Goal: Task Accomplishment & Management: Manage account settings

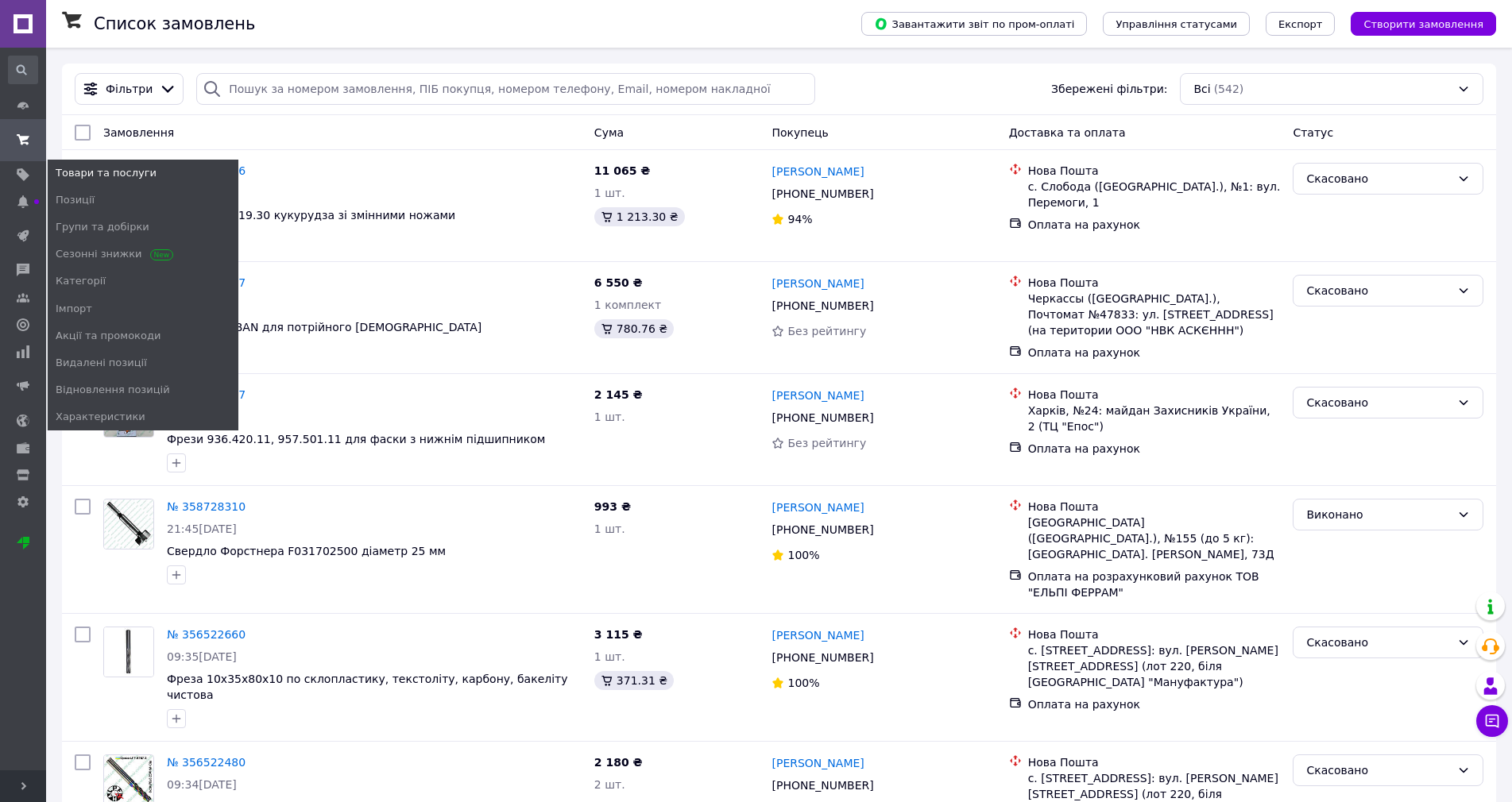
click at [21, 176] on use at bounding box center [23, 174] width 13 height 13
click at [67, 198] on span "Позиції" at bounding box center [75, 200] width 39 height 15
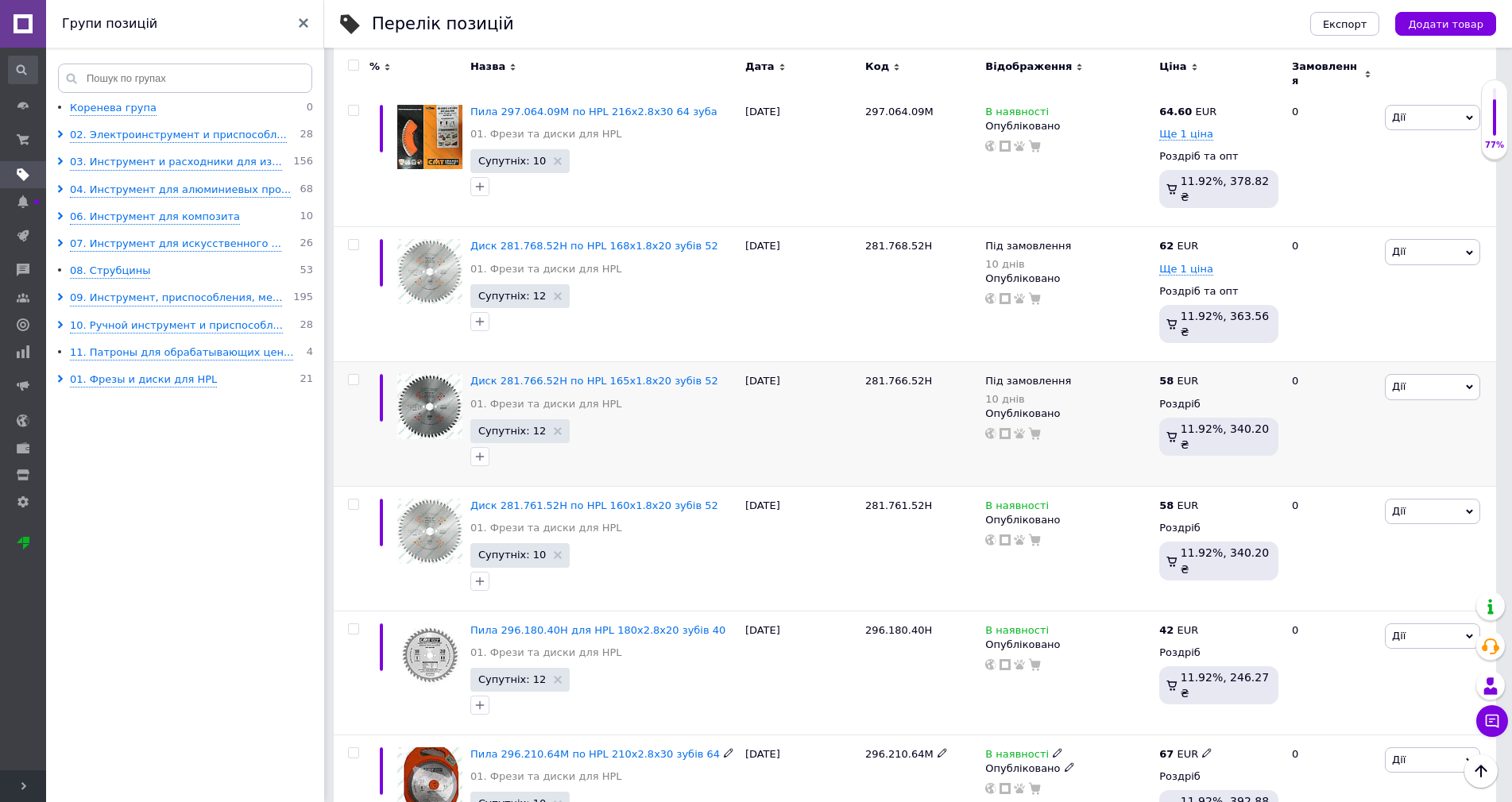
scroll to position [953, 0]
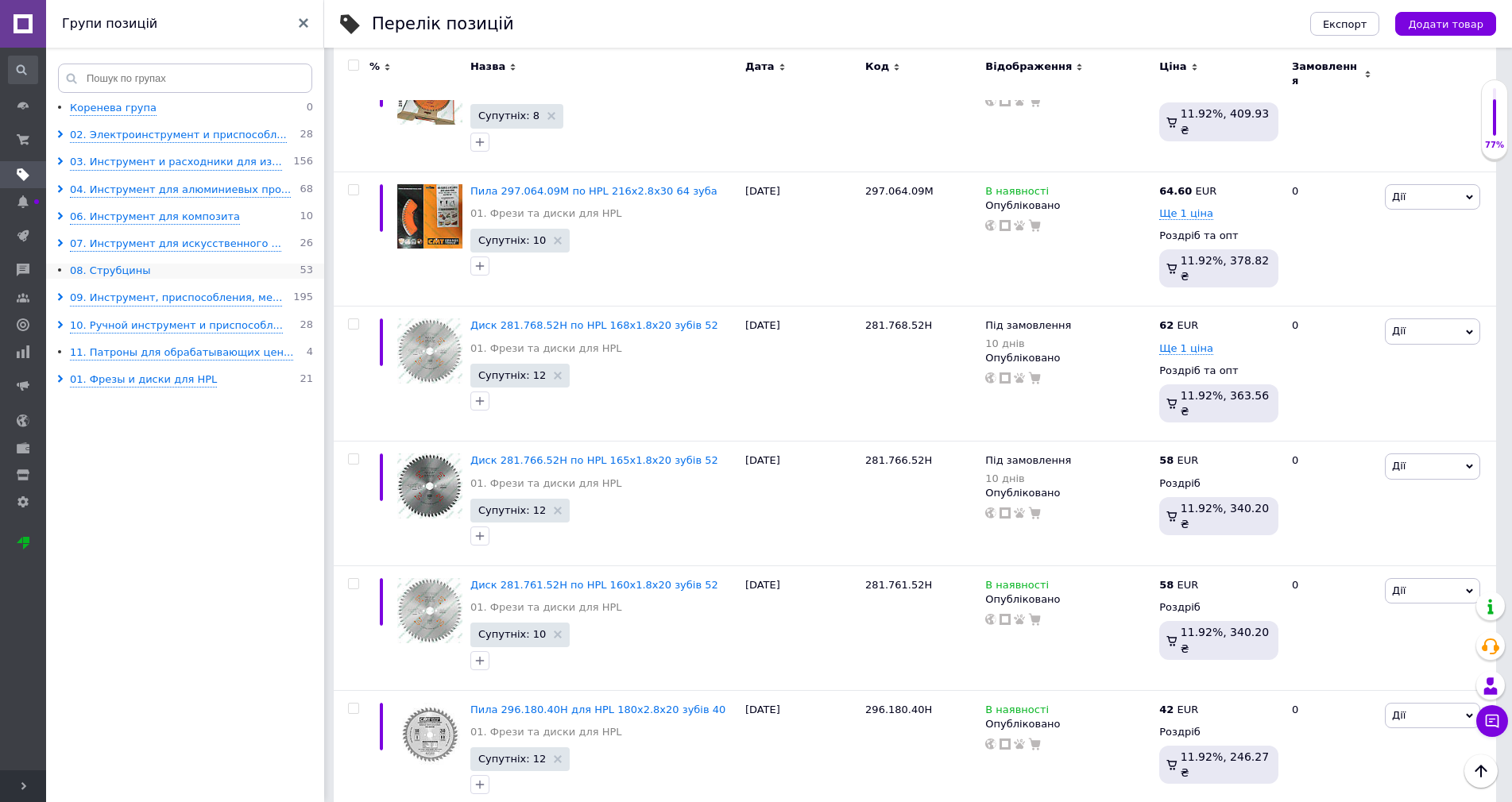
click at [88, 274] on div "08. Струбцины" at bounding box center [110, 271] width 80 height 15
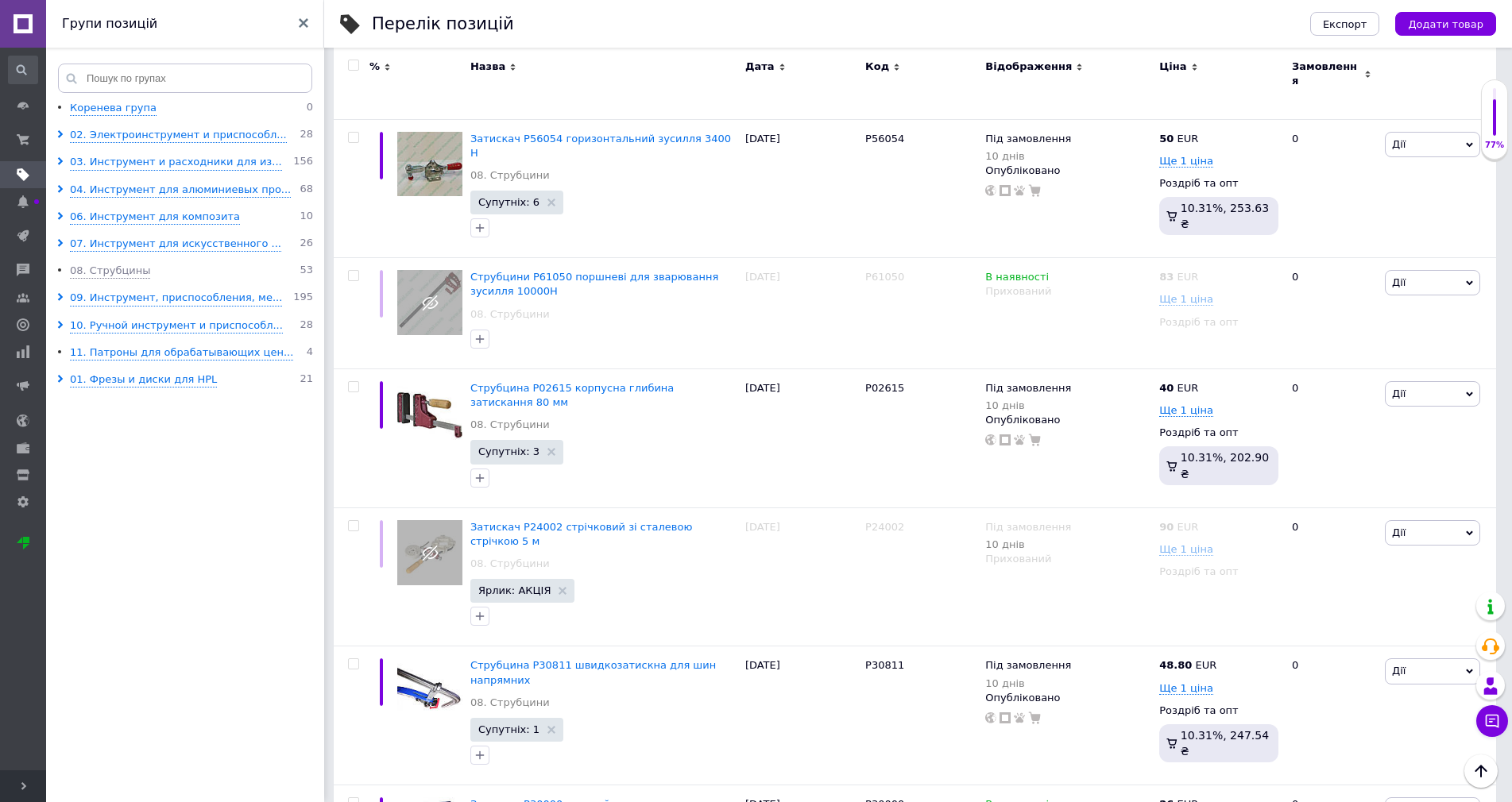
scroll to position [2167, 0]
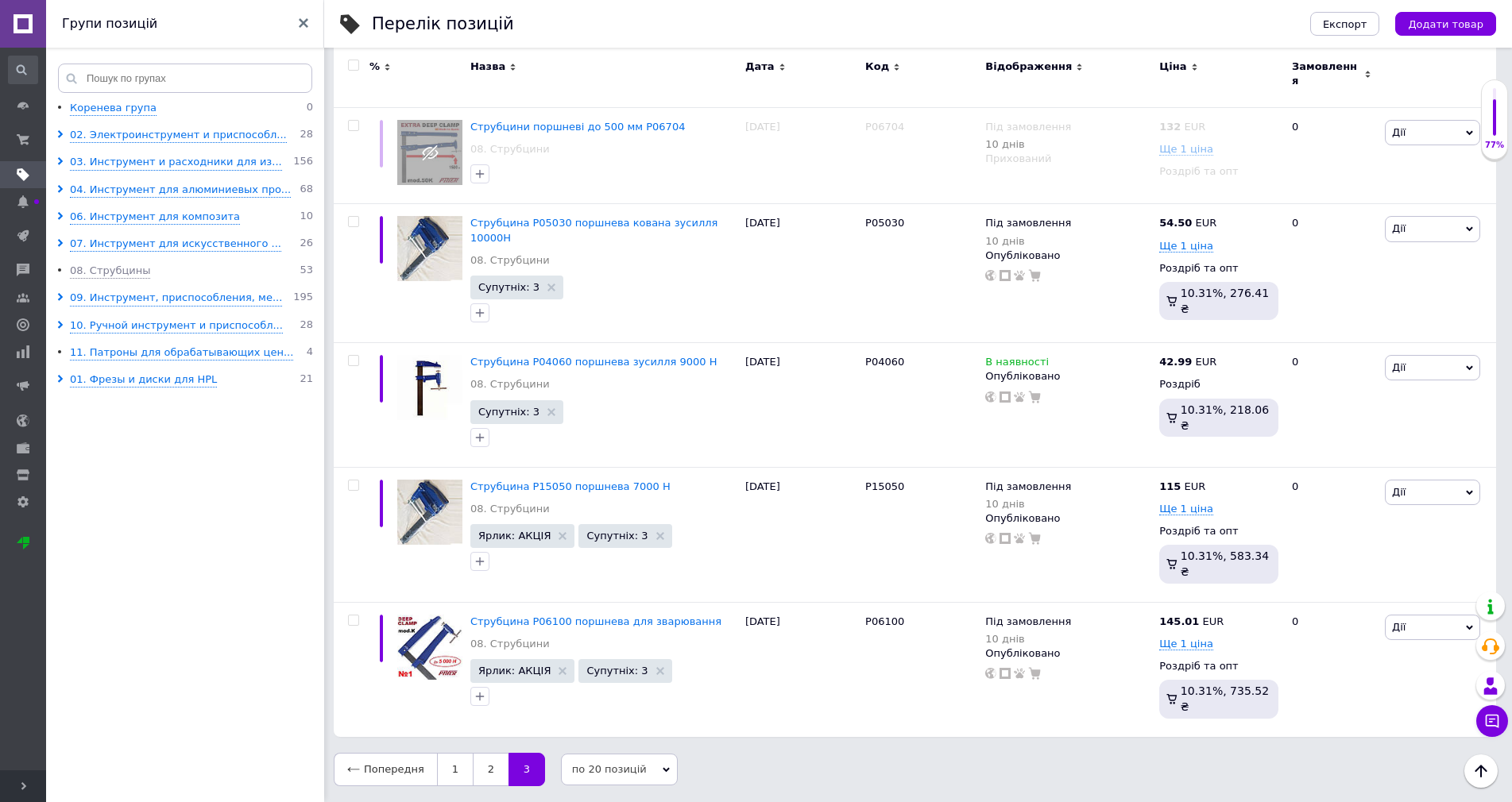
scroll to position [1225, 0]
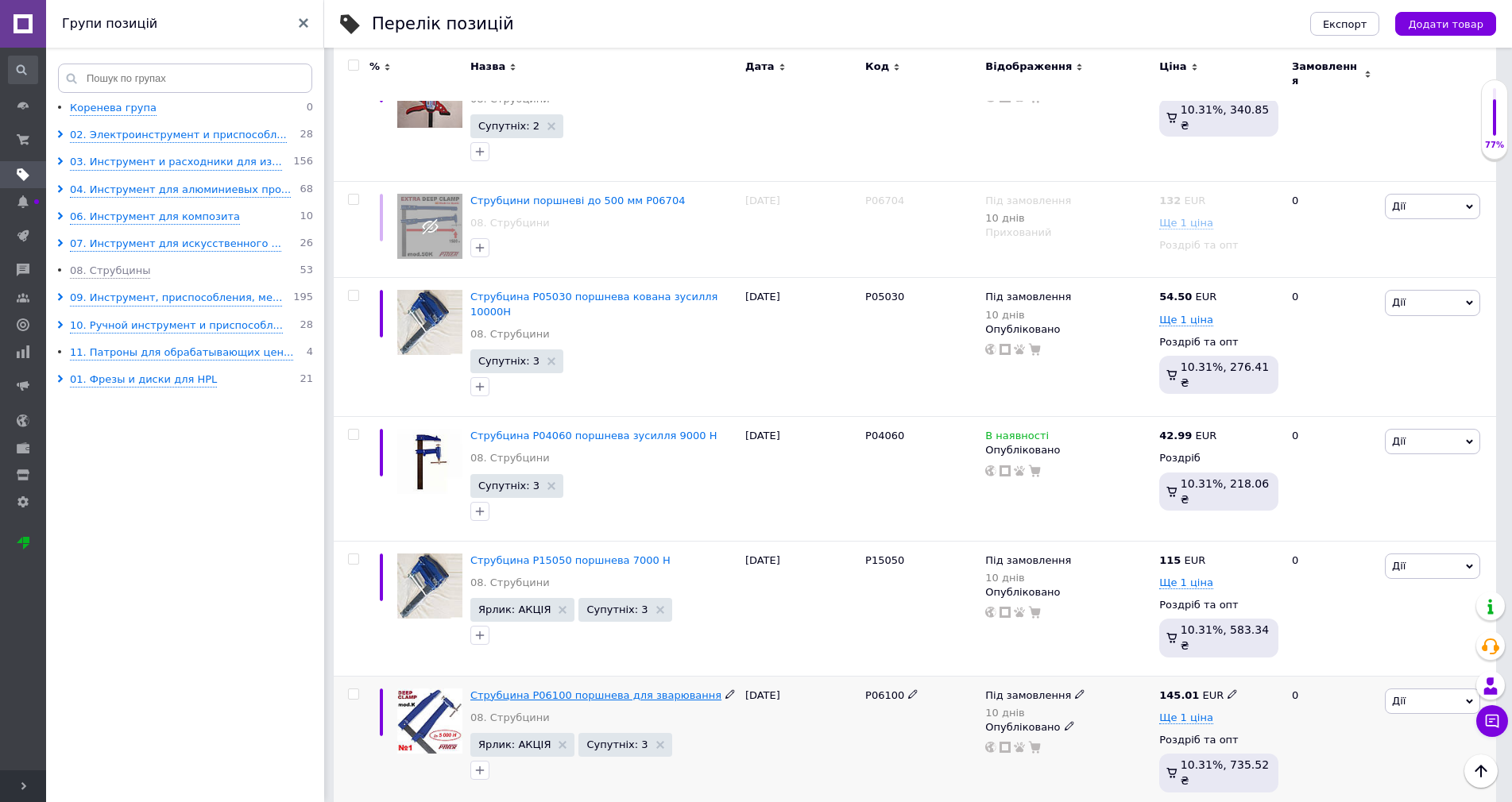
click at [596, 690] on span "Струбцина P06100 поршнева для зварювання" at bounding box center [596, 695] width 252 height 12
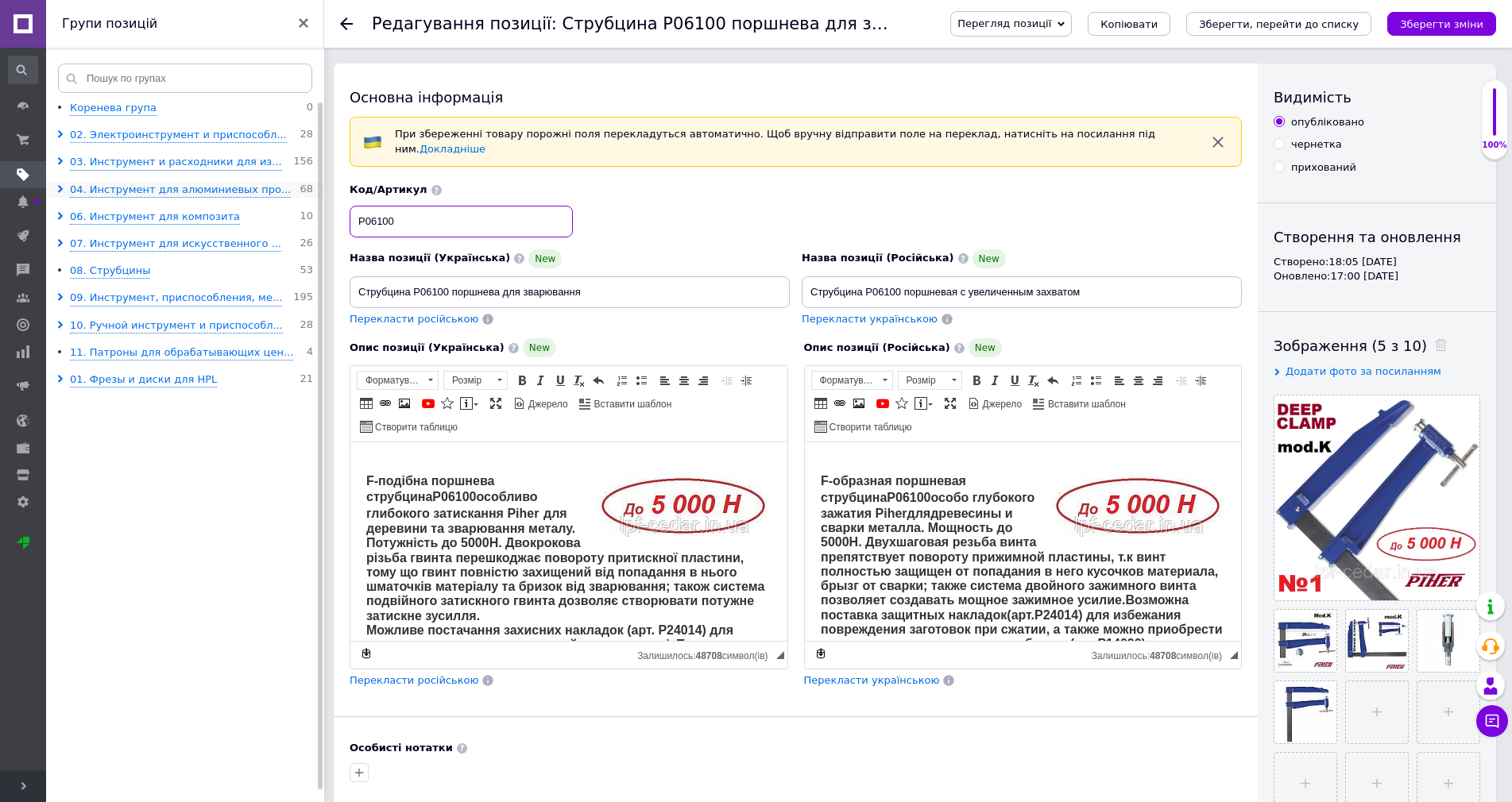
drag, startPoint x: 403, startPoint y: 214, endPoint x: 278, endPoint y: 196, distance: 126.3
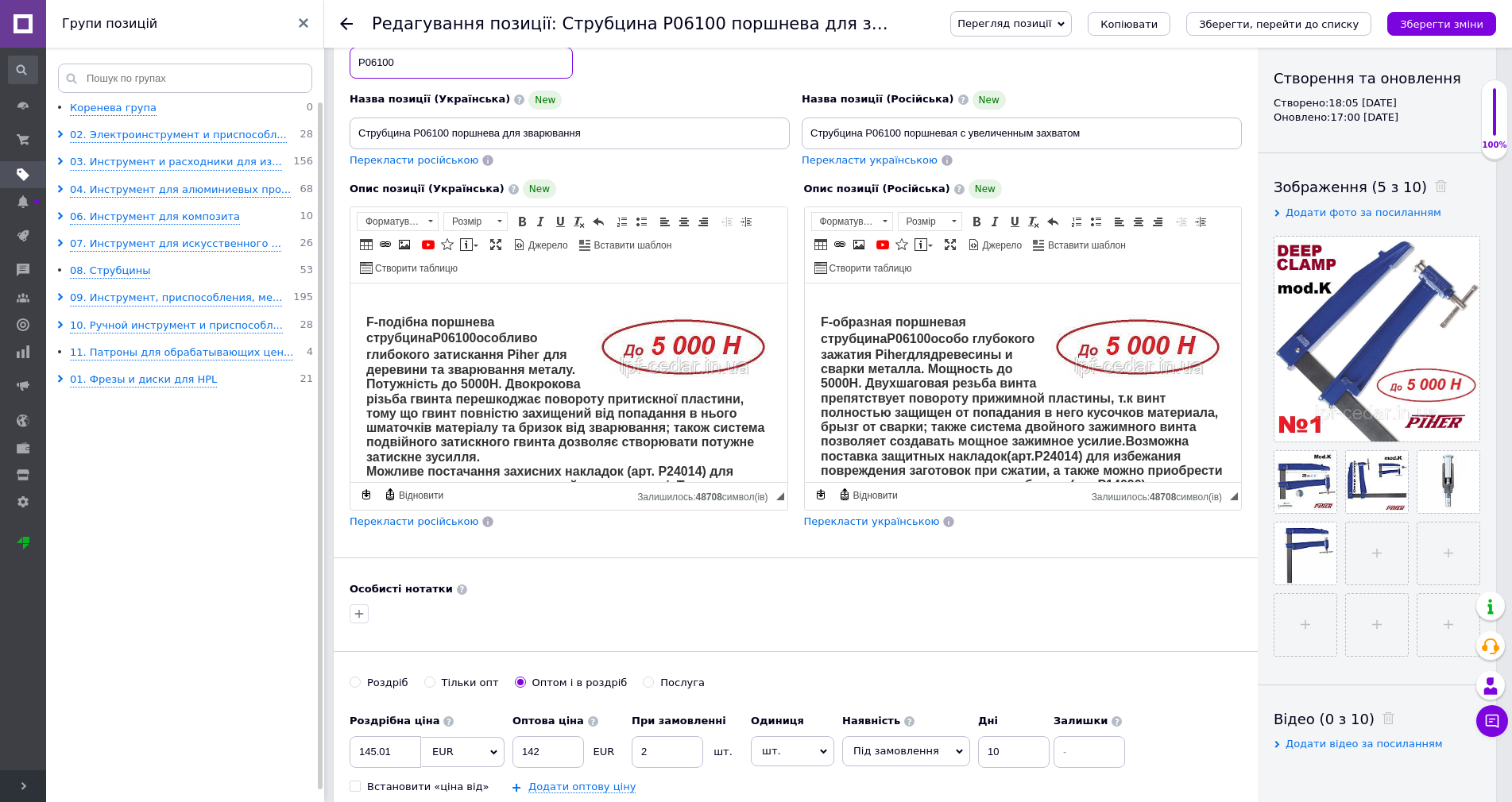
scroll to position [318, 0]
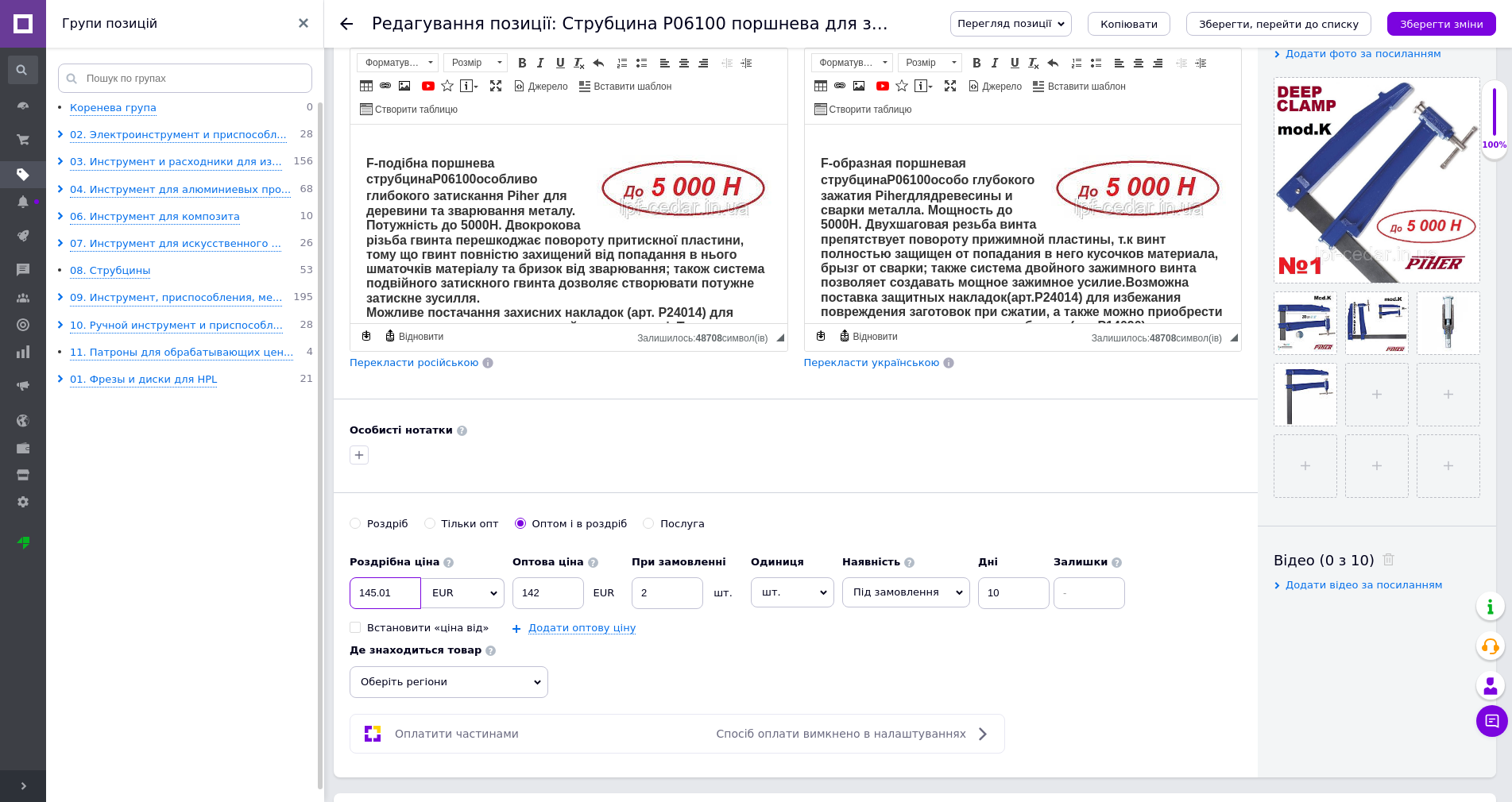
click at [387, 589] on input "145.01" at bounding box center [385, 593] width 71 height 31
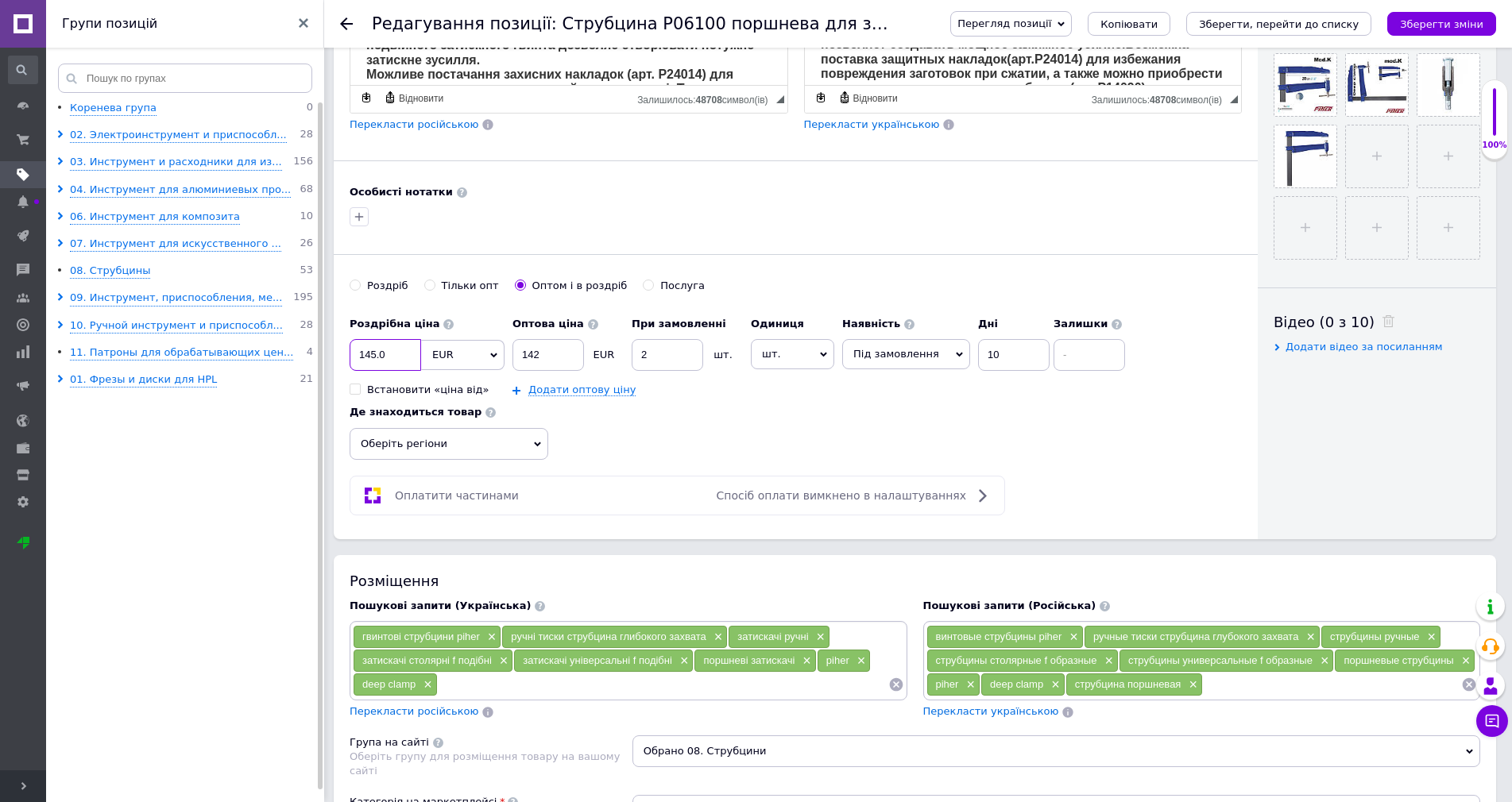
scroll to position [636, 0]
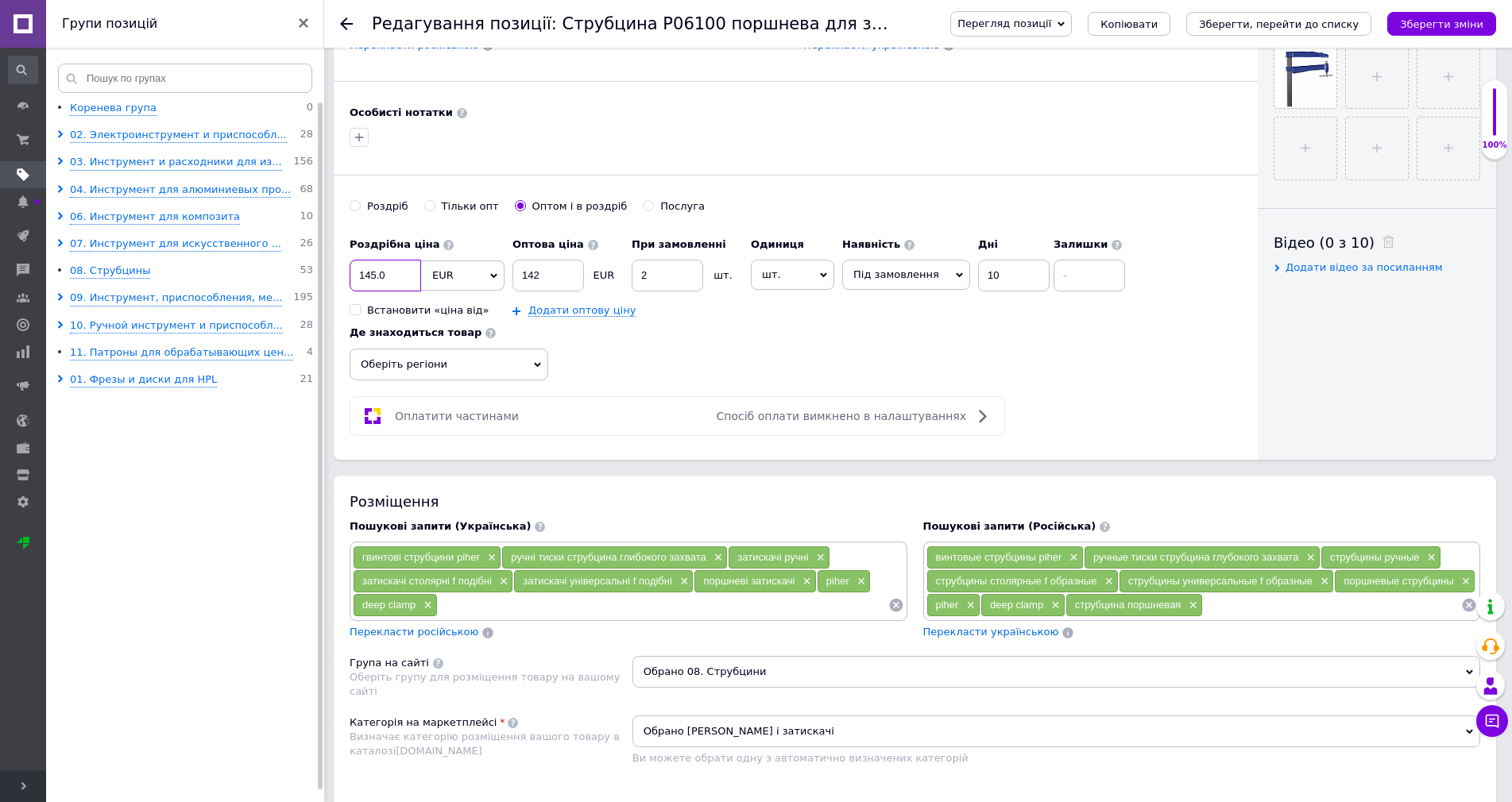
type input "145.0"
click at [478, 594] on input at bounding box center [663, 605] width 450 height 23
type input "з"
type input "d"
type input "з"
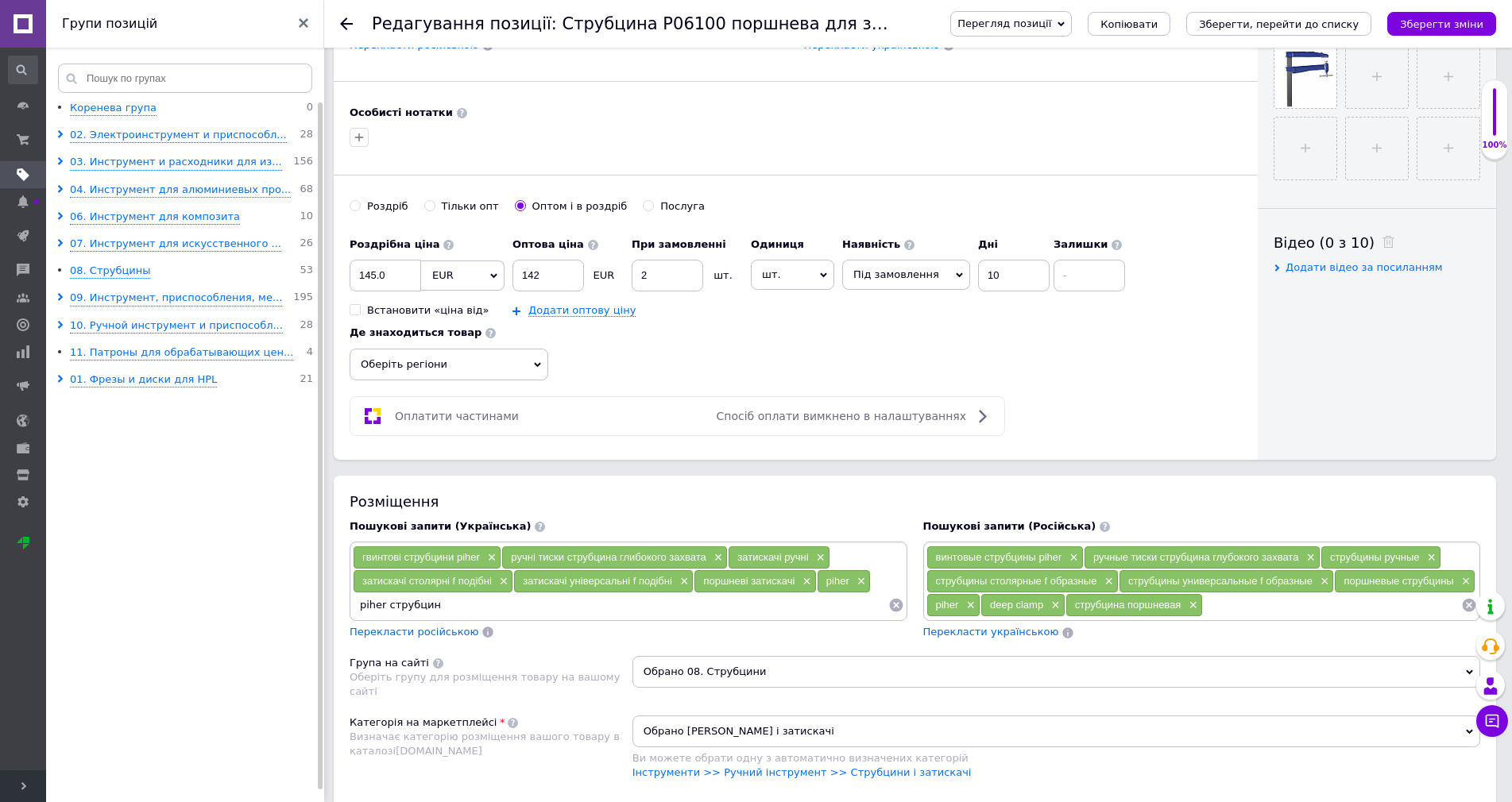
type input "piher струбцини"
click at [1052, 599] on span "×" at bounding box center [1053, 605] width 13 height 14
click at [1131, 602] on input at bounding box center [1290, 605] width 344 height 23
click at [1428, 552] on span "×" at bounding box center [1430, 558] width 13 height 14
click at [1147, 601] on input at bounding box center [1290, 605] width 344 height 23
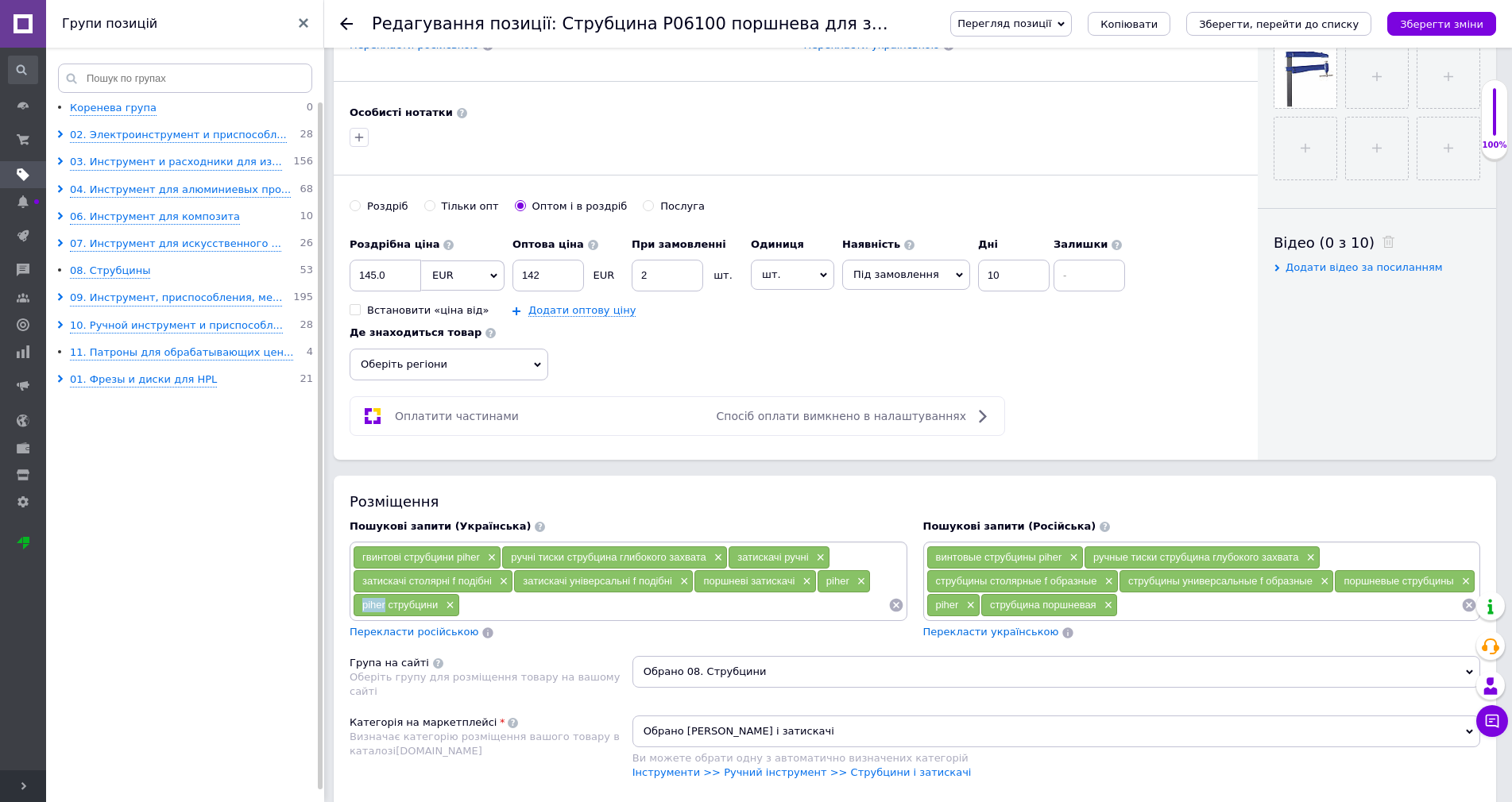
drag, startPoint x: 387, startPoint y: 593, endPoint x: 357, endPoint y: 602, distance: 31.3
click at [357, 602] on div "piher струбцини ×" at bounding box center [406, 604] width 106 height 22
copy span "piher"
click at [1148, 605] on input at bounding box center [1290, 605] width 344 height 23
paste input "piher"
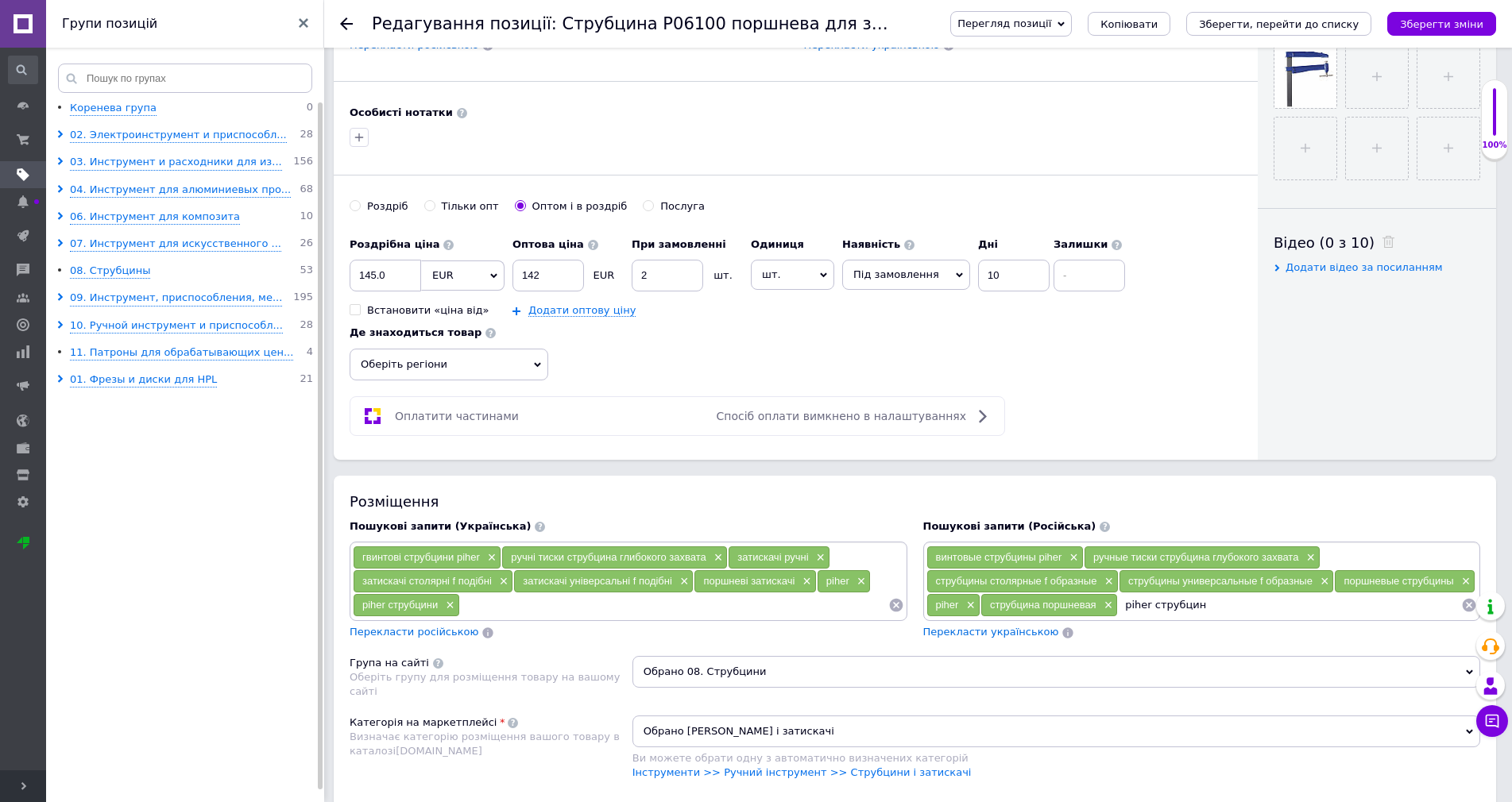
type input "piher струбцинs"
click at [972, 601] on span "×" at bounding box center [968, 605] width 13 height 14
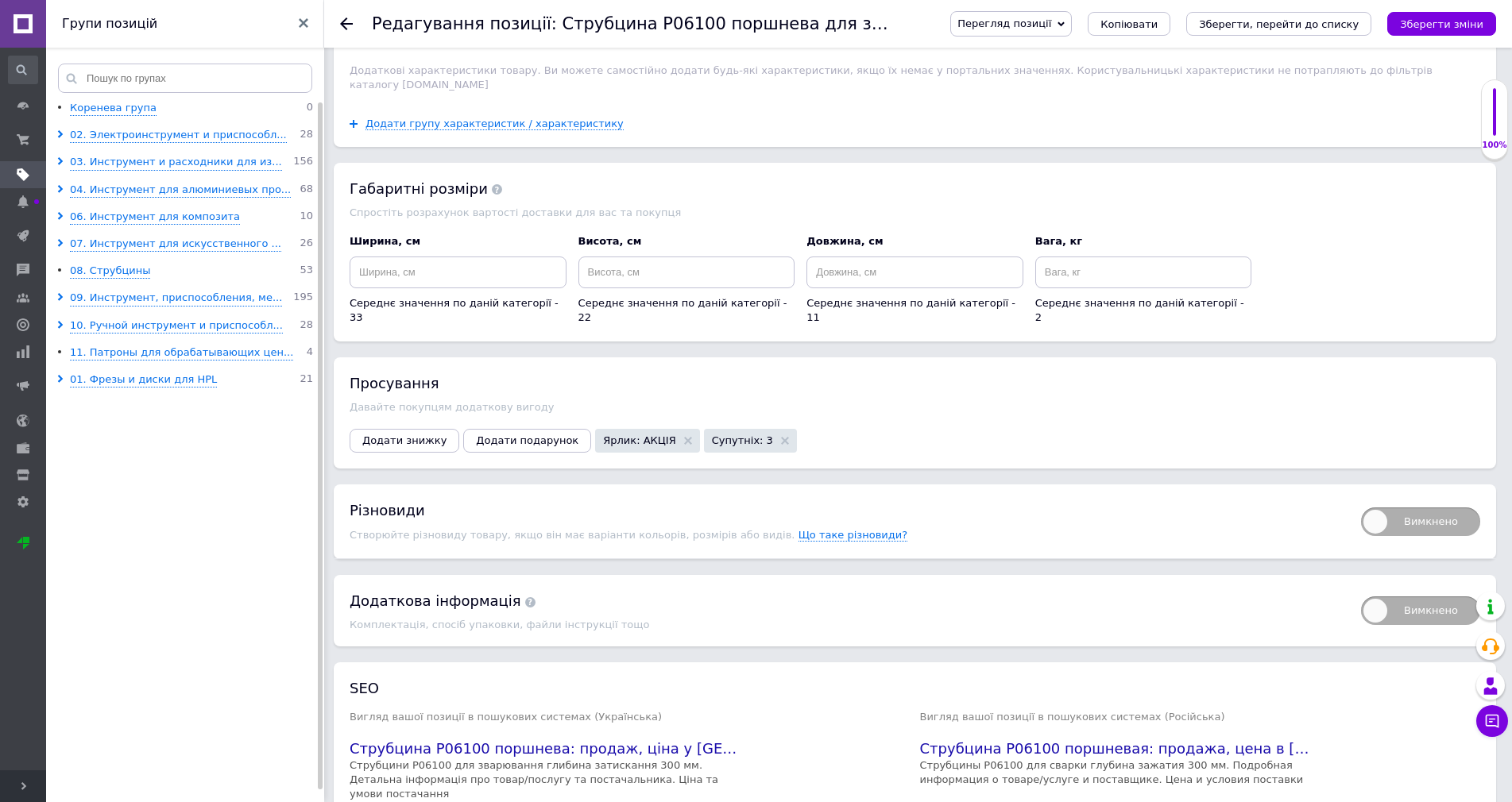
scroll to position [1679, 0]
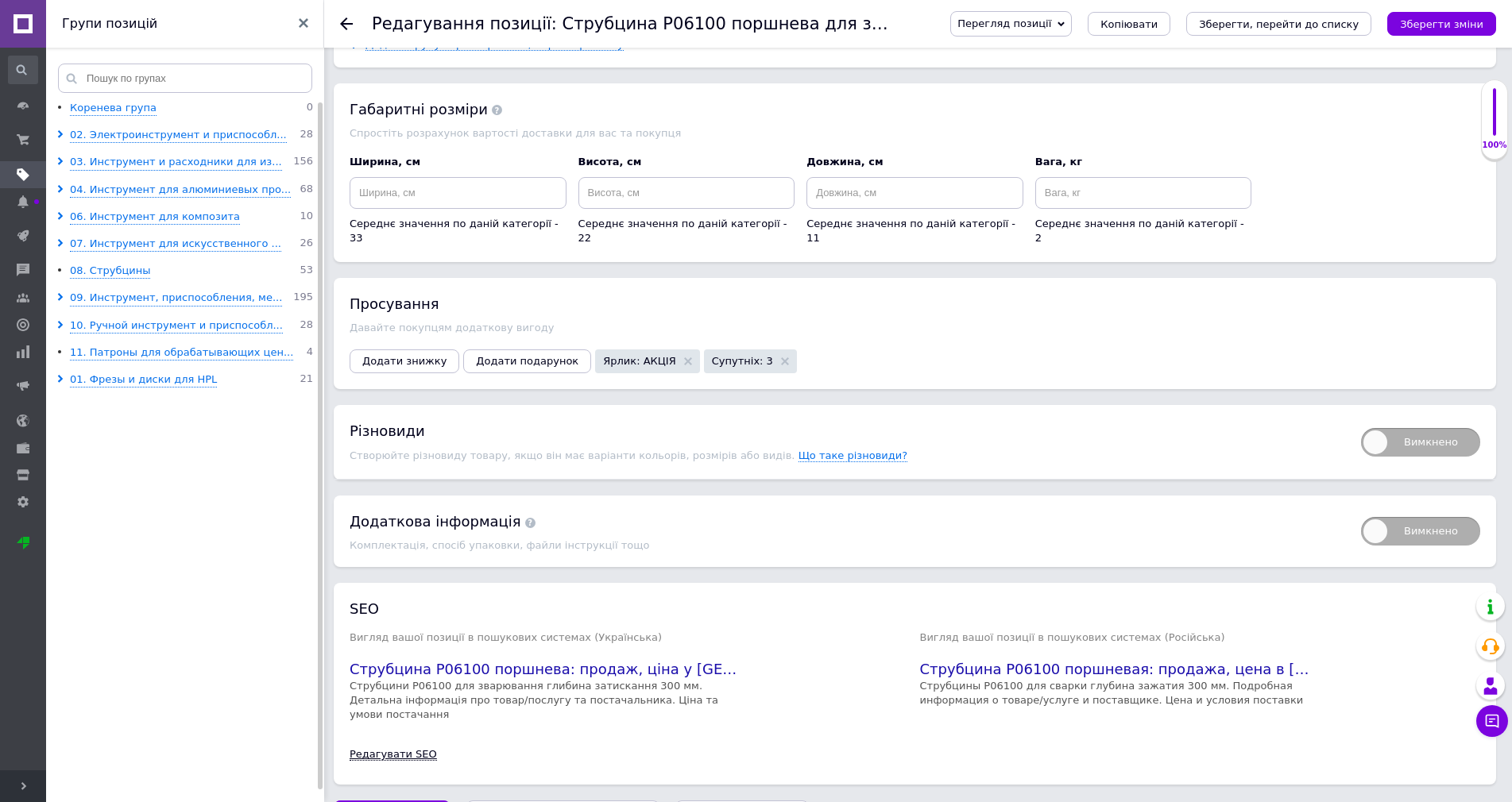
click at [392, 748] on link "Редагувати SEO" at bounding box center [392, 754] width 87 height 13
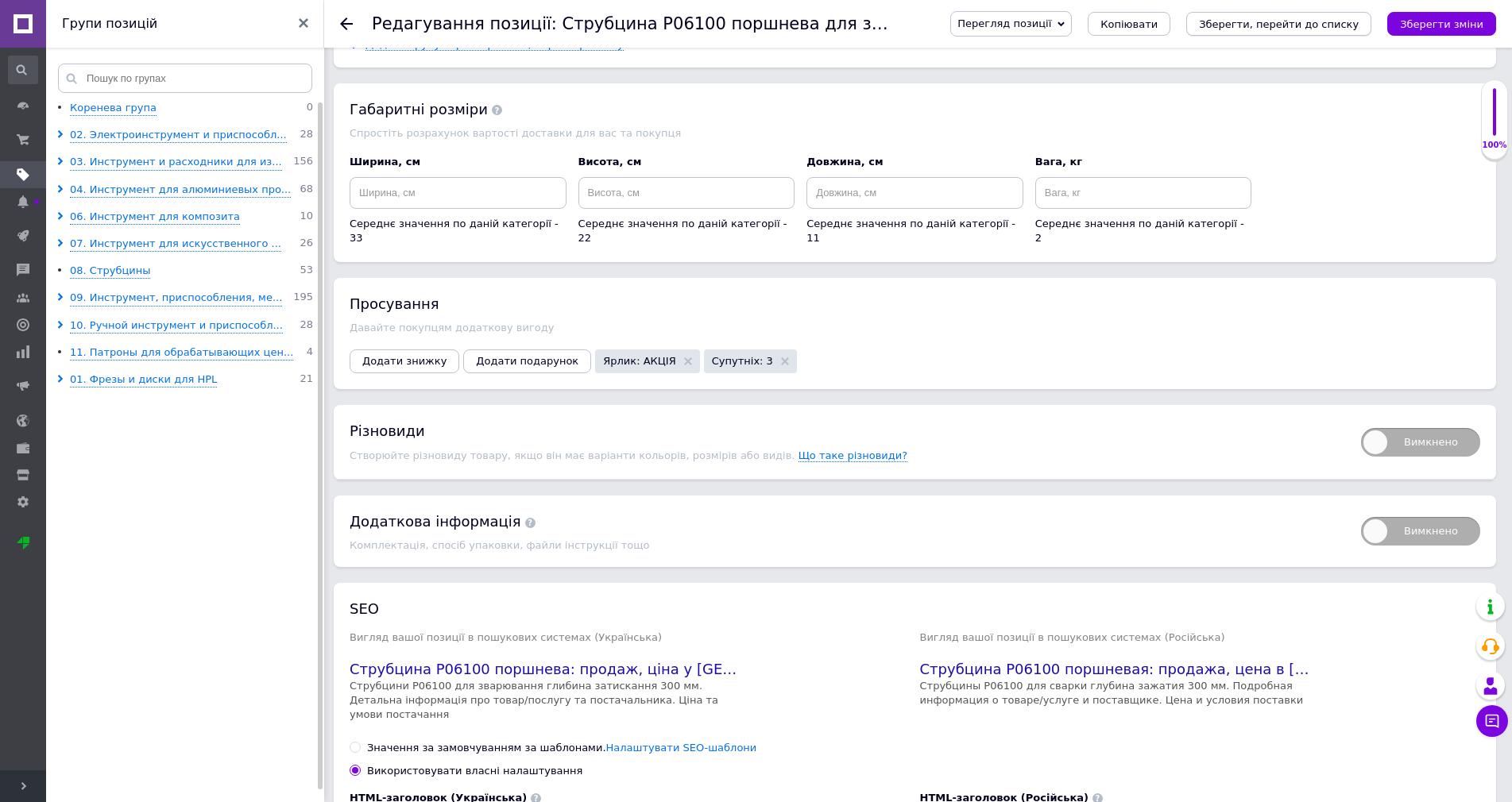
click at [1246, 25] on icon "Зберегти, перейти до списку" at bounding box center [1278, 24] width 160 height 12
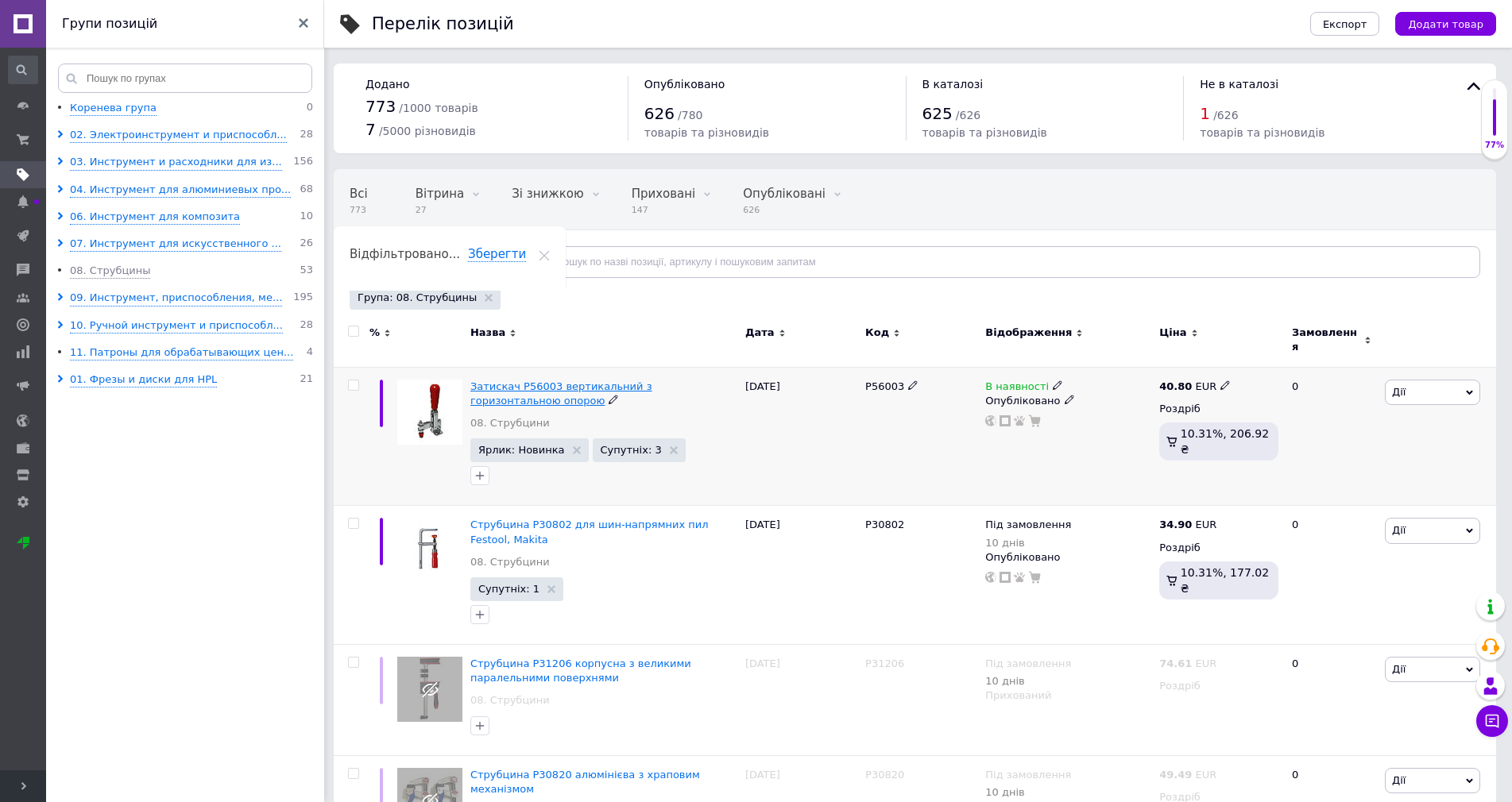
click at [576, 380] on span "Затискач P56003 вертикальний з горизонтальною опорою" at bounding box center [562, 393] width 182 height 26
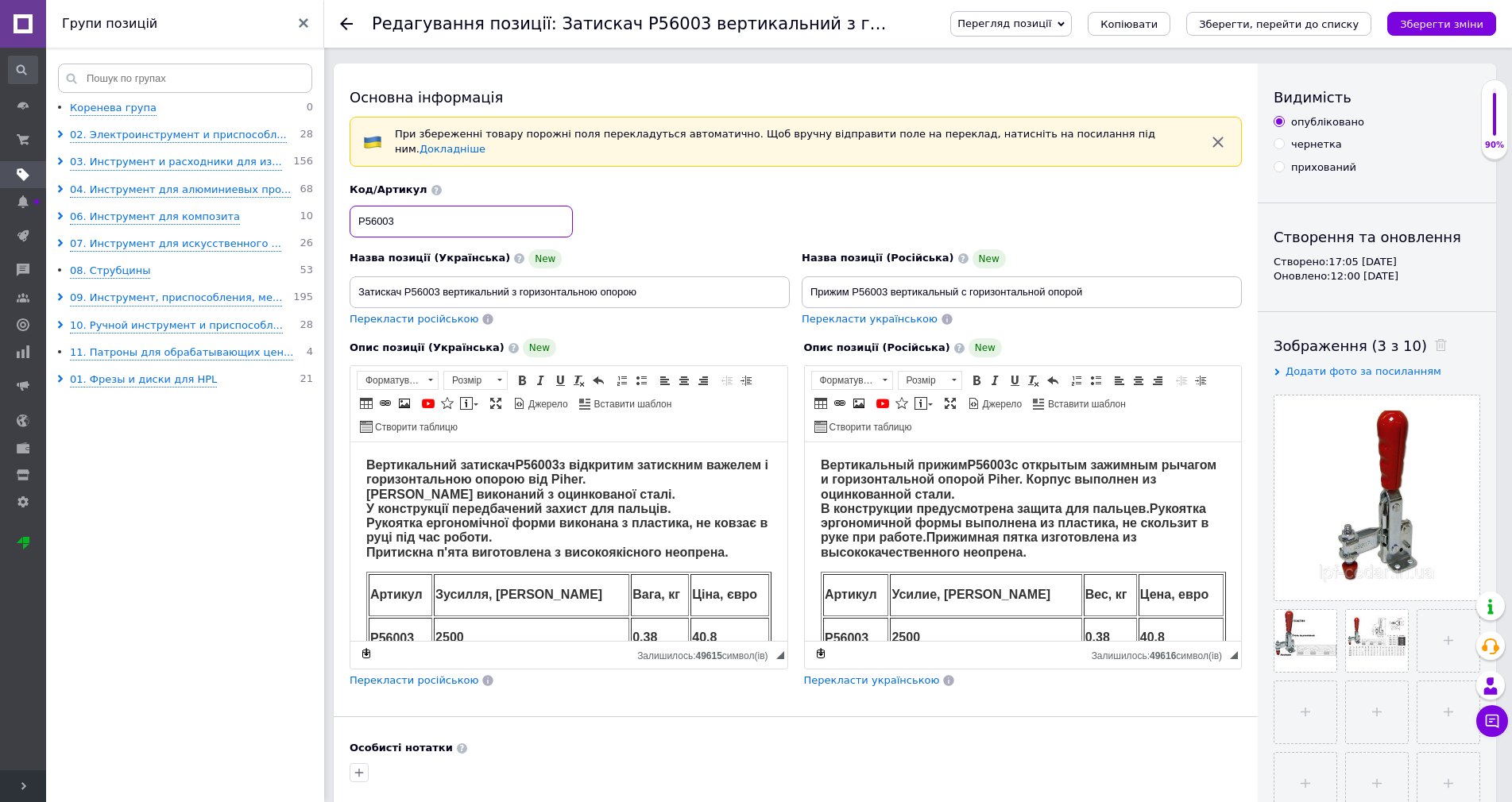
drag, startPoint x: 417, startPoint y: 221, endPoint x: 358, endPoint y: 218, distance: 59.1
click at [358, 218] on input "P56003" at bounding box center [461, 221] width 223 height 31
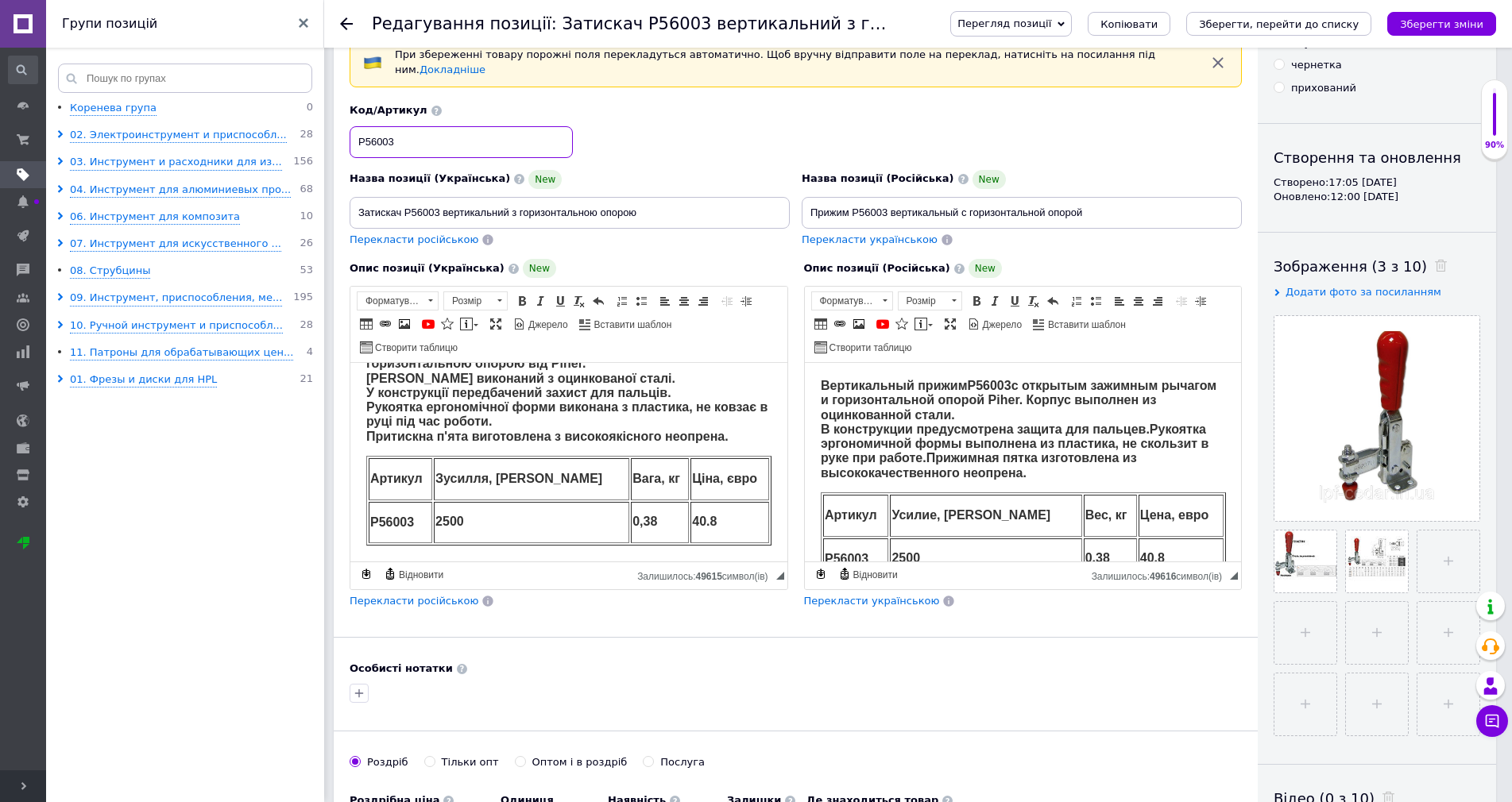
scroll to position [318, 0]
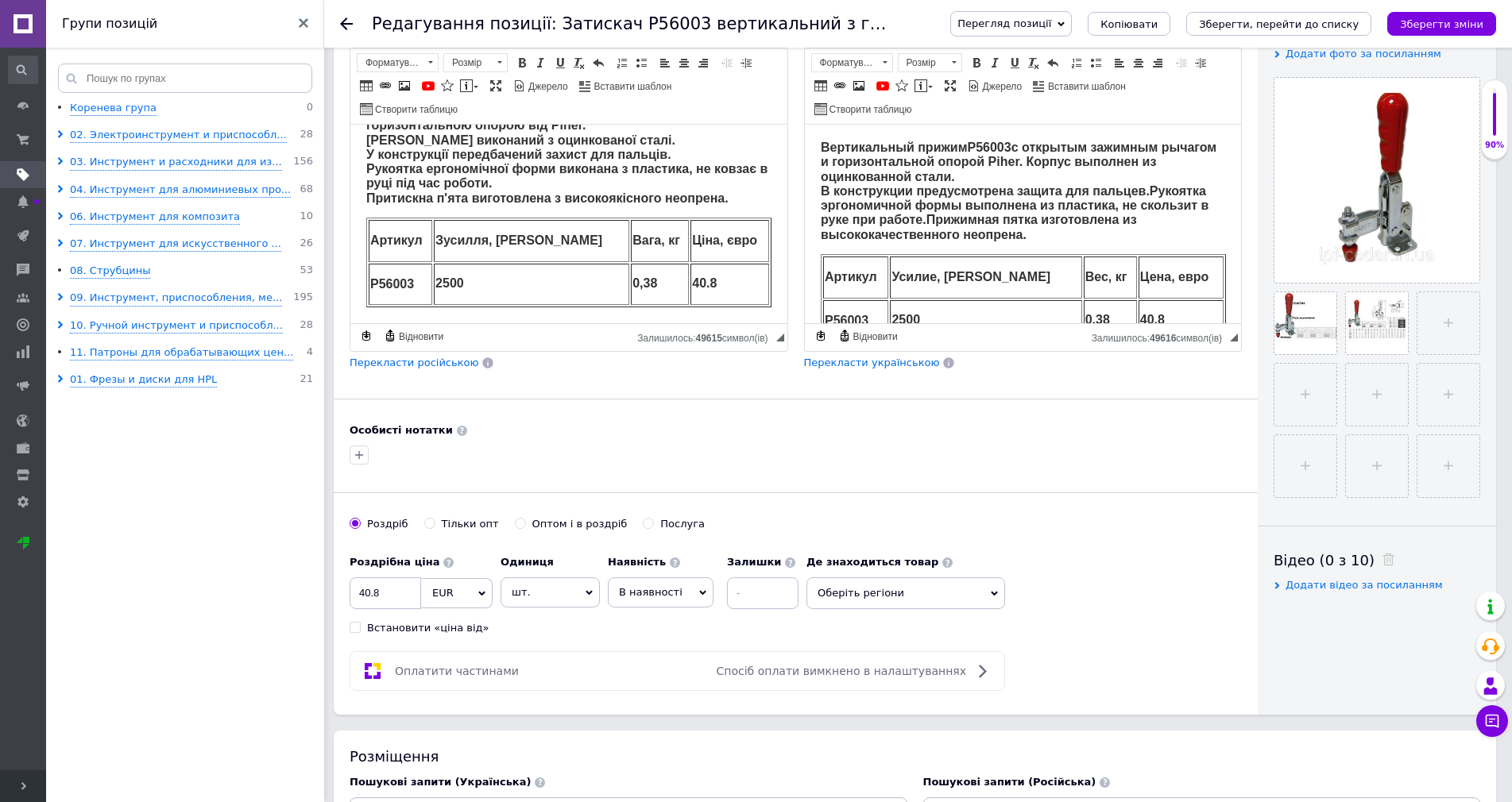
click at [515, 517] on input "Оптом і в роздріб" at bounding box center [520, 522] width 11 height 11
radio input "true"
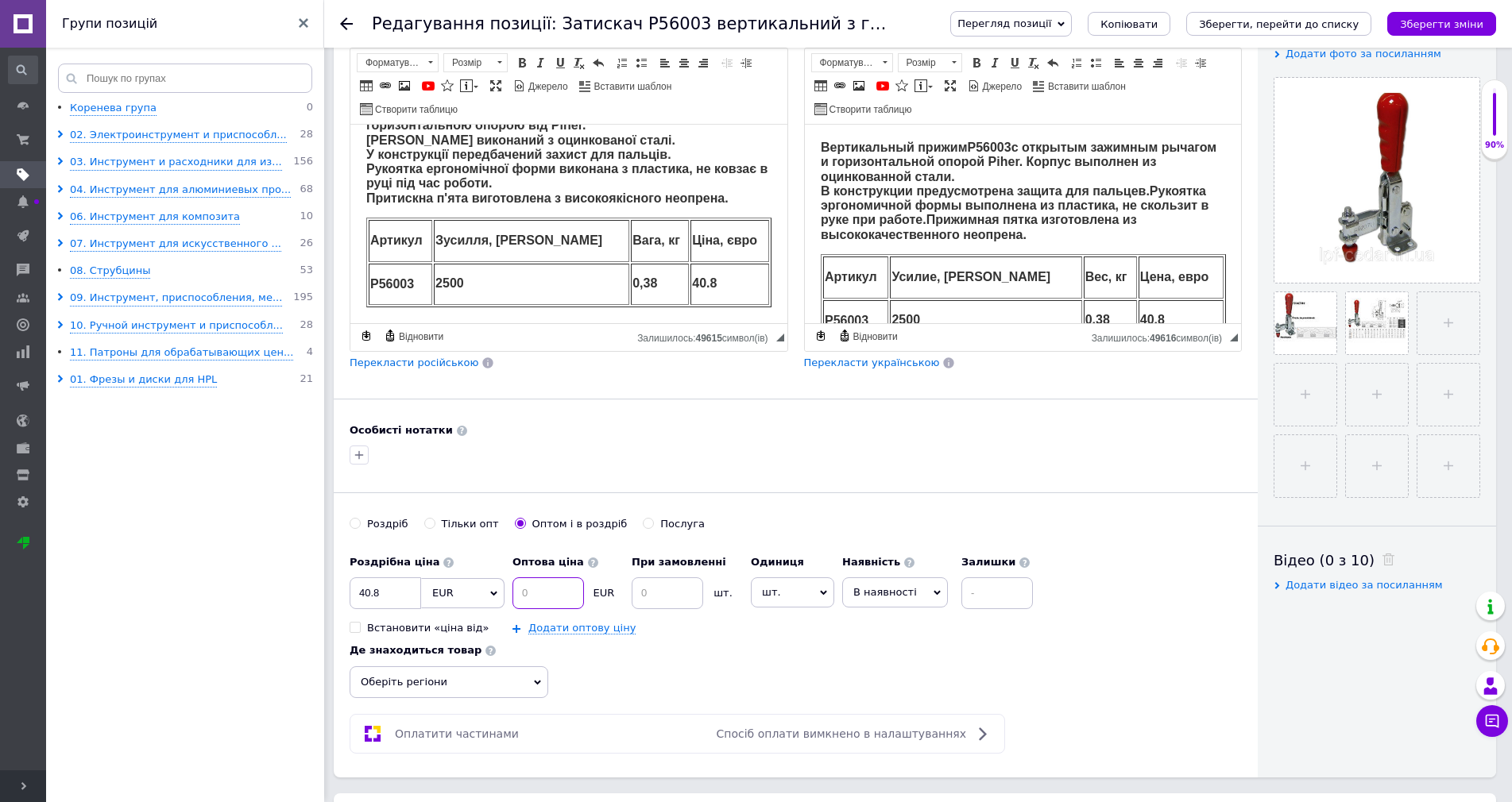
click at [524, 590] on input at bounding box center [548, 593] width 71 height 31
type input "40"
click at [681, 590] on input at bounding box center [667, 593] width 71 height 31
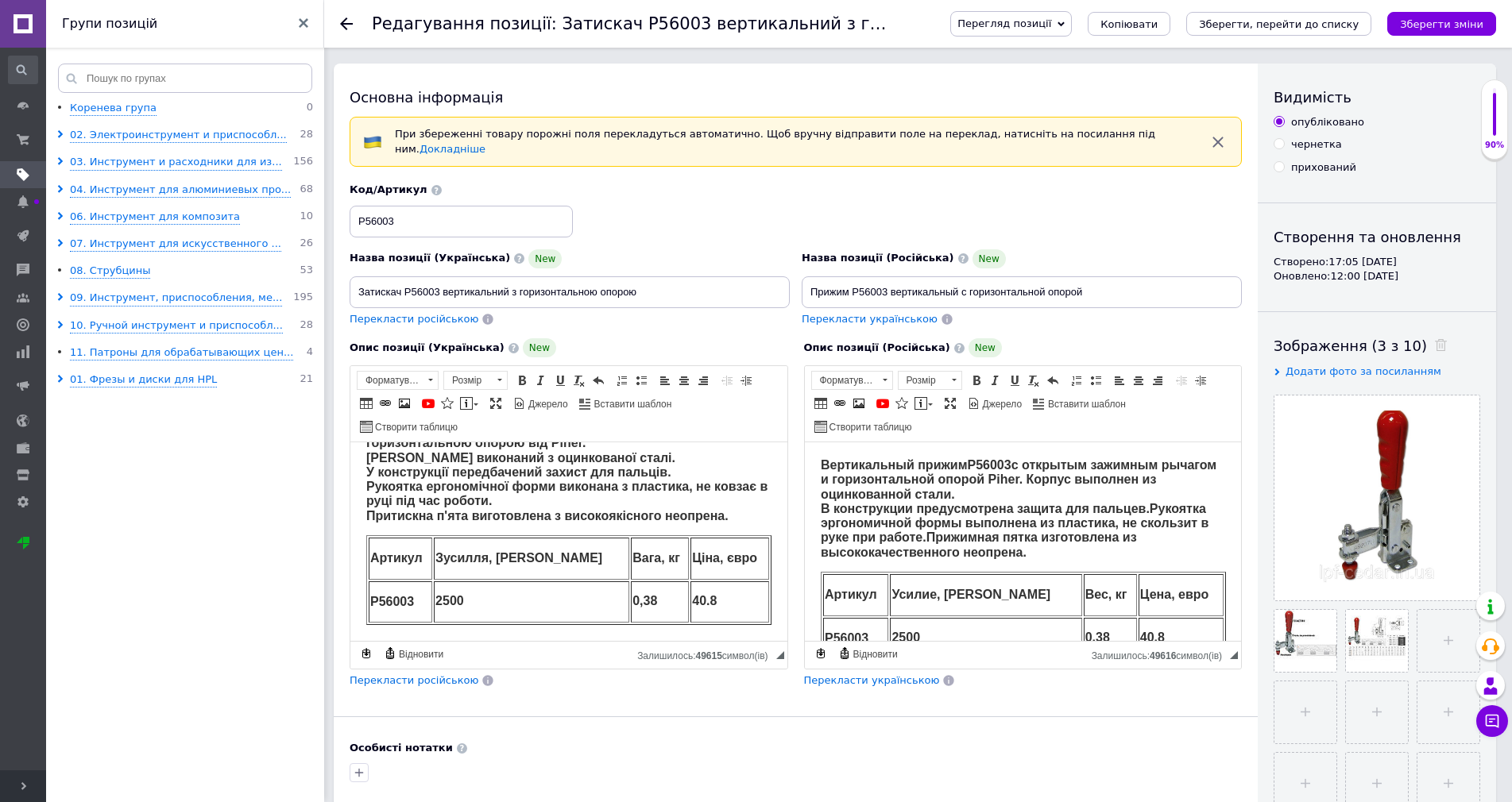
scroll to position [0, 0]
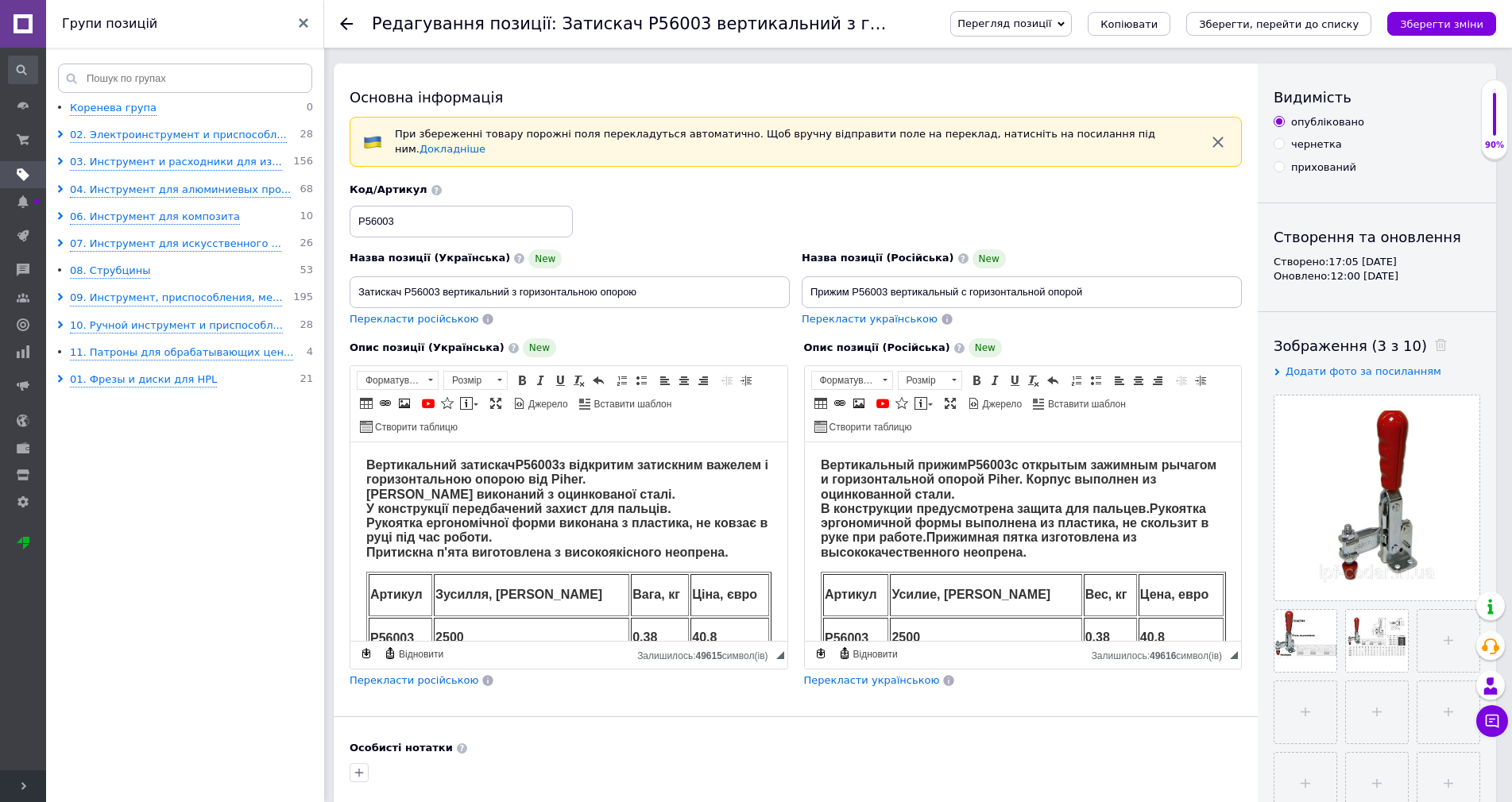
type input "2"
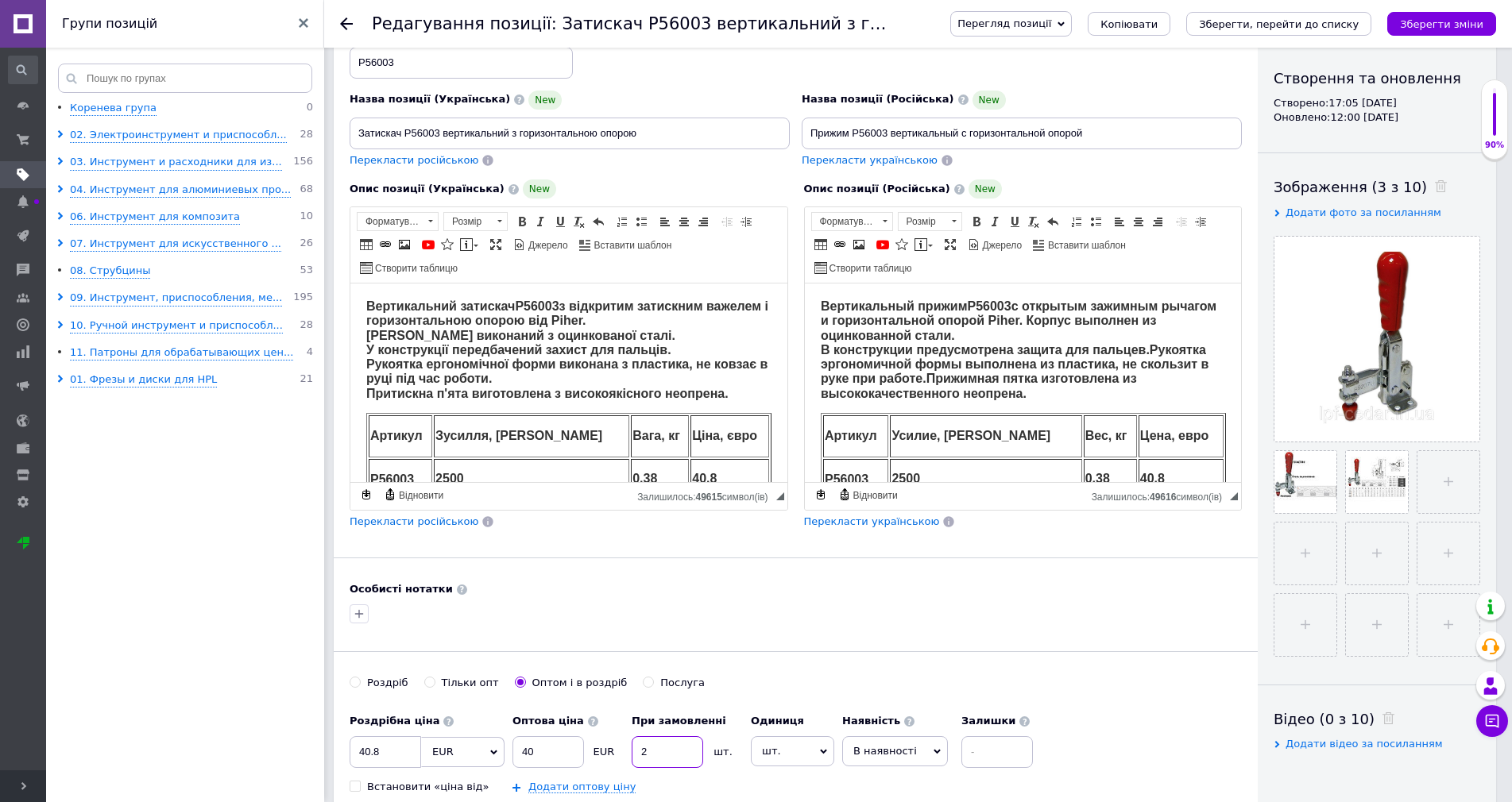
scroll to position [318, 0]
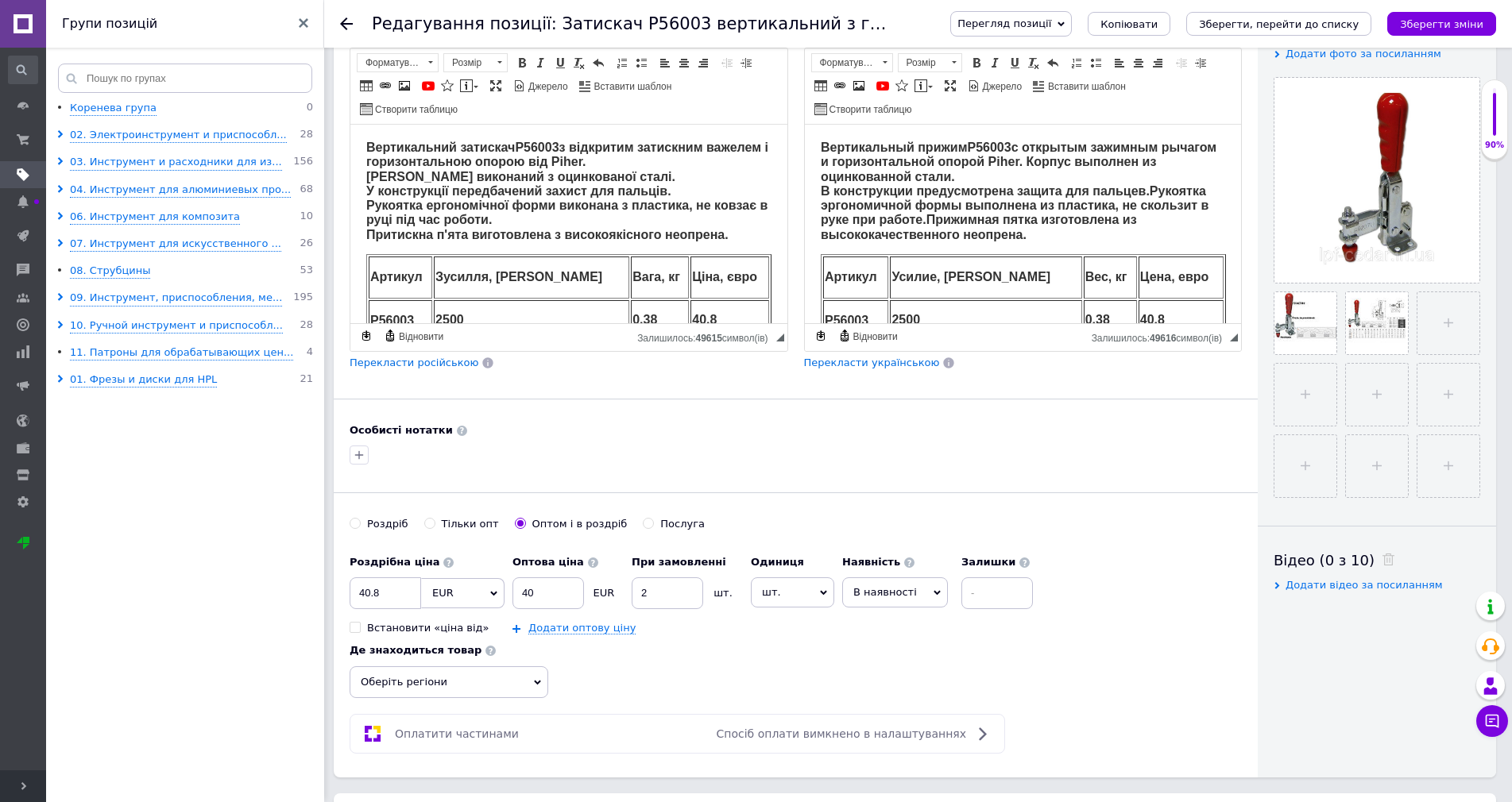
click at [934, 591] on icon at bounding box center [937, 593] width 7 height 5
click at [894, 658] on li "Під замовлення" at bounding box center [895, 662] width 104 height 22
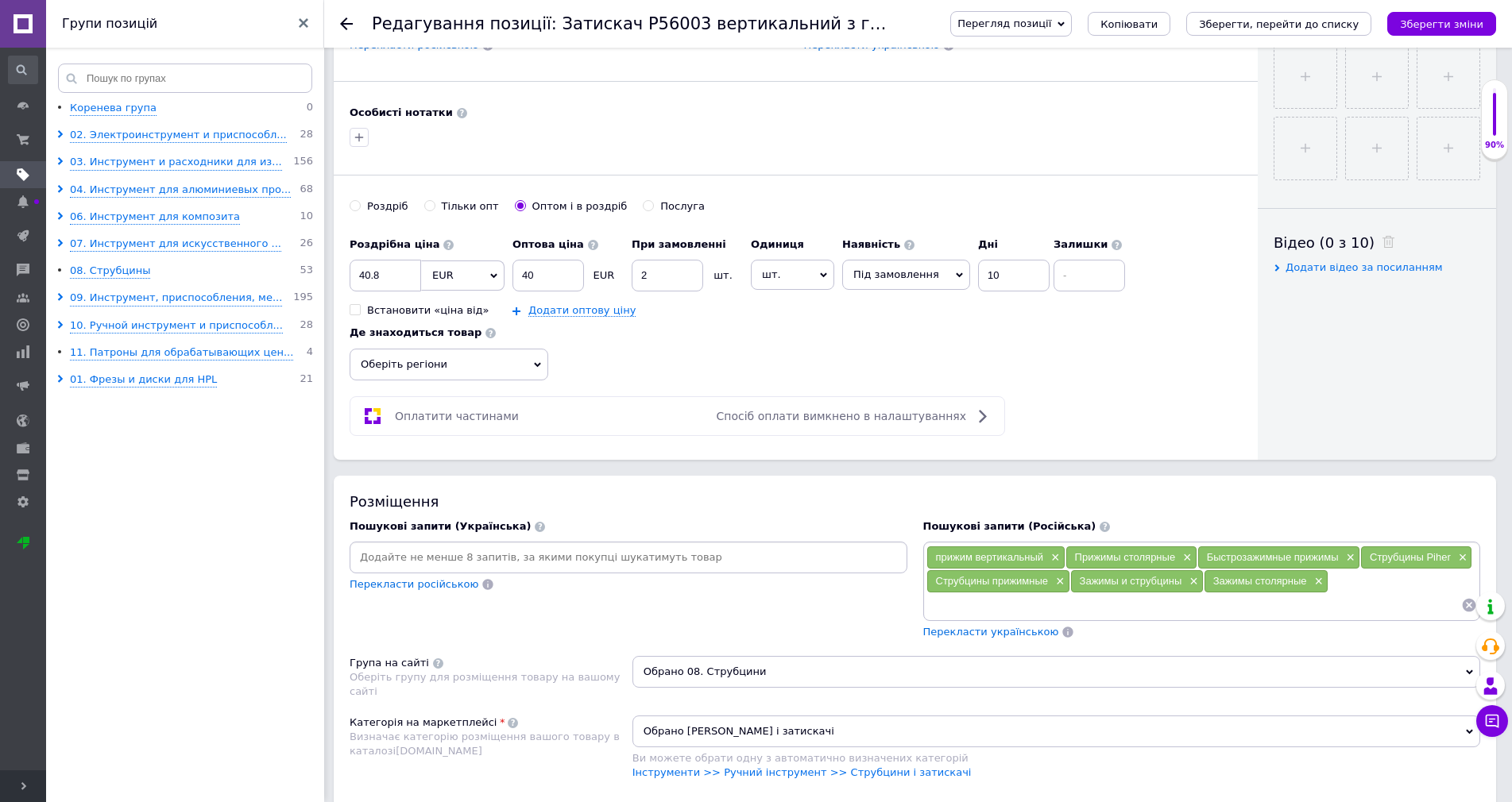
scroll to position [715, 0]
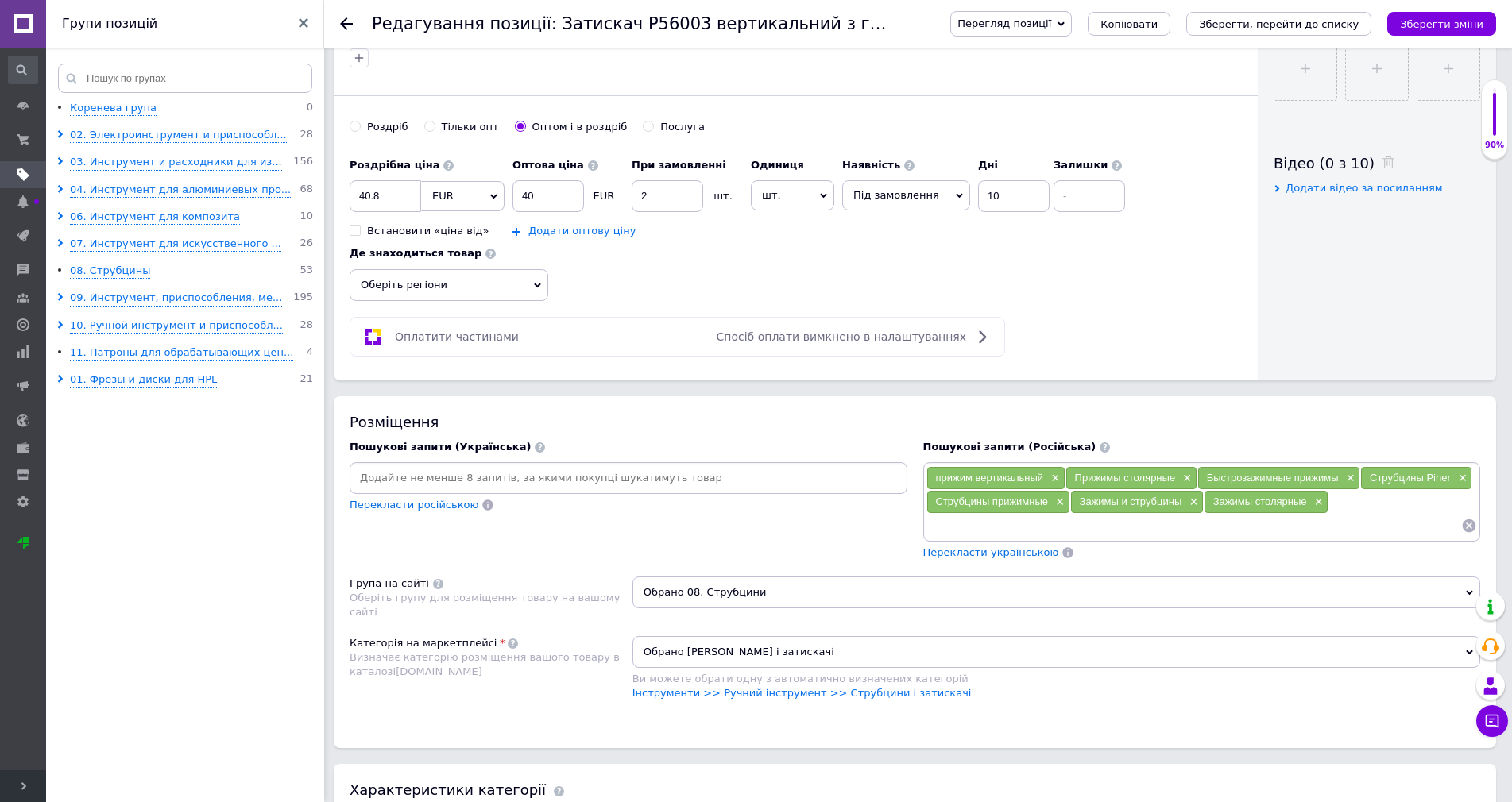
drag, startPoint x: 1425, startPoint y: 19, endPoint x: 1399, endPoint y: 18, distance: 26.0
click at [1425, 19] on icon "Зберегти зміни" at bounding box center [1442, 24] width 83 height 12
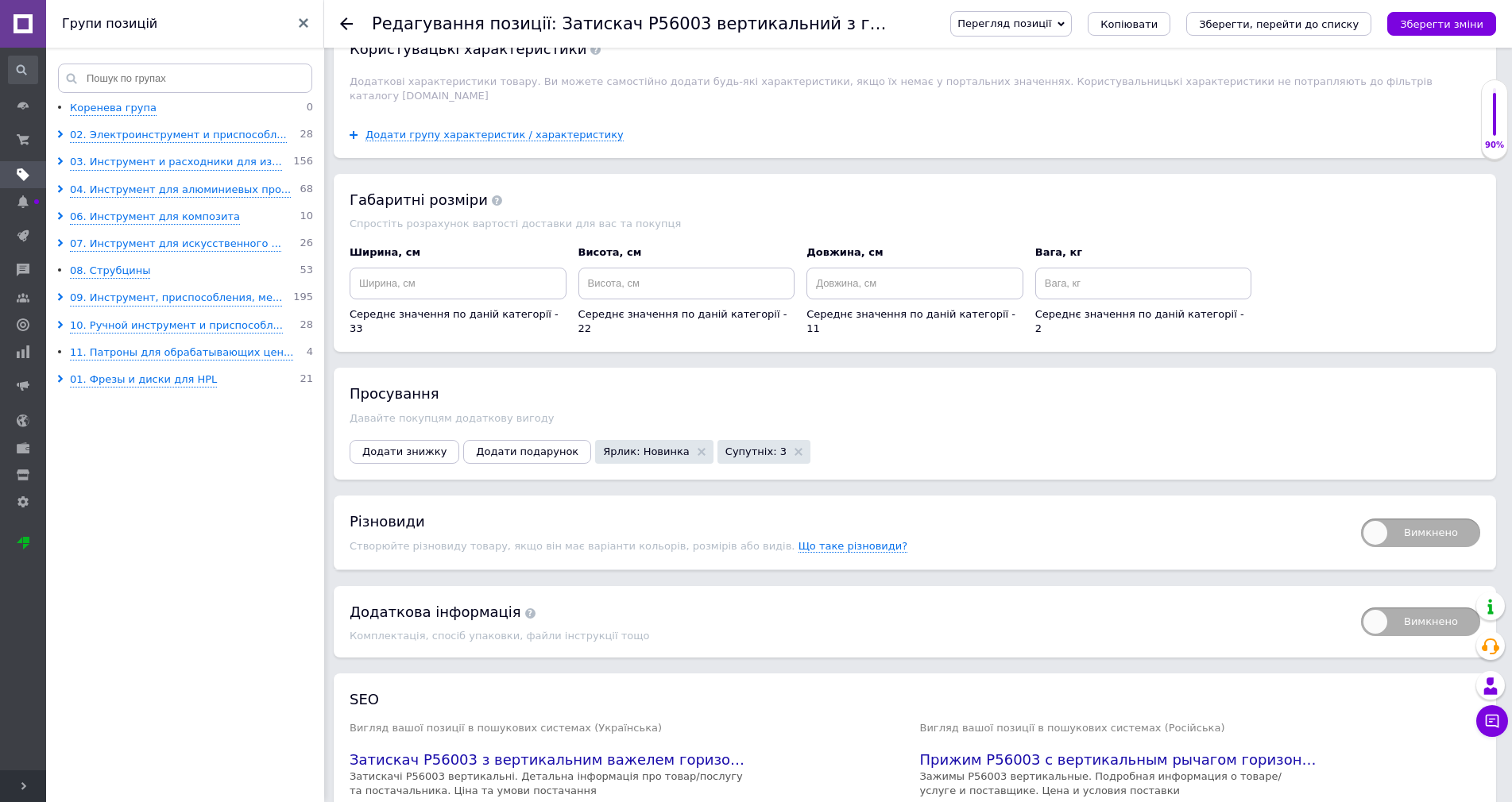
scroll to position [1679, 0]
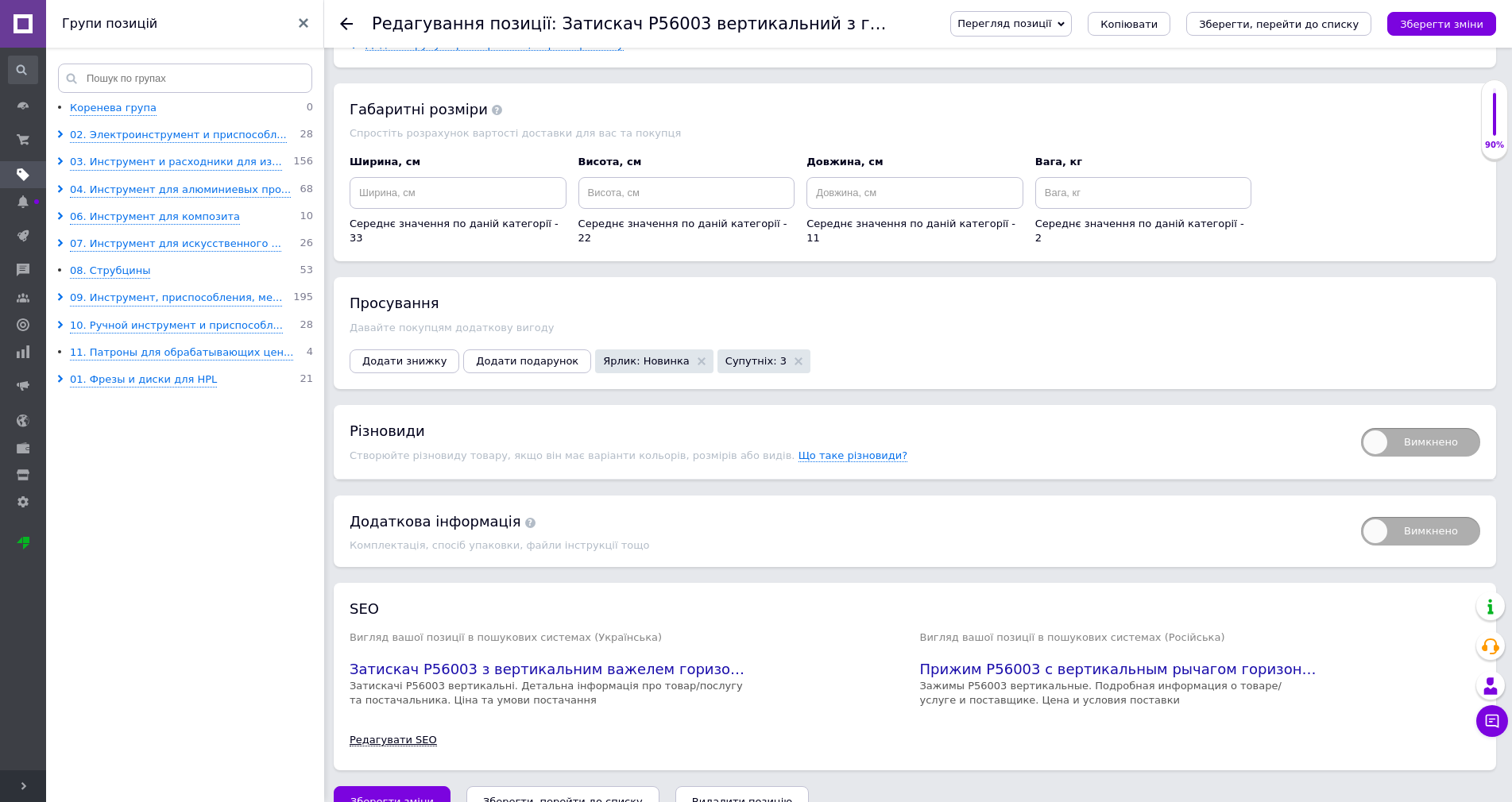
click at [389, 734] on link "Редагувати SEO" at bounding box center [392, 739] width 87 height 13
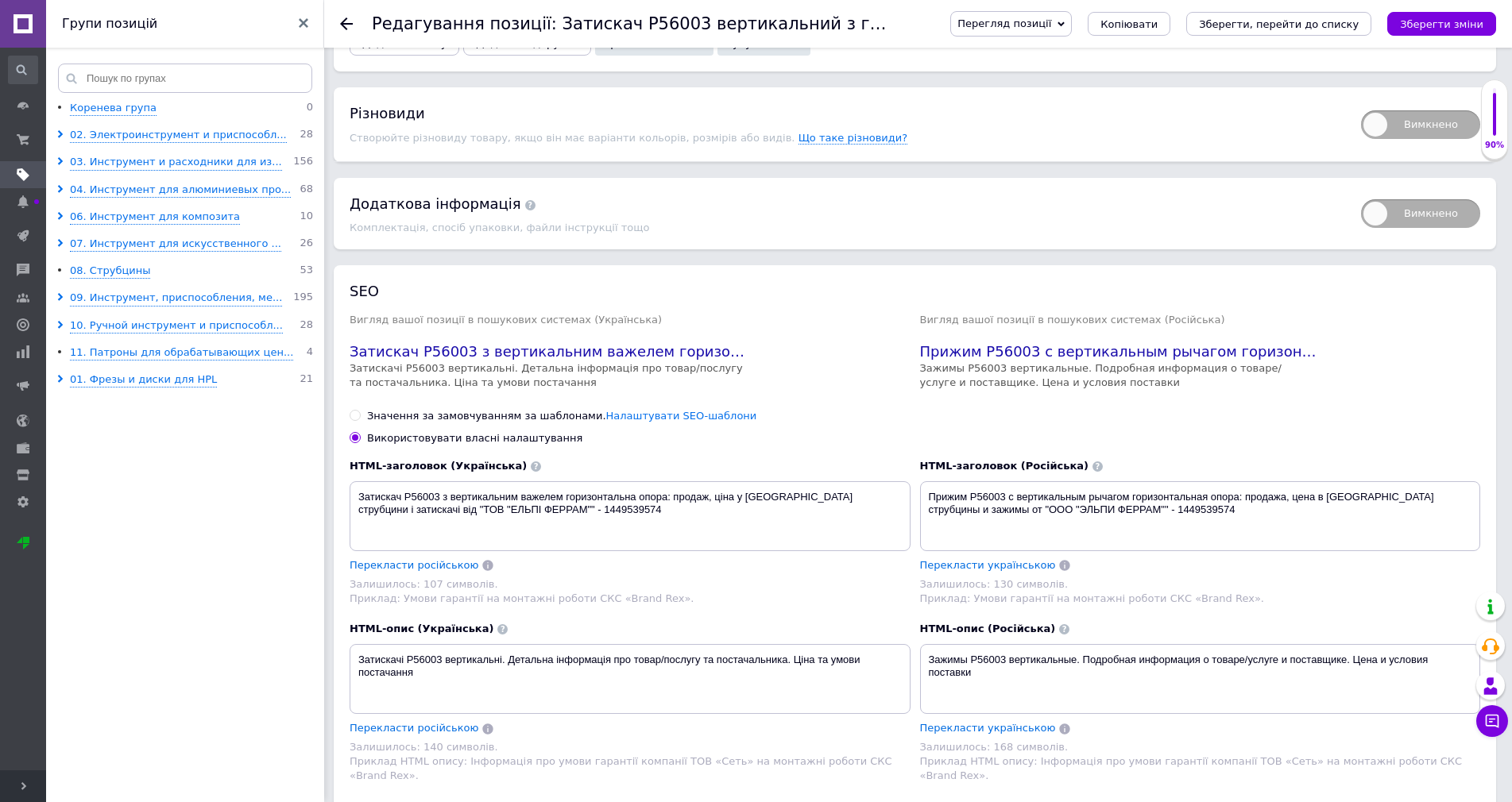
scroll to position [2027, 0]
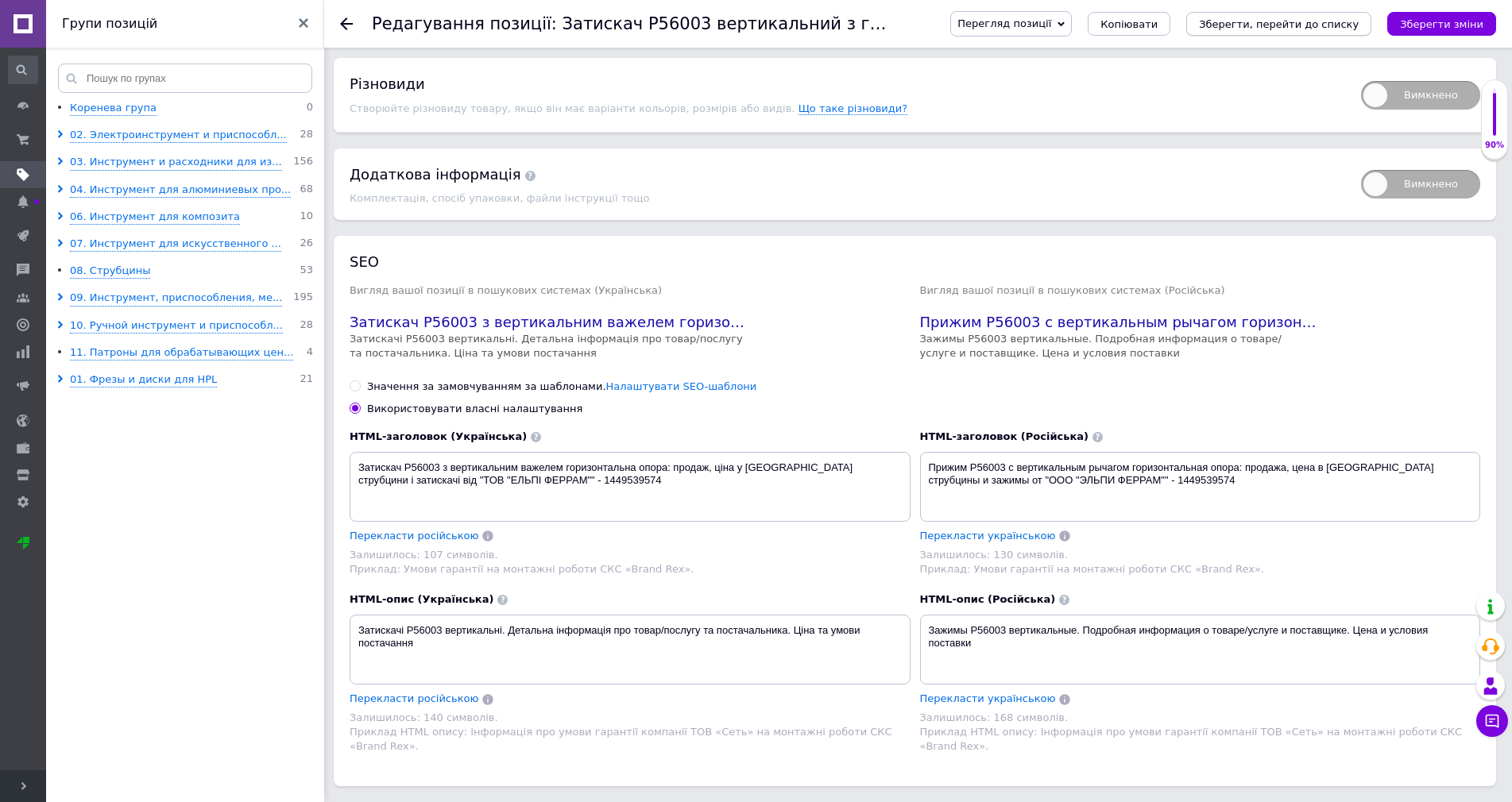
click at [1256, 27] on icon "Зберегти, перейти до списку" at bounding box center [1278, 24] width 160 height 12
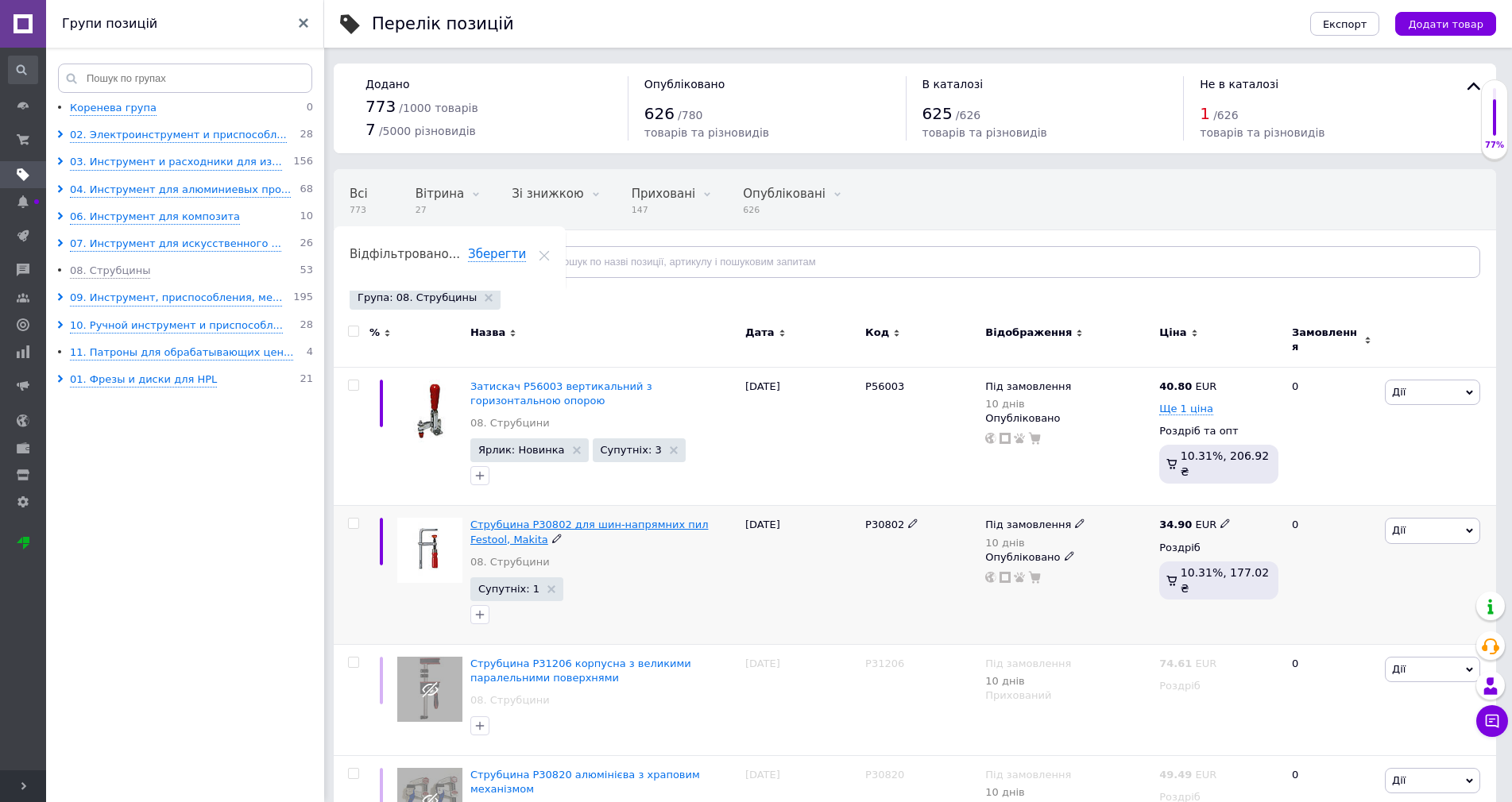
click at [634, 521] on span "Струбцина P30802 для шин-напрямних пил Festool, Makita" at bounding box center [590, 531] width 239 height 26
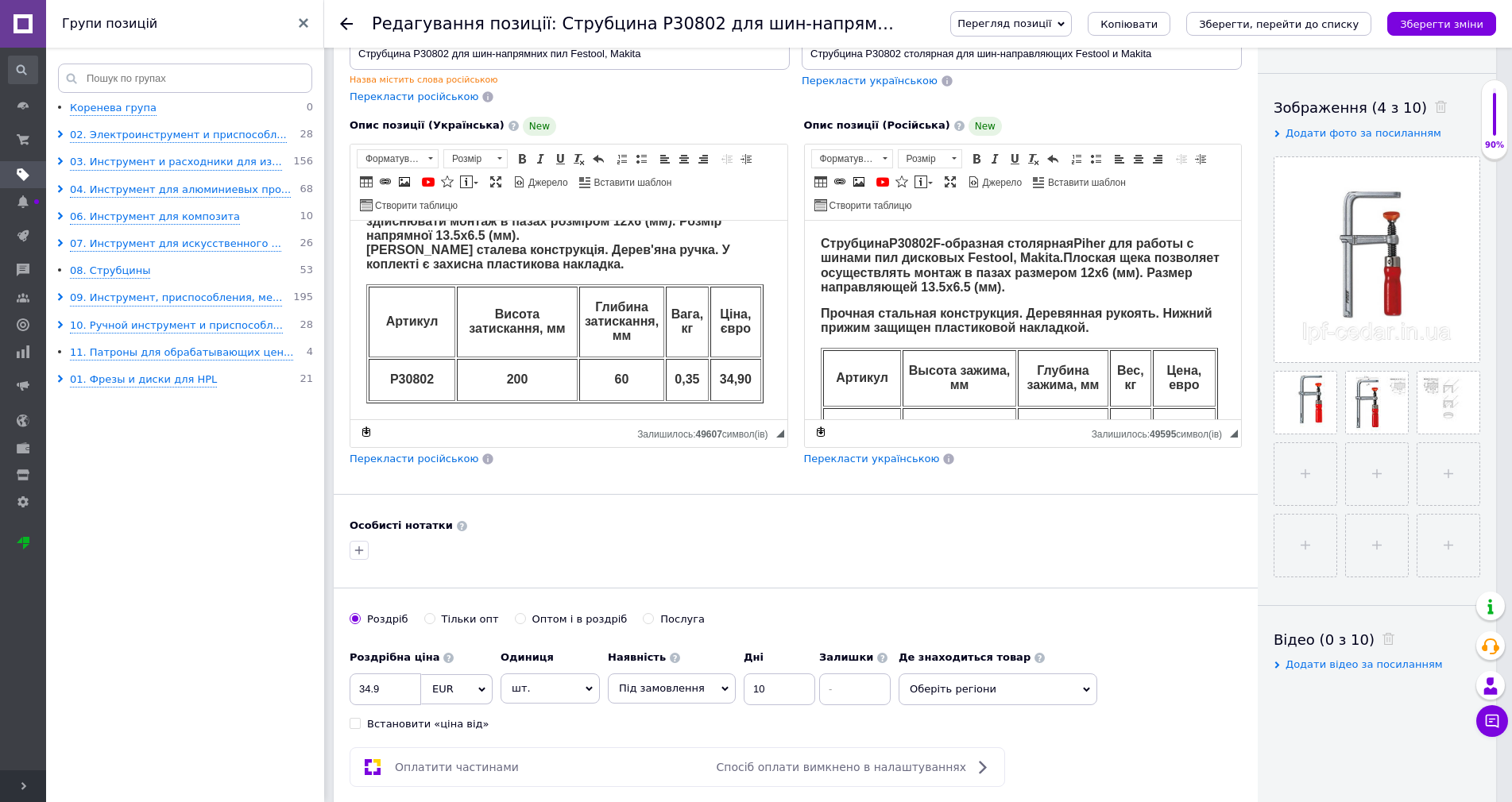
scroll to position [79, 0]
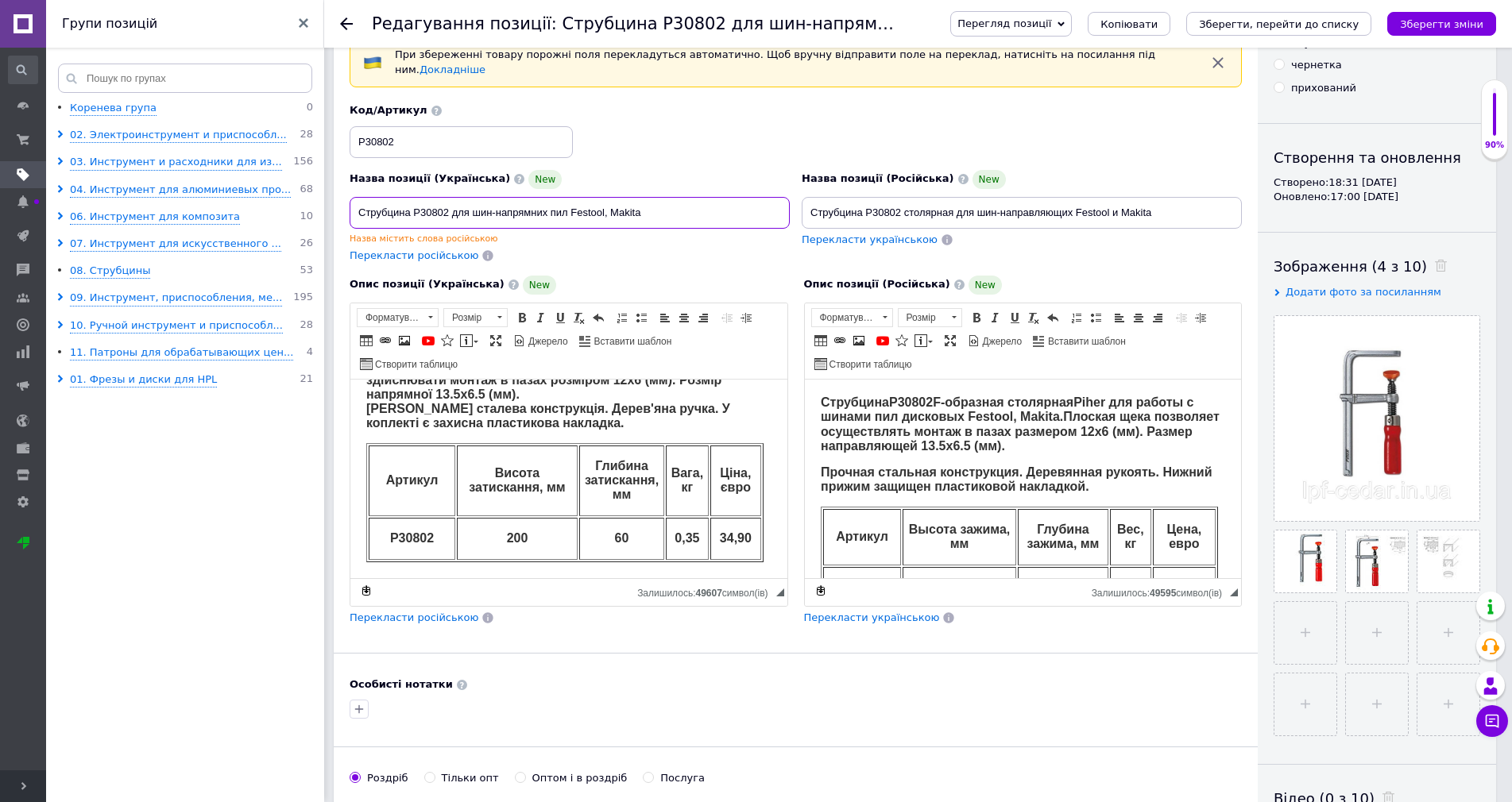
click at [497, 206] on input "Струбцина P30802 для шин-напрямних пил Festool, Makita" at bounding box center [570, 212] width 440 height 31
type input "Струбцина P30802 для шин напрямних пил Festool, Makita"
click at [998, 205] on input "Струбцина P30802 столярная для шин-направляющих Festool и Makita" at bounding box center [1022, 212] width 440 height 31
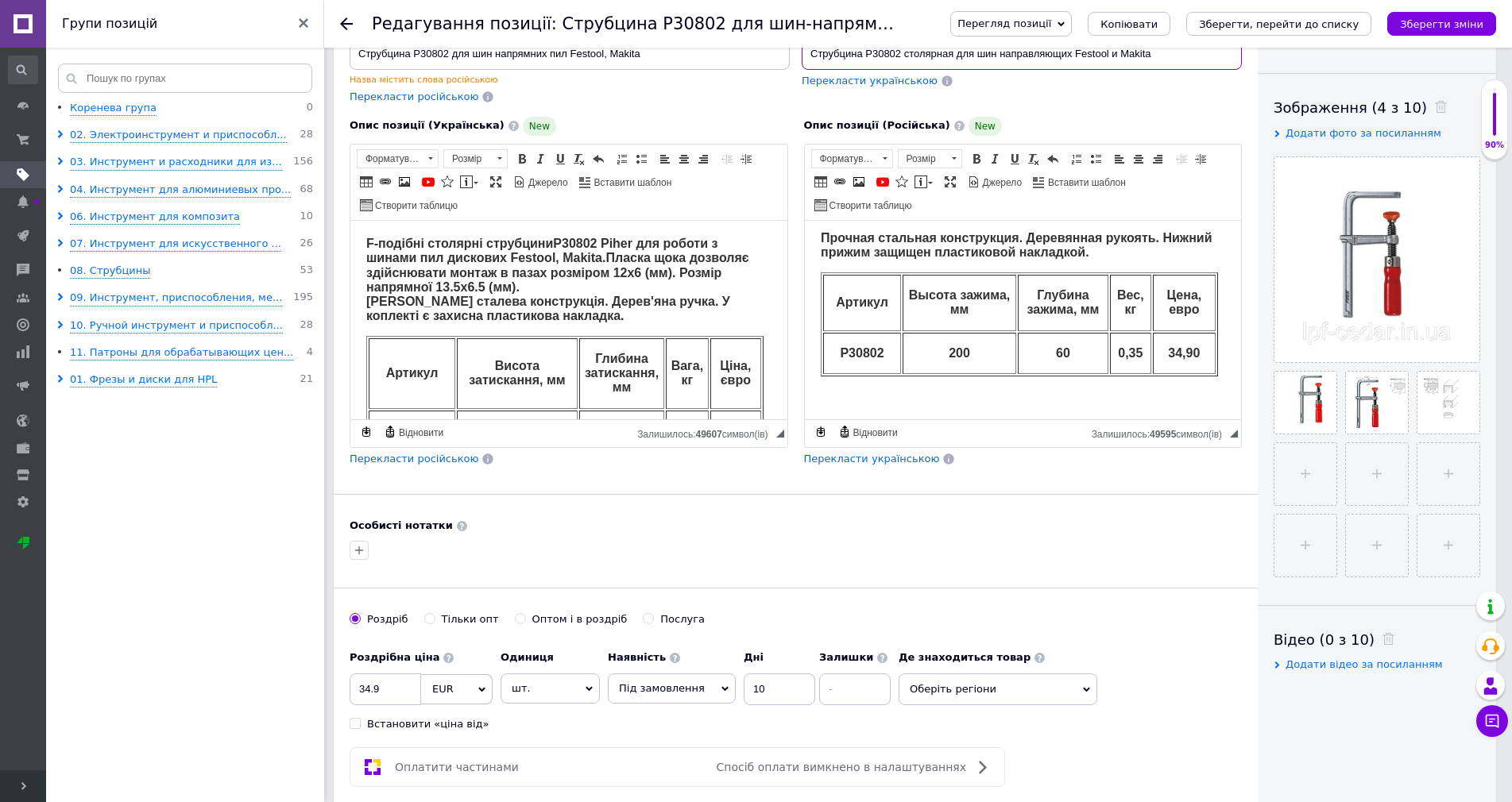
scroll to position [0, 0]
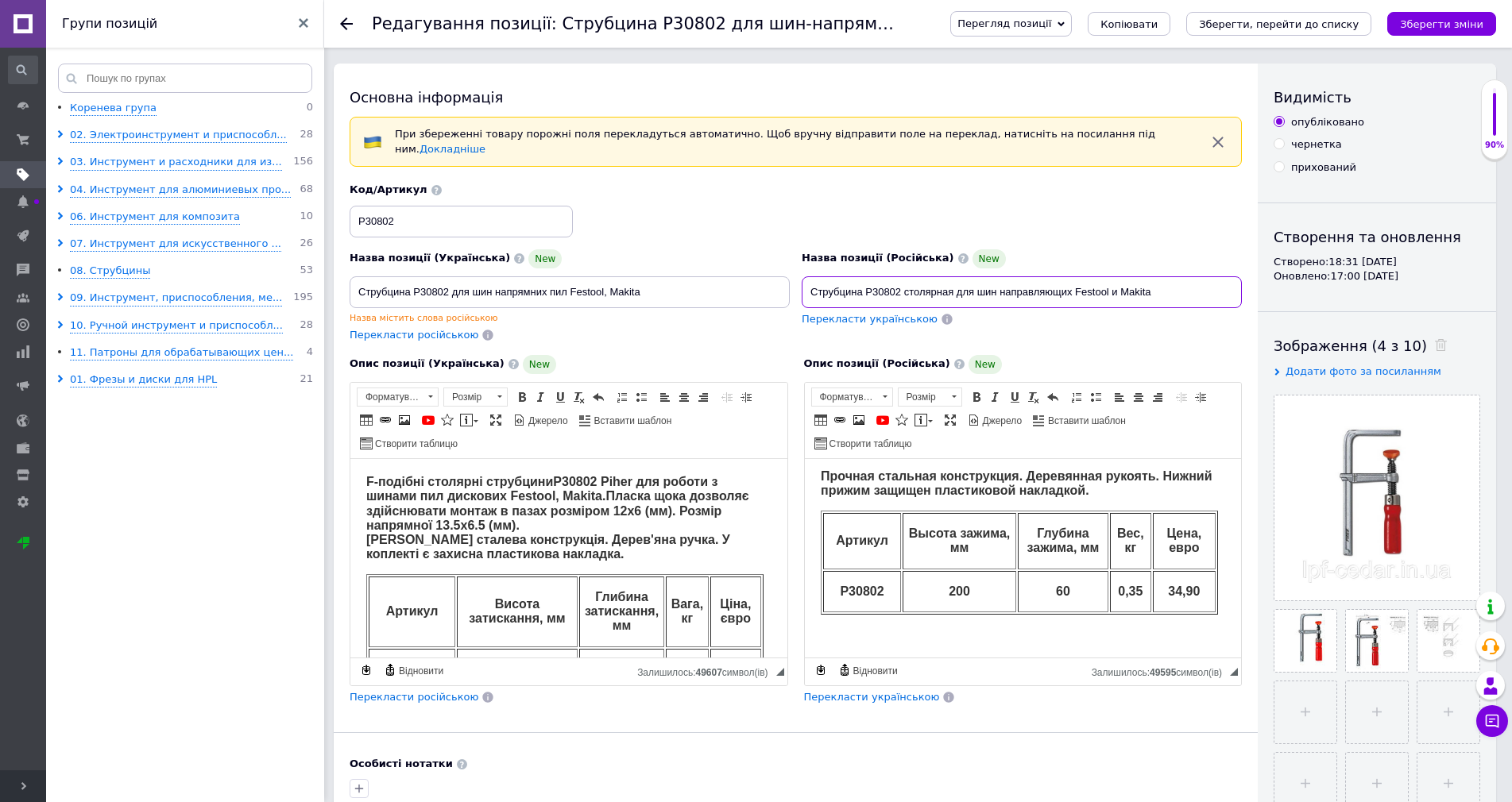
type input "Струбцина P30802 столярная для шин направляющих Festool и Makita"
drag, startPoint x: 408, startPoint y: 212, endPoint x: 91, endPoint y: 142, distance: 324.6
click at [1279, 171] on span at bounding box center [1279, 166] width 11 height 11
click at [1279, 171] on input "прихований" at bounding box center [1279, 166] width 11 height 11
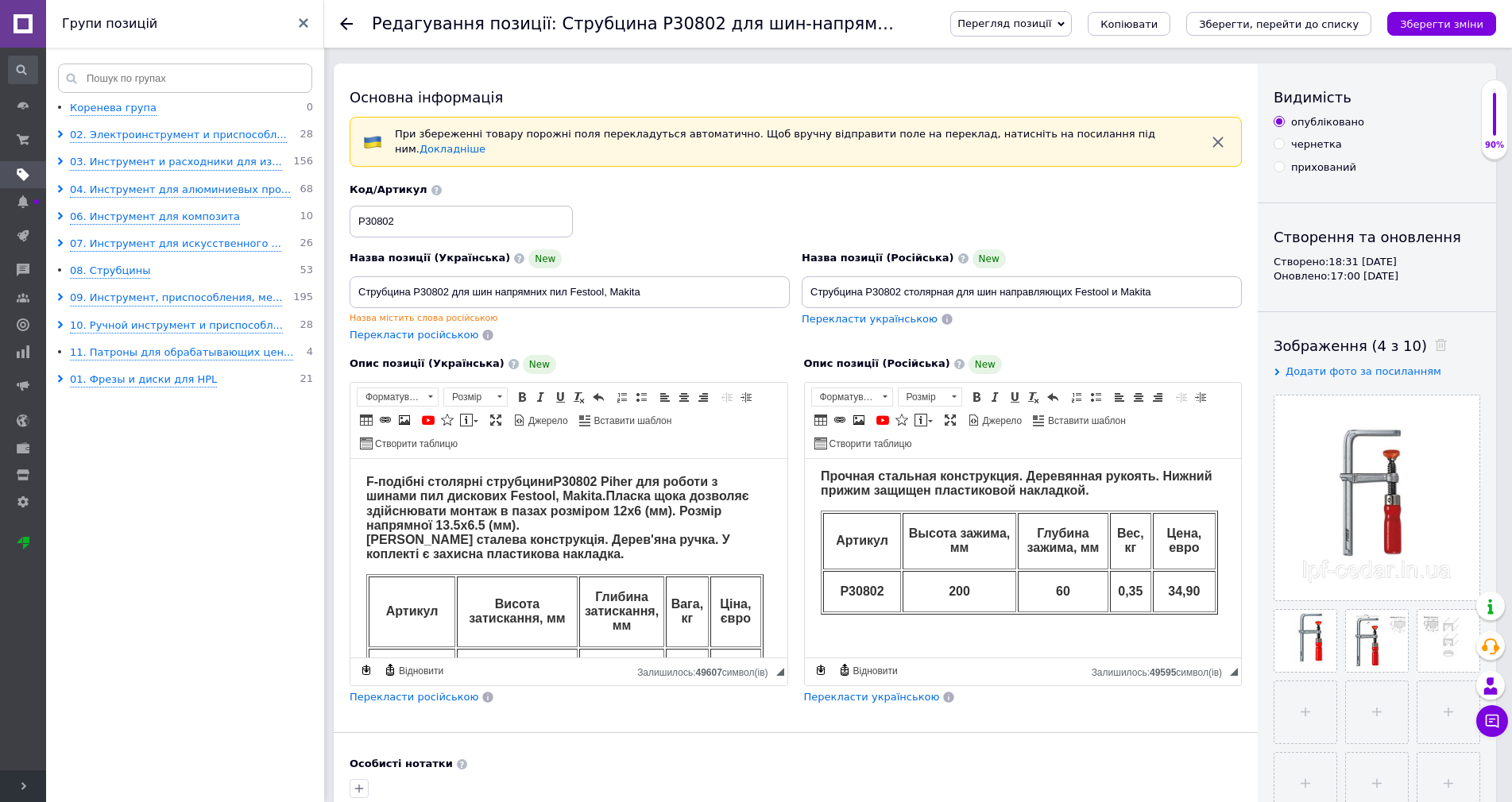
radio input "true"
click at [1278, 23] on icon "Зберегти, перейти до списку" at bounding box center [1278, 24] width 160 height 12
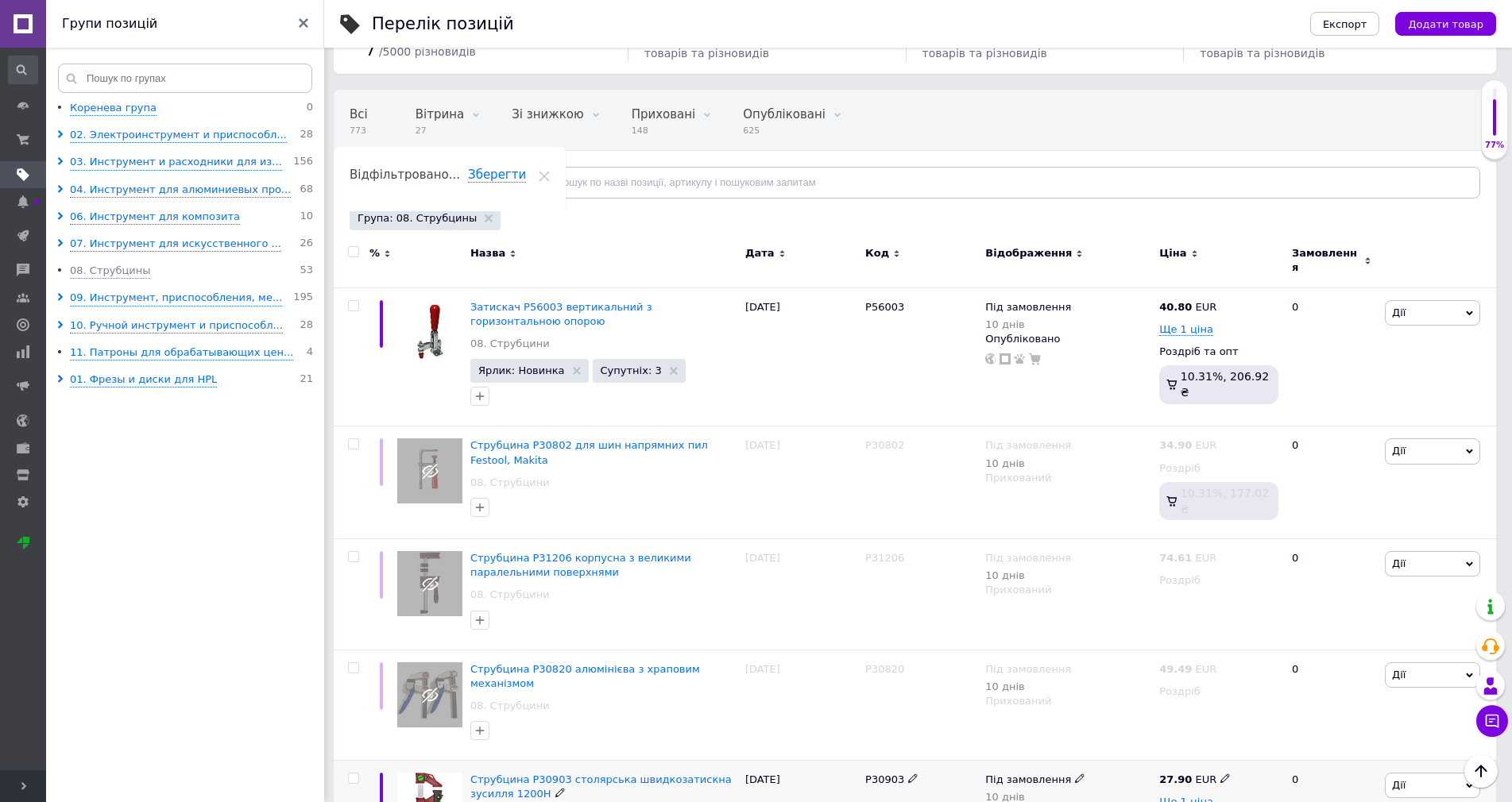
scroll to position [158, 0]
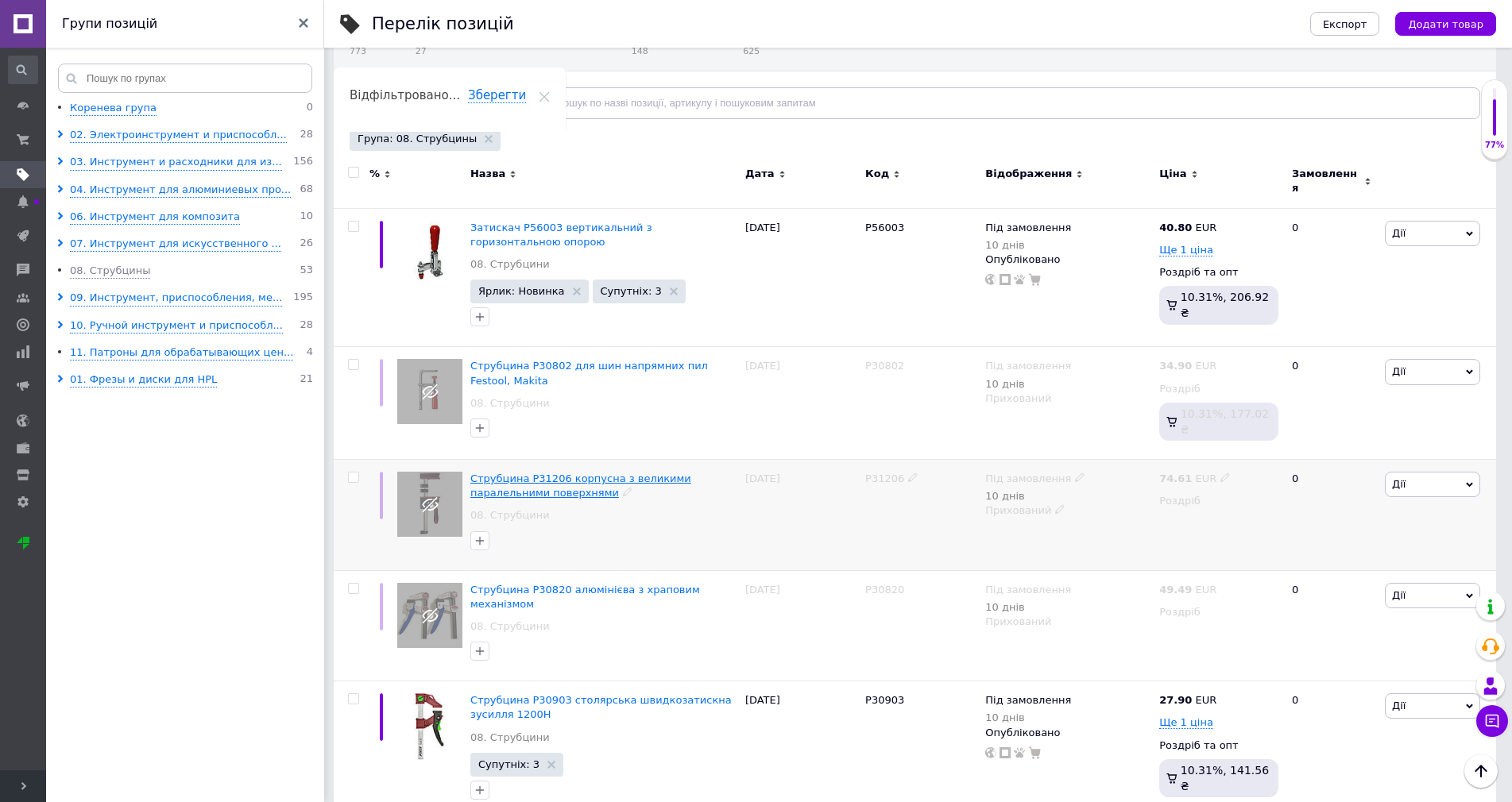
click at [691, 472] on span "Cтрубцина P31206 корпусна з великими паралельними поверхнями" at bounding box center [581, 485] width 221 height 26
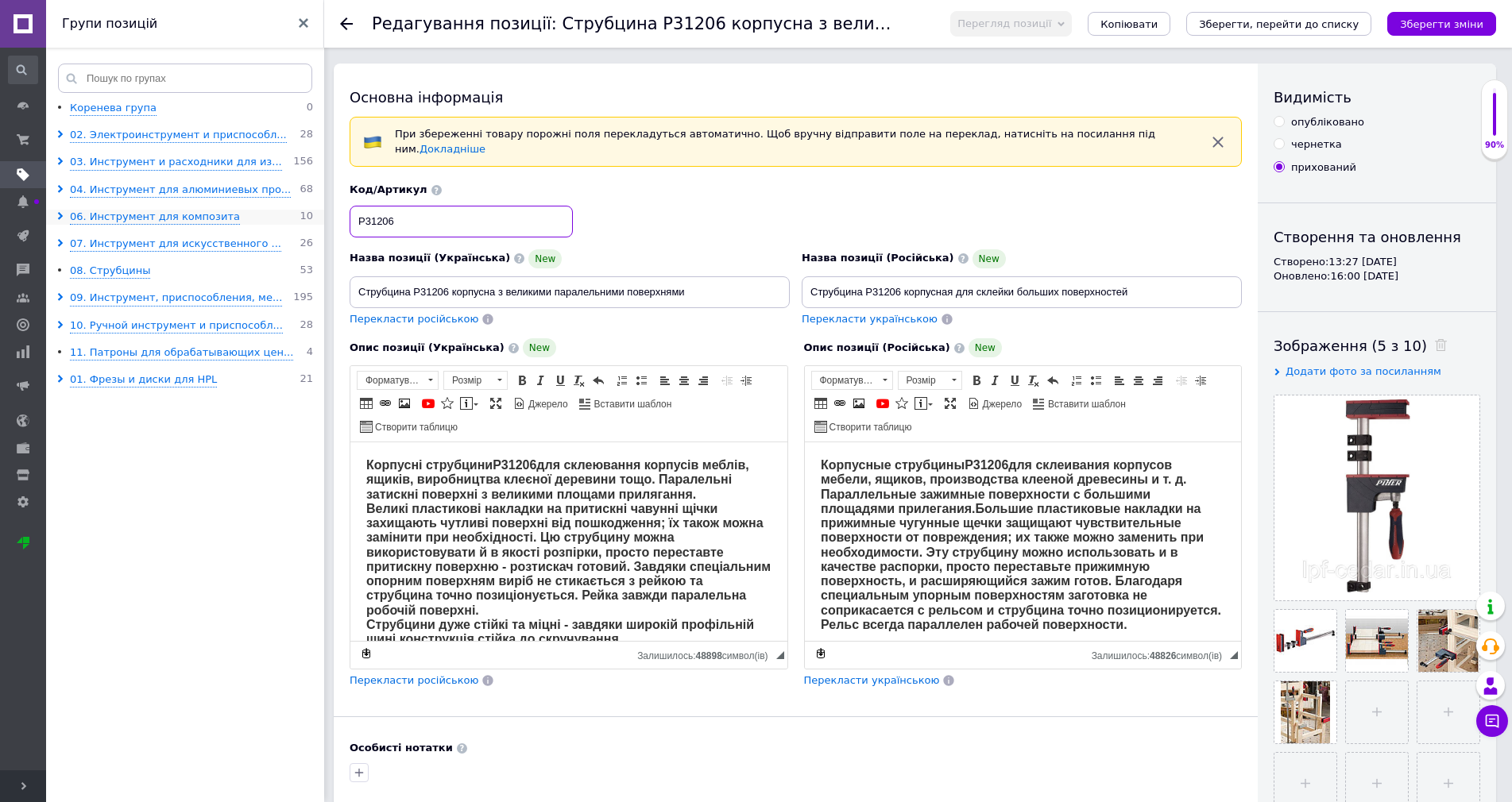
drag, startPoint x: 411, startPoint y: 225, endPoint x: 277, endPoint y: 213, distance: 134.5
click at [337, 23] on div "Редагування позиції: Cтрубцина P31206 корпусна з великими паралельними поверхня…" at bounding box center [918, 23] width 1188 height 48
click at [342, 25] on icon at bounding box center [346, 23] width 13 height 13
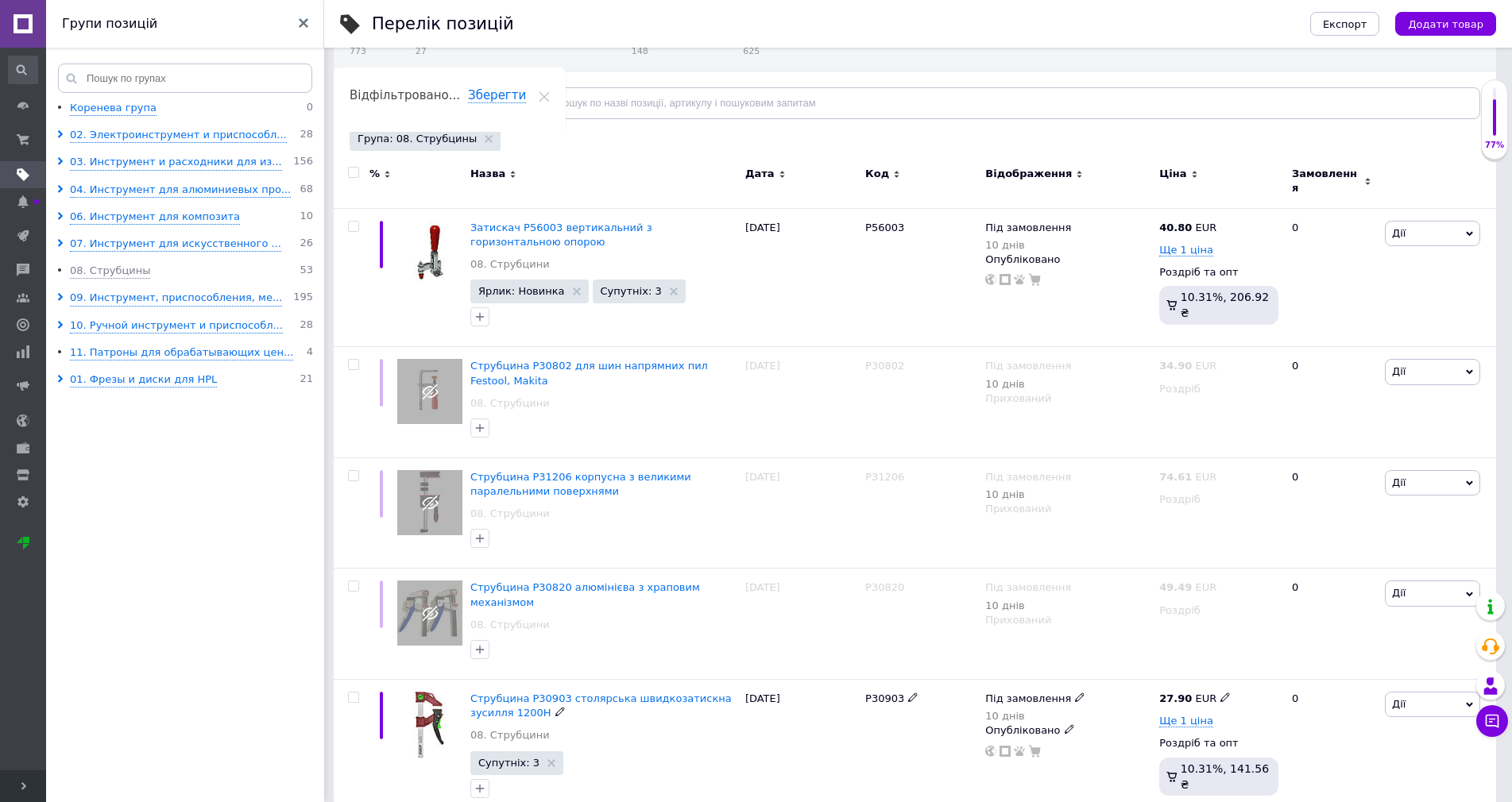
scroll to position [318, 0]
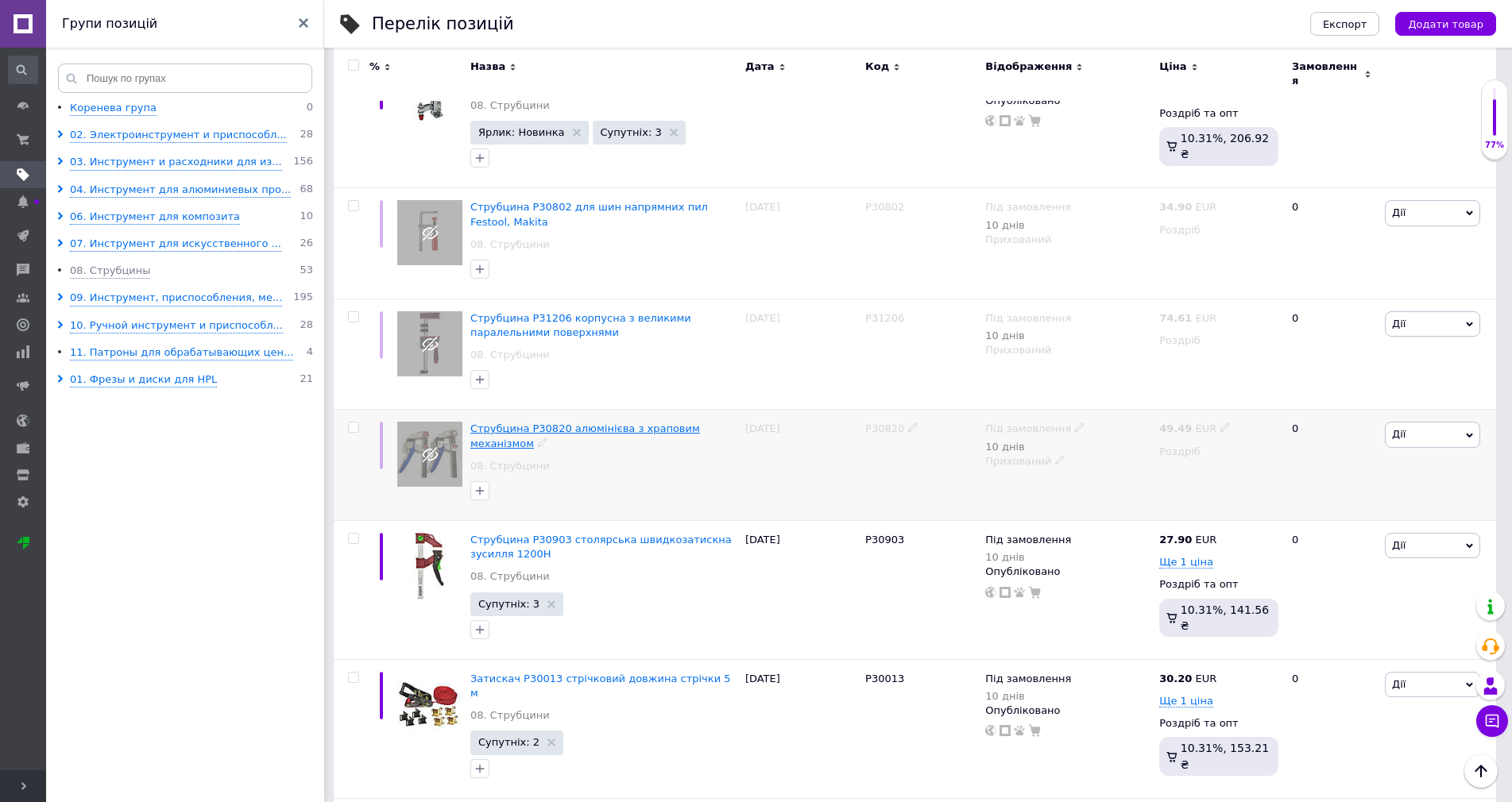
click at [582, 425] on span "Струбцина P30820 алюмінієва з храповим механізмом" at bounding box center [585, 435] width 230 height 26
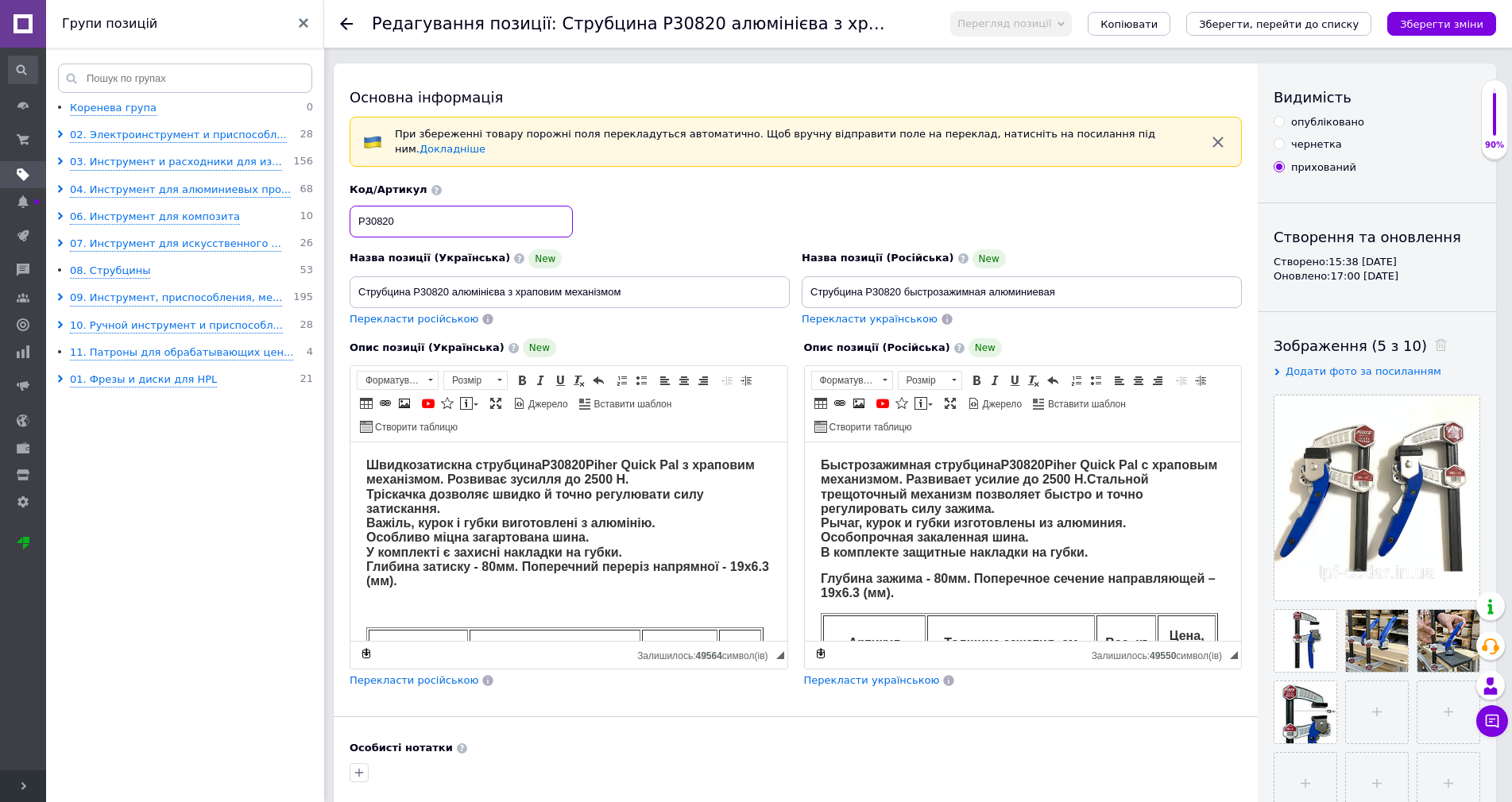
drag, startPoint x: 406, startPoint y: 220, endPoint x: 259, endPoint y: 225, distance: 147.1
click at [342, 22] on use at bounding box center [346, 23] width 13 height 13
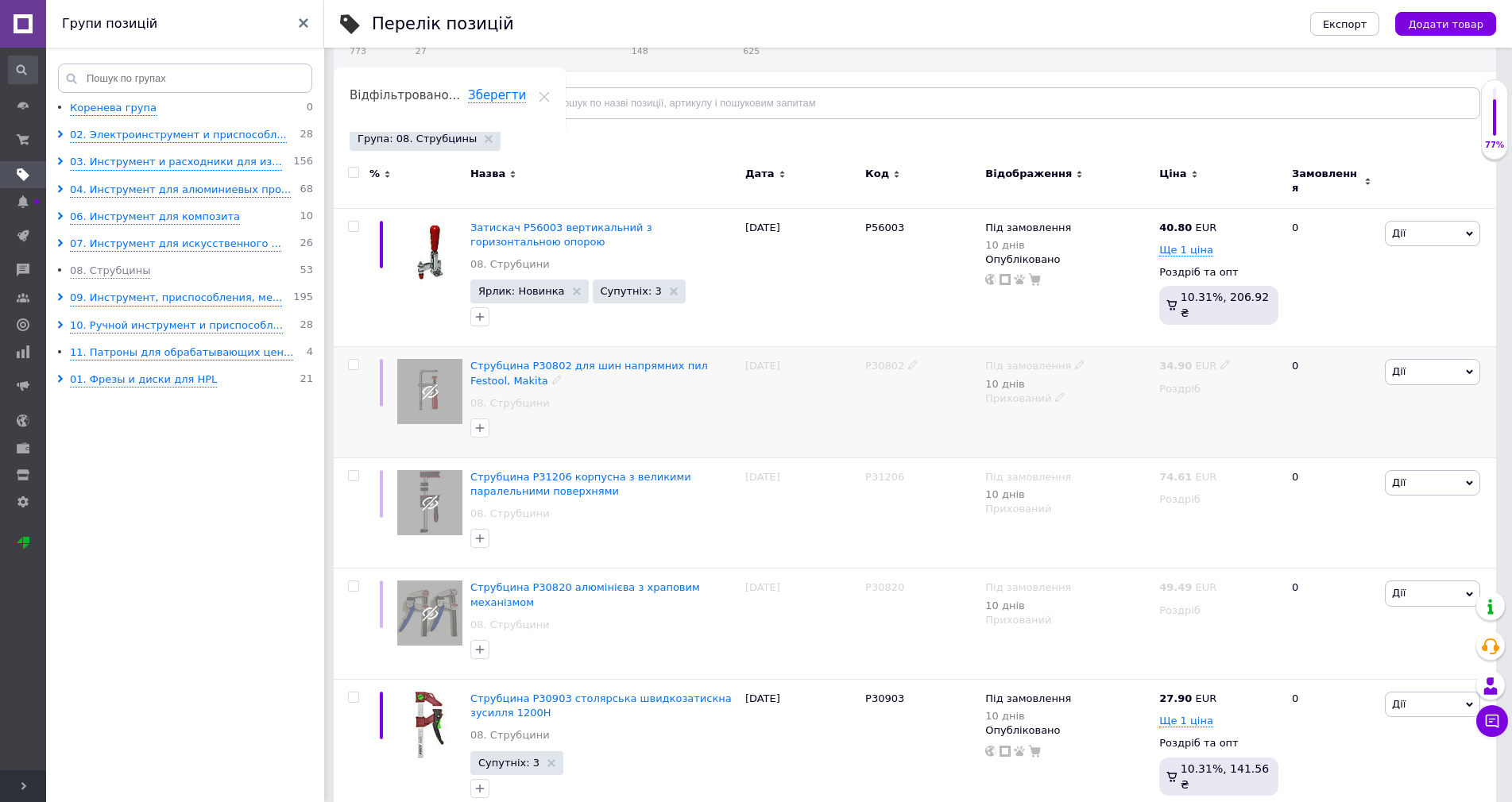
scroll to position [239, 0]
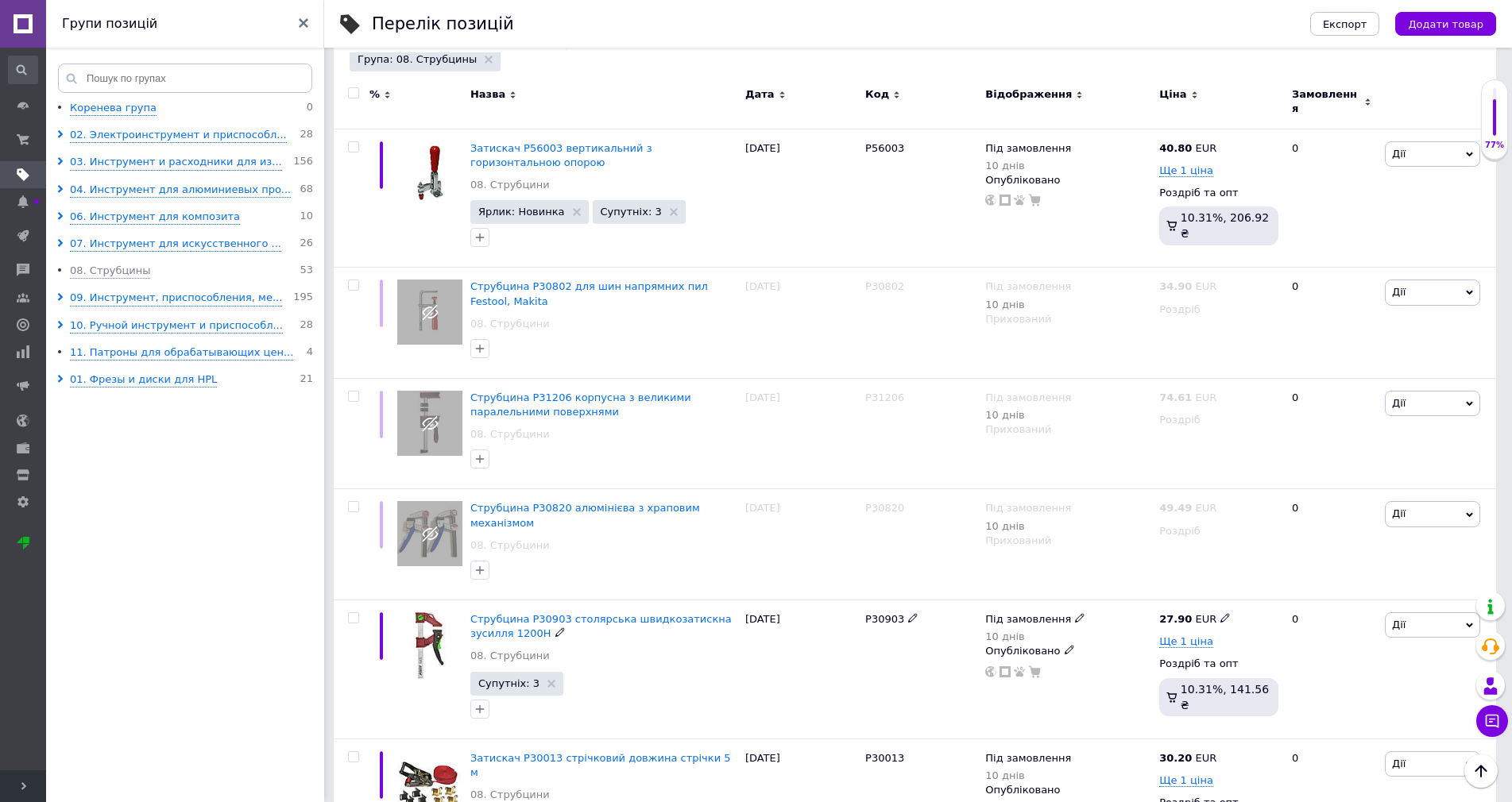
click at [576, 613] on span "Струбцина P30903 столярська швидкозатискна зусилля 1200Н" at bounding box center [601, 626] width 261 height 26
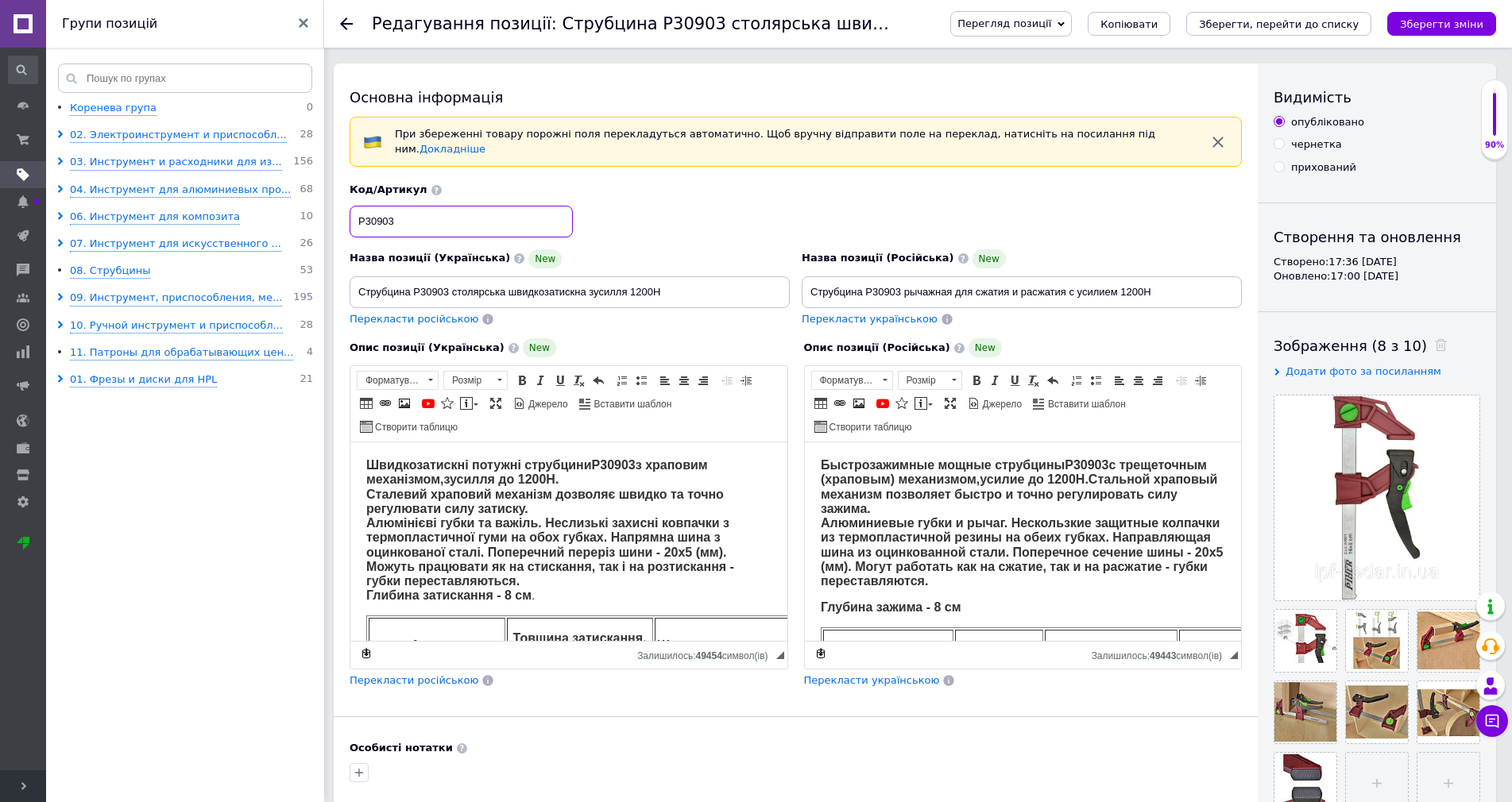
drag, startPoint x: 415, startPoint y: 218, endPoint x: 221, endPoint y: 229, distance: 194.3
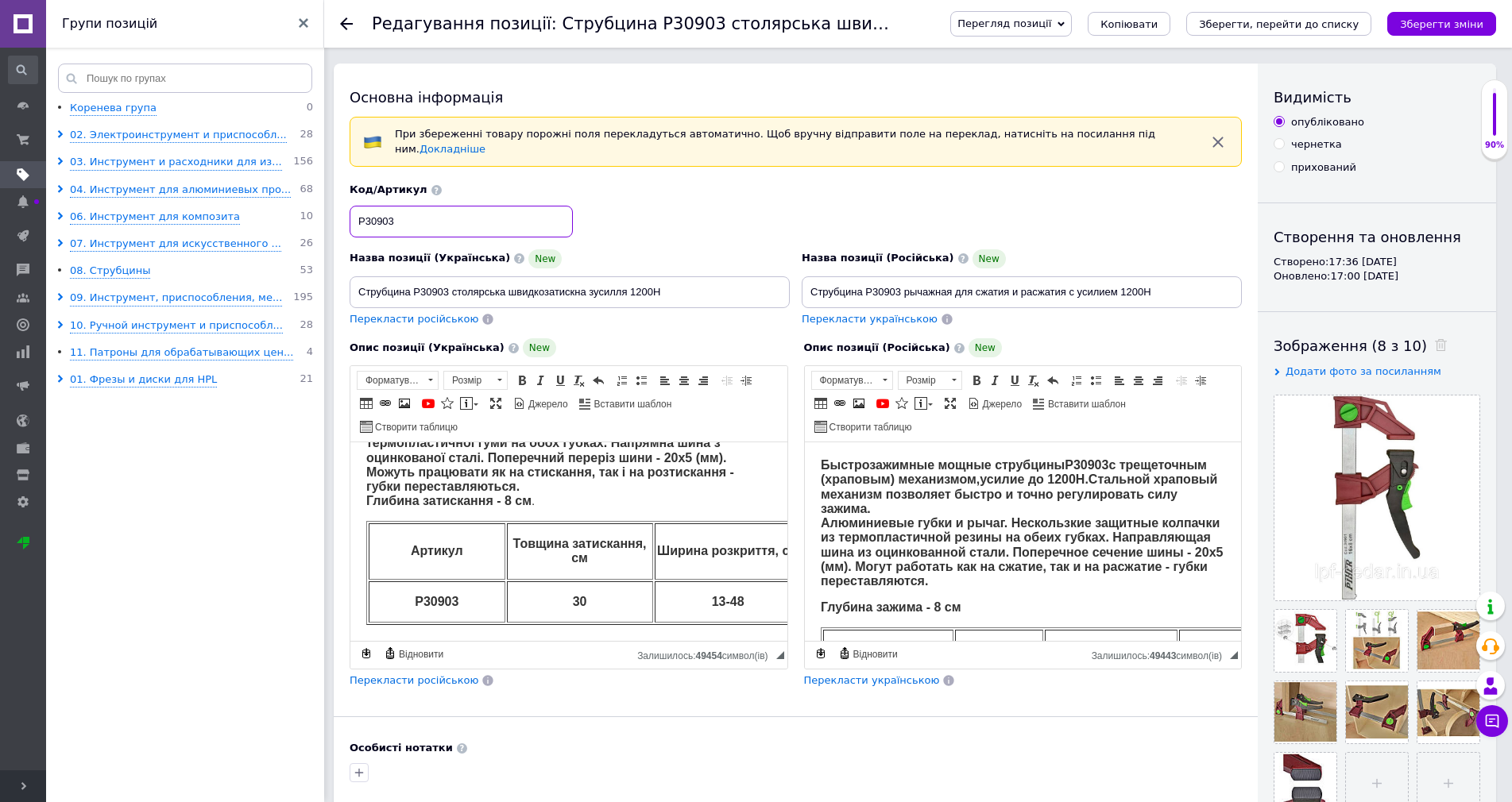
scroll to position [158, 0]
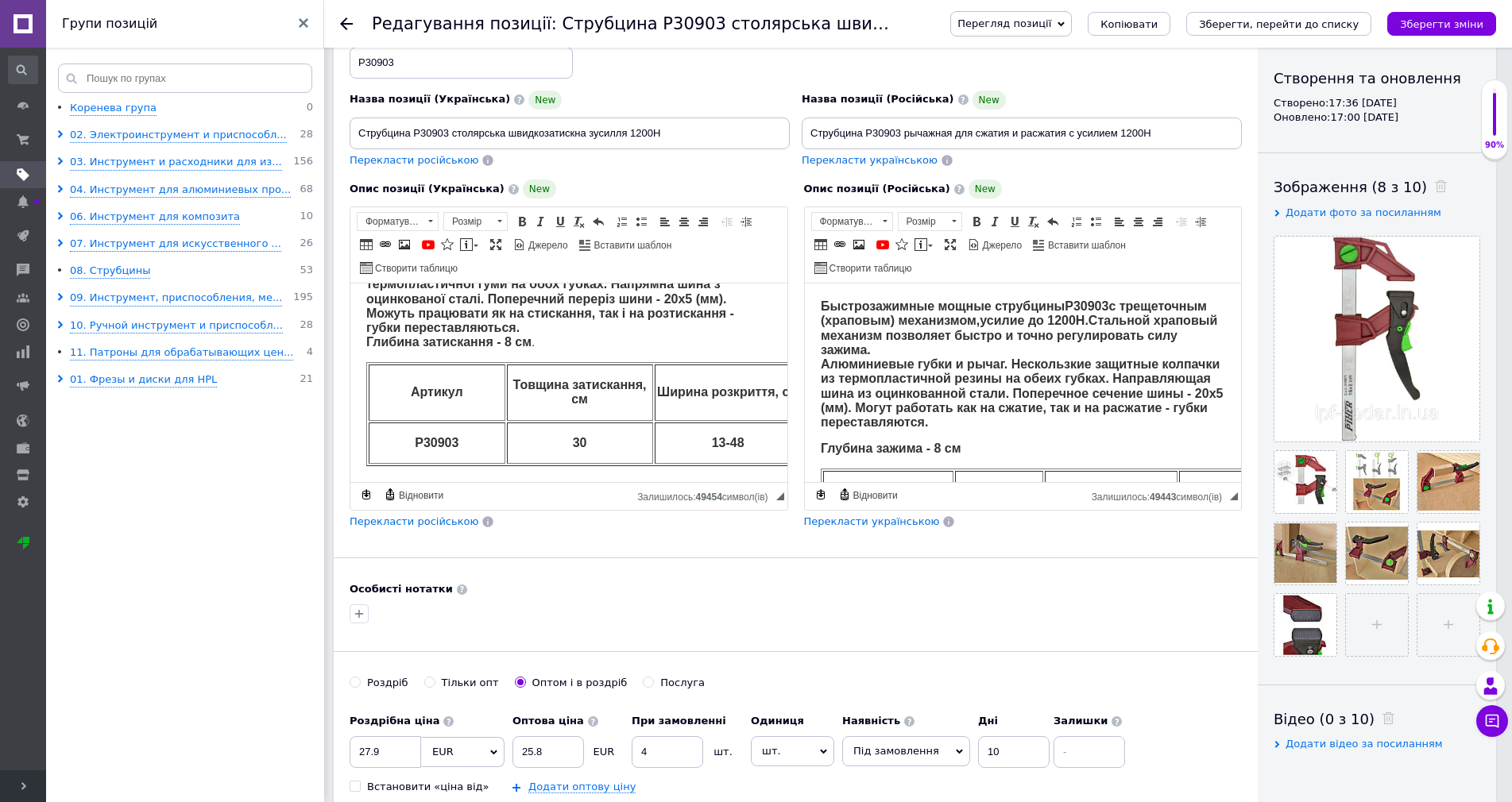
drag, startPoint x: 630, startPoint y: 472, endPoint x: 717, endPoint y: 479, distance: 87.3
click at [717, 482] on span "◢ Залишилось: 49454 символ(iв) {label} Відновити" at bounding box center [569, 496] width 437 height 27
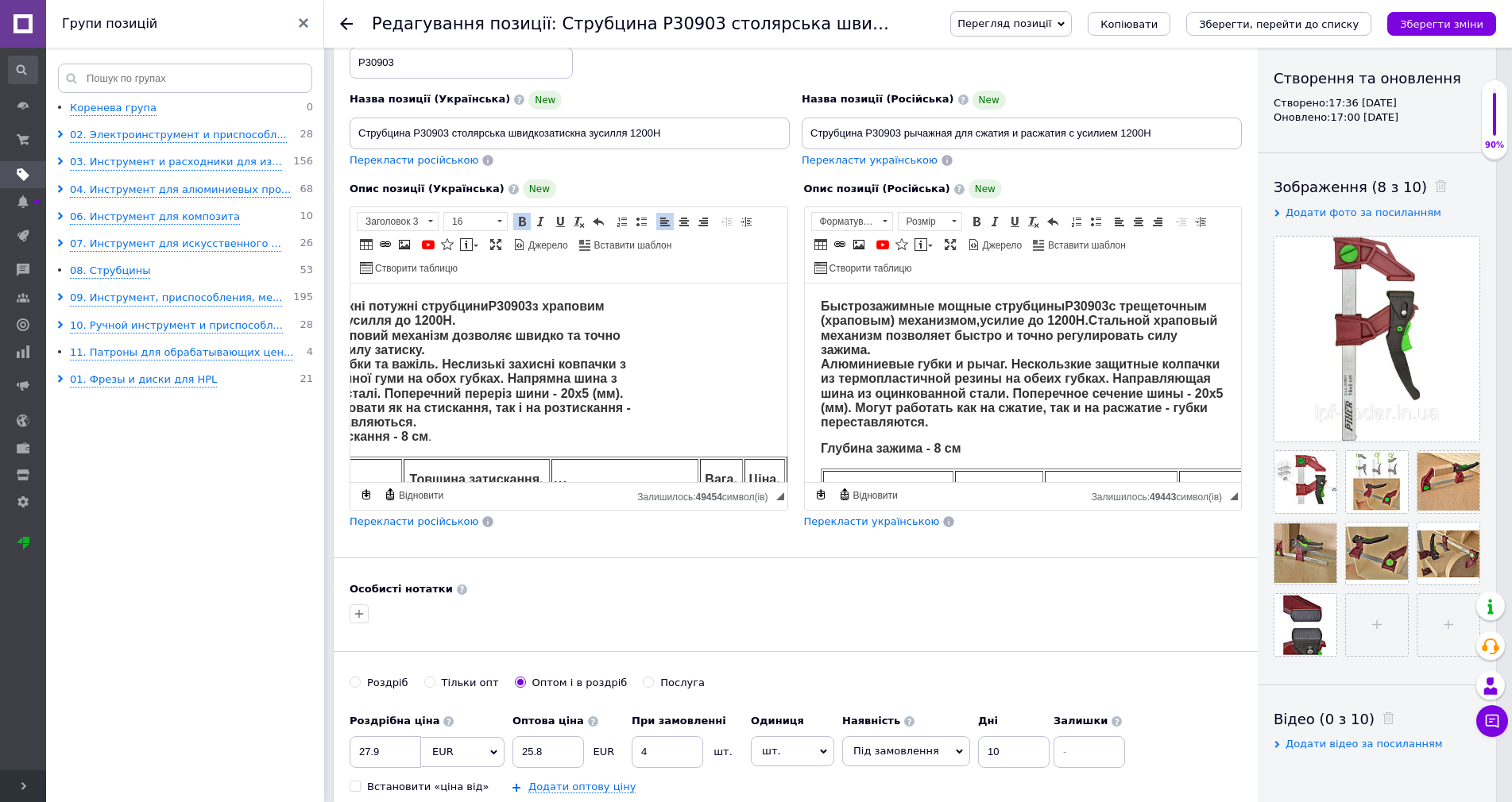
drag, startPoint x: 649, startPoint y: 476, endPoint x: 1093, endPoint y: 756, distance: 524.9
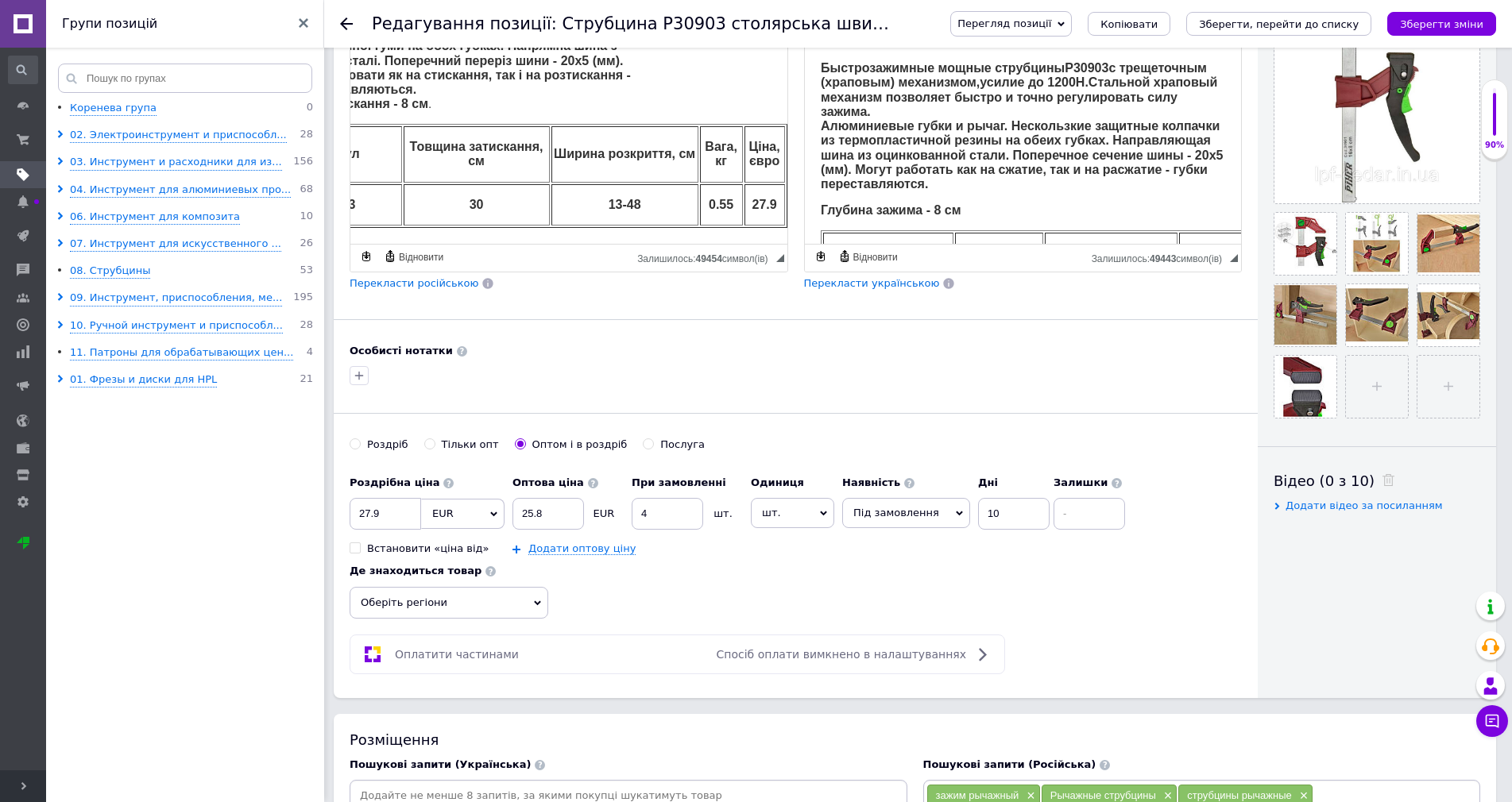
scroll to position [0, 0]
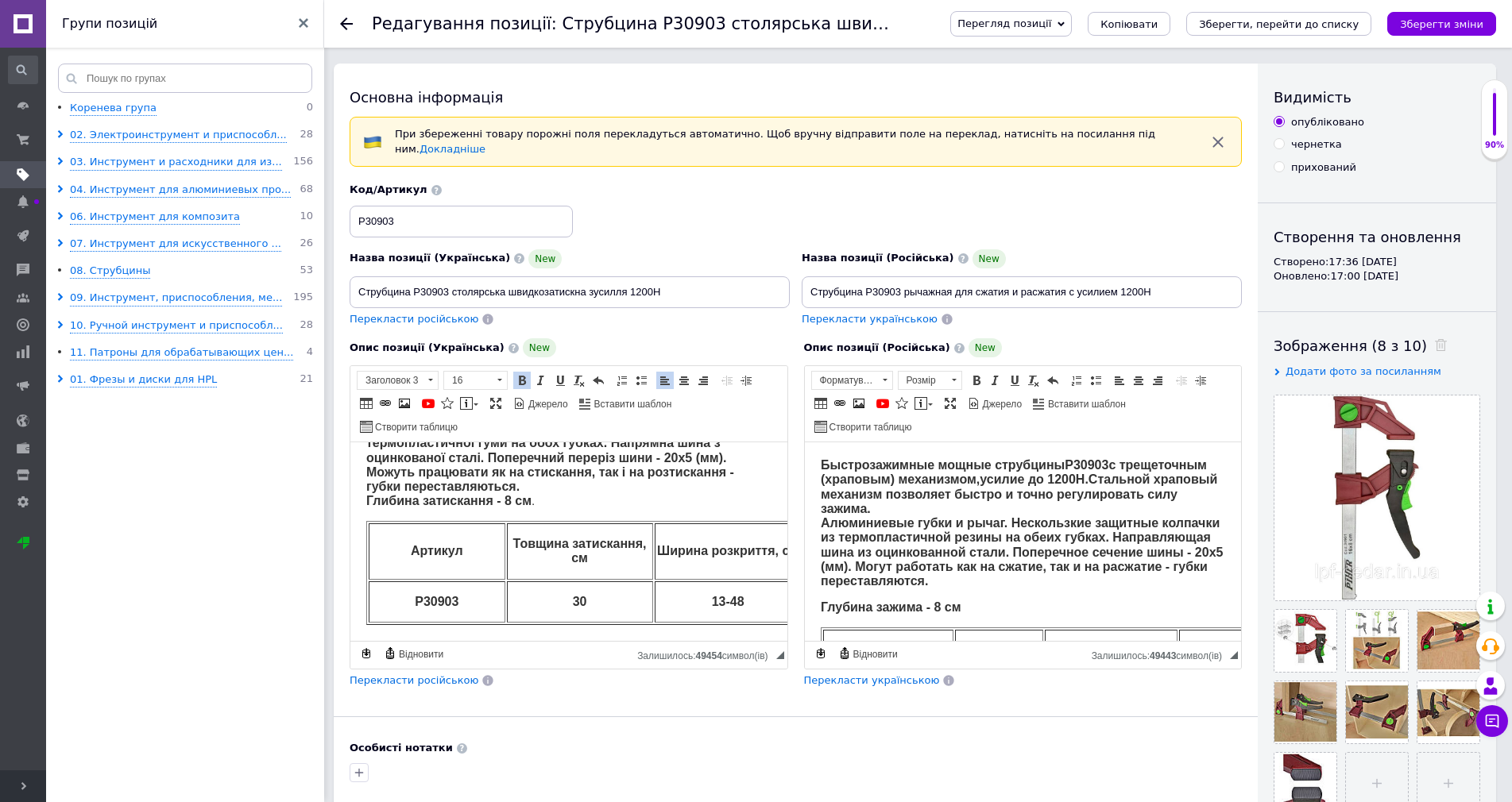
drag, startPoint x: 502, startPoint y: 638, endPoint x: 671, endPoint y: 1092, distance: 484.4
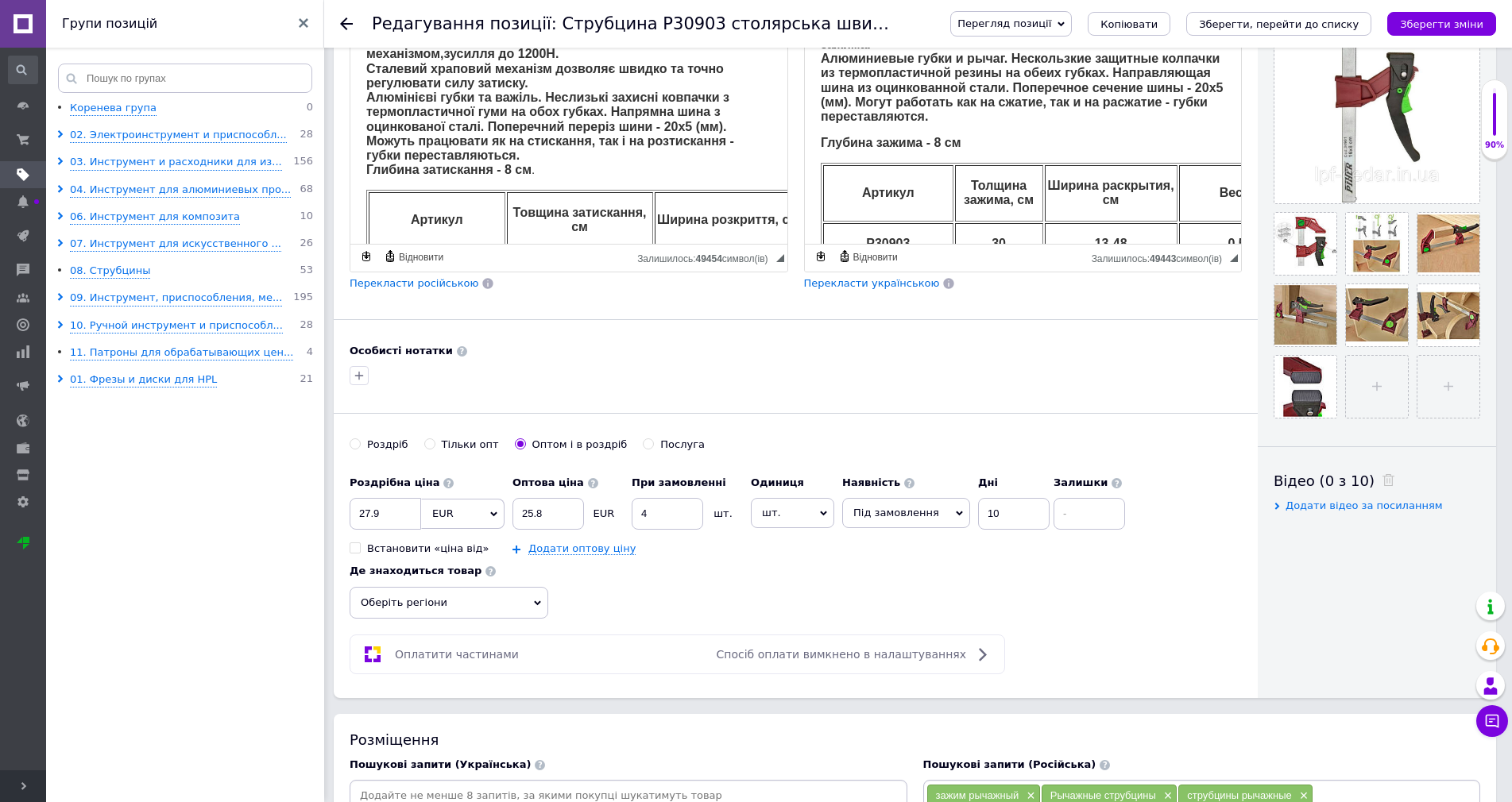
scroll to position [476, 0]
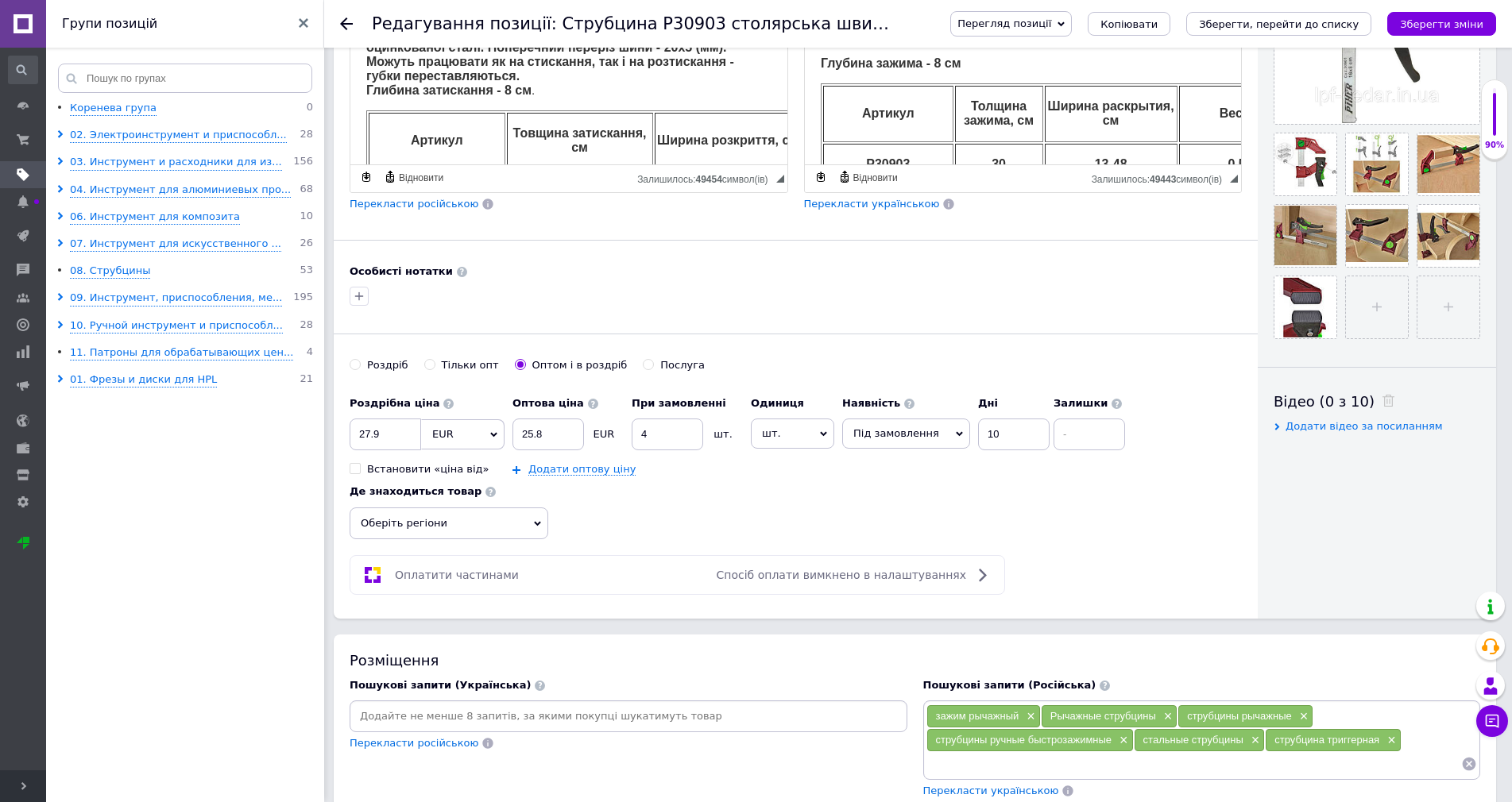
click at [425, 704] on input at bounding box center [629, 716] width 552 height 23
type input "затиск"
type input "струбцини piher"
type input "piher струбцина"
type input "струбцина швидкозатискна"
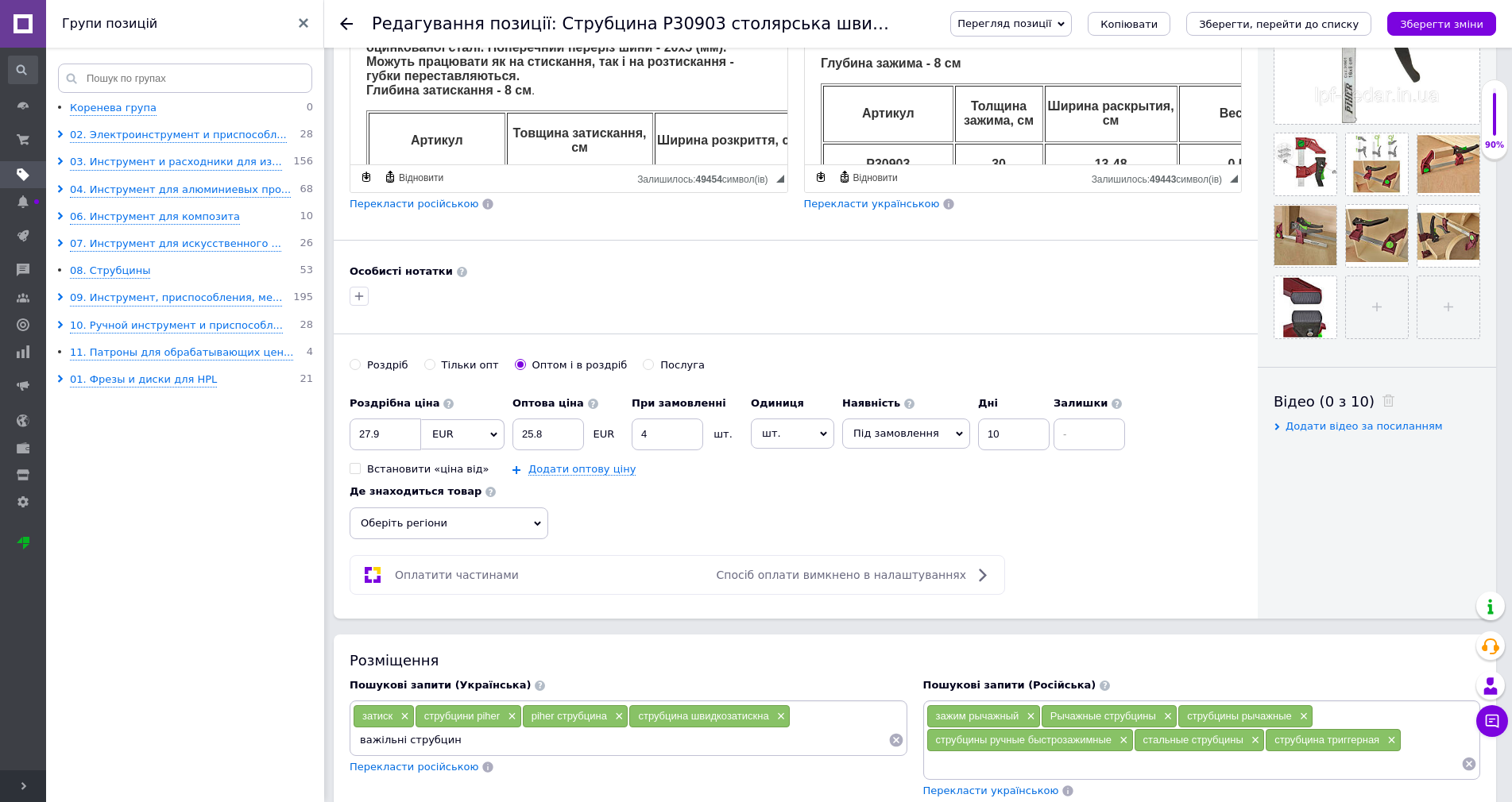
type input "важільні струбцина"
type input "струбцина важільна"
type input "P30903"
click at [967, 767] on input at bounding box center [1194, 764] width 535 height 23
paste input "P30903"
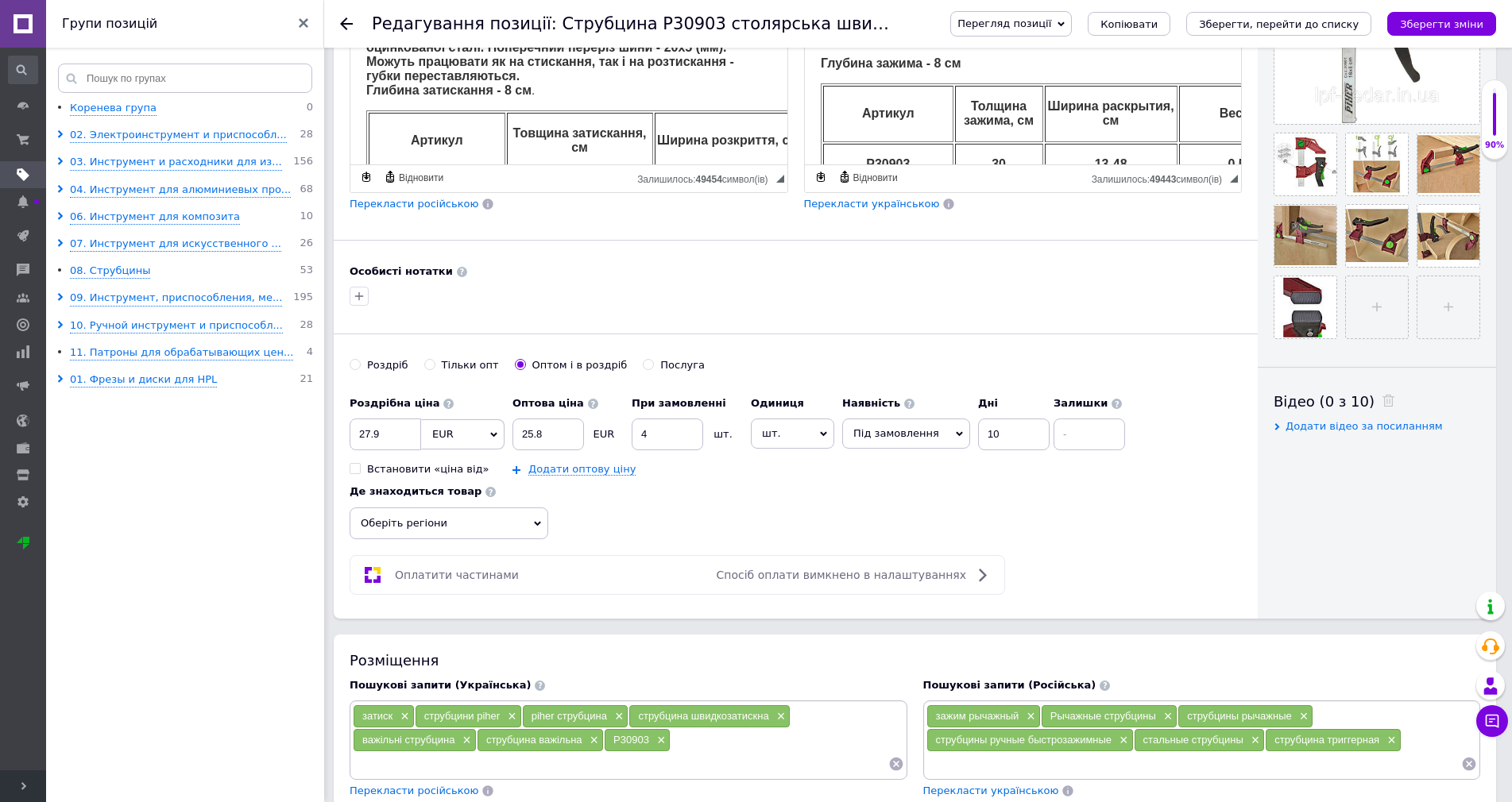
type input "P30903"
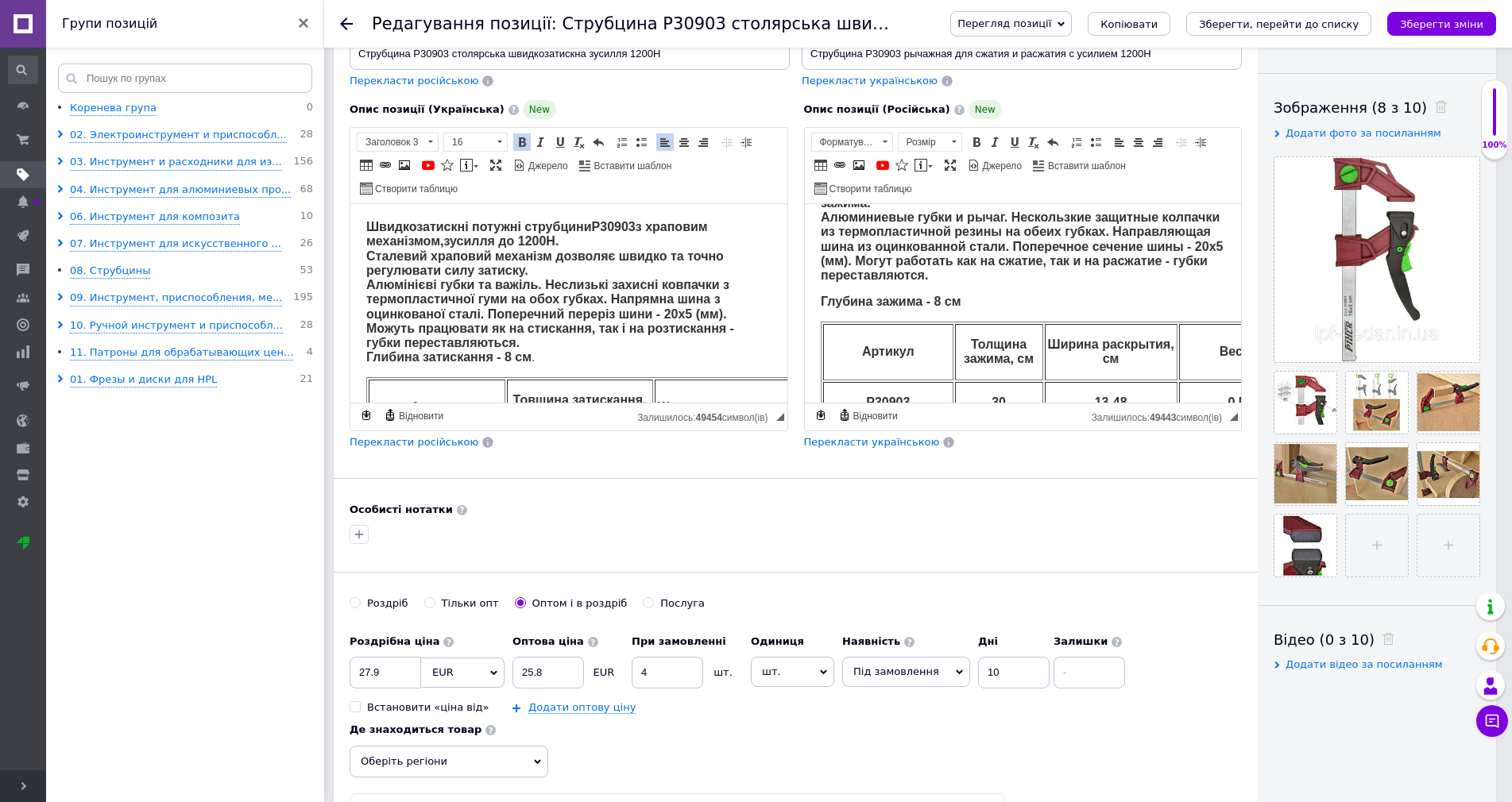
scroll to position [556, 0]
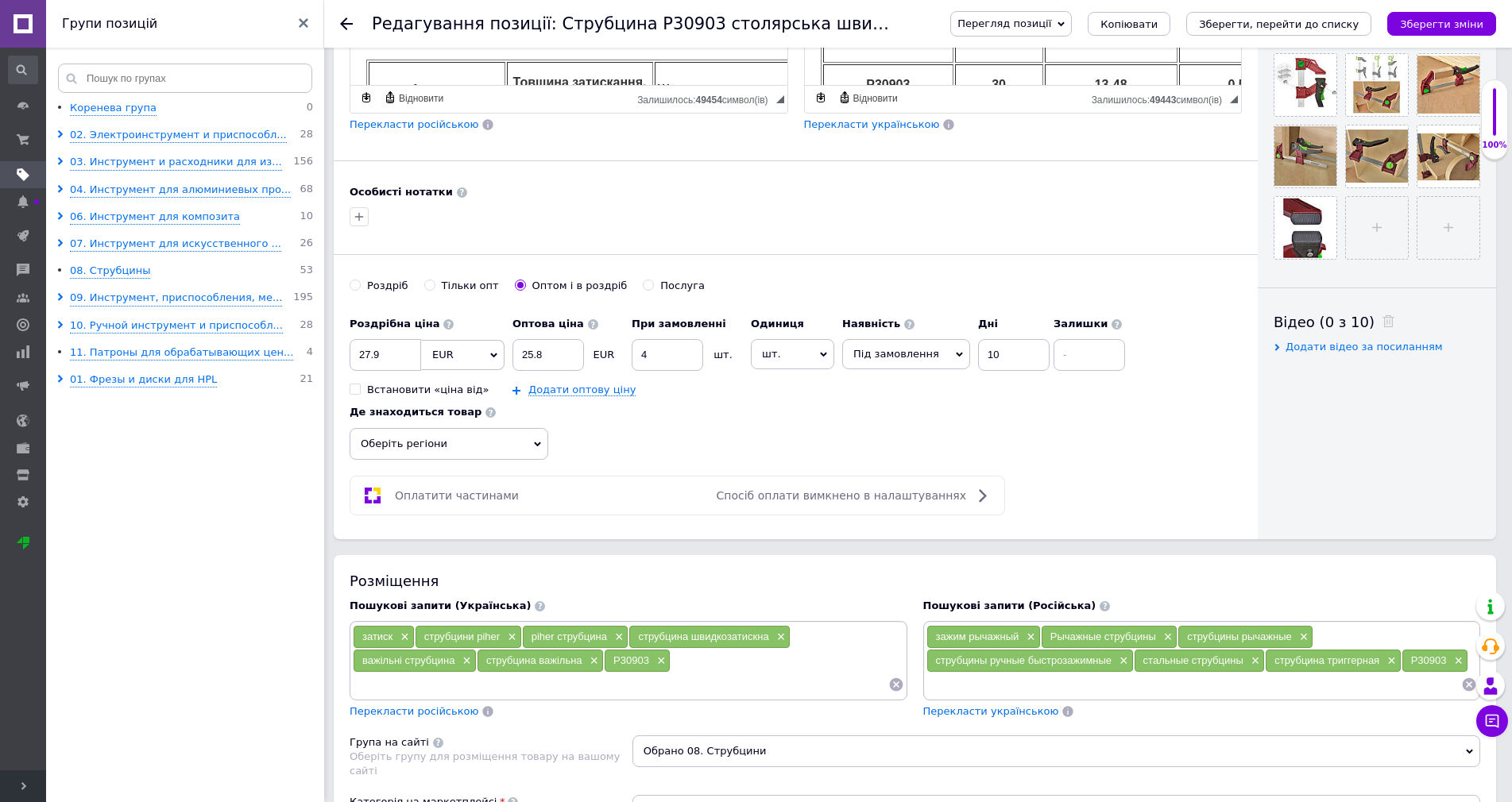
drag, startPoint x: 679, startPoint y: 649, endPoint x: 694, endPoint y: 648, distance: 15.0
click at [678, 649] on div "затиск × струбцини piher × piher струбцина × струбцина швидкозатискна × важільн…" at bounding box center [629, 660] width 552 height 71
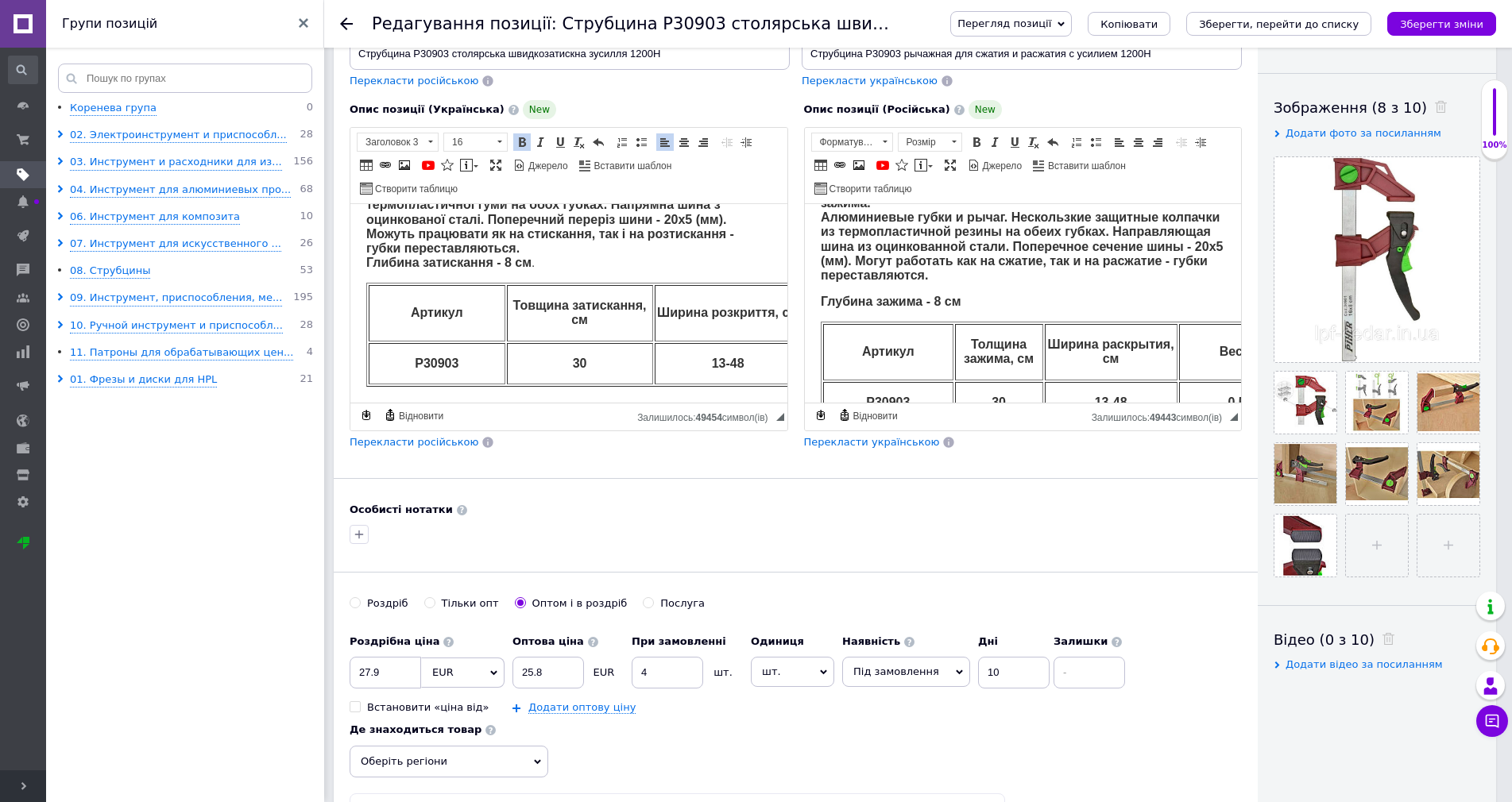
scroll to position [636, 0]
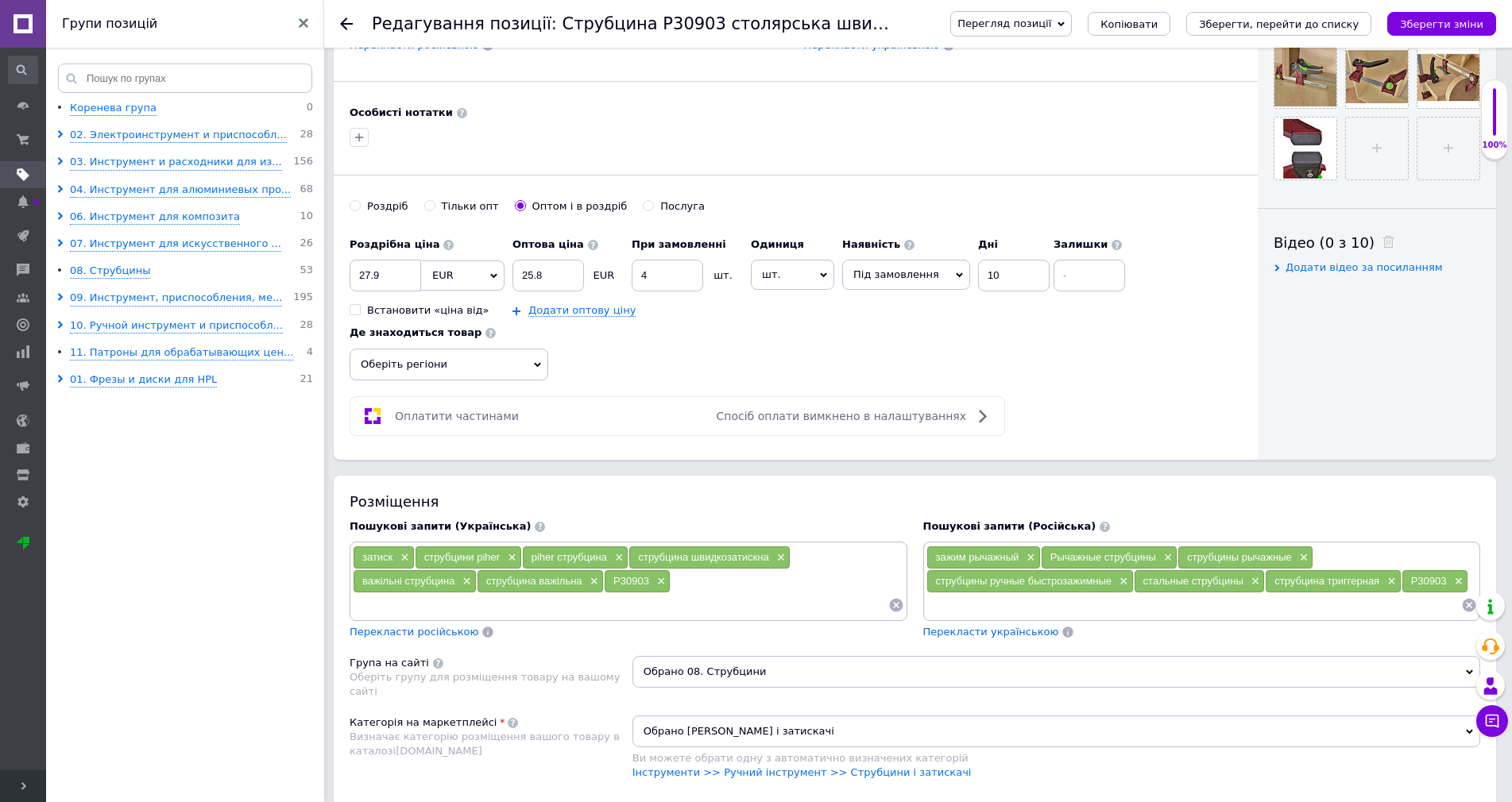
click at [400, 598] on input at bounding box center [620, 605] width 535 height 23
click at [400, 598] on input "струбцинги столярські" at bounding box center [620, 605] width 535 height 23
click at [406, 602] on input "струбцинги столярські" at bounding box center [620, 605] width 535 height 23
type input "струбцини столярські"
click at [950, 601] on input at bounding box center [1194, 605] width 535 height 23
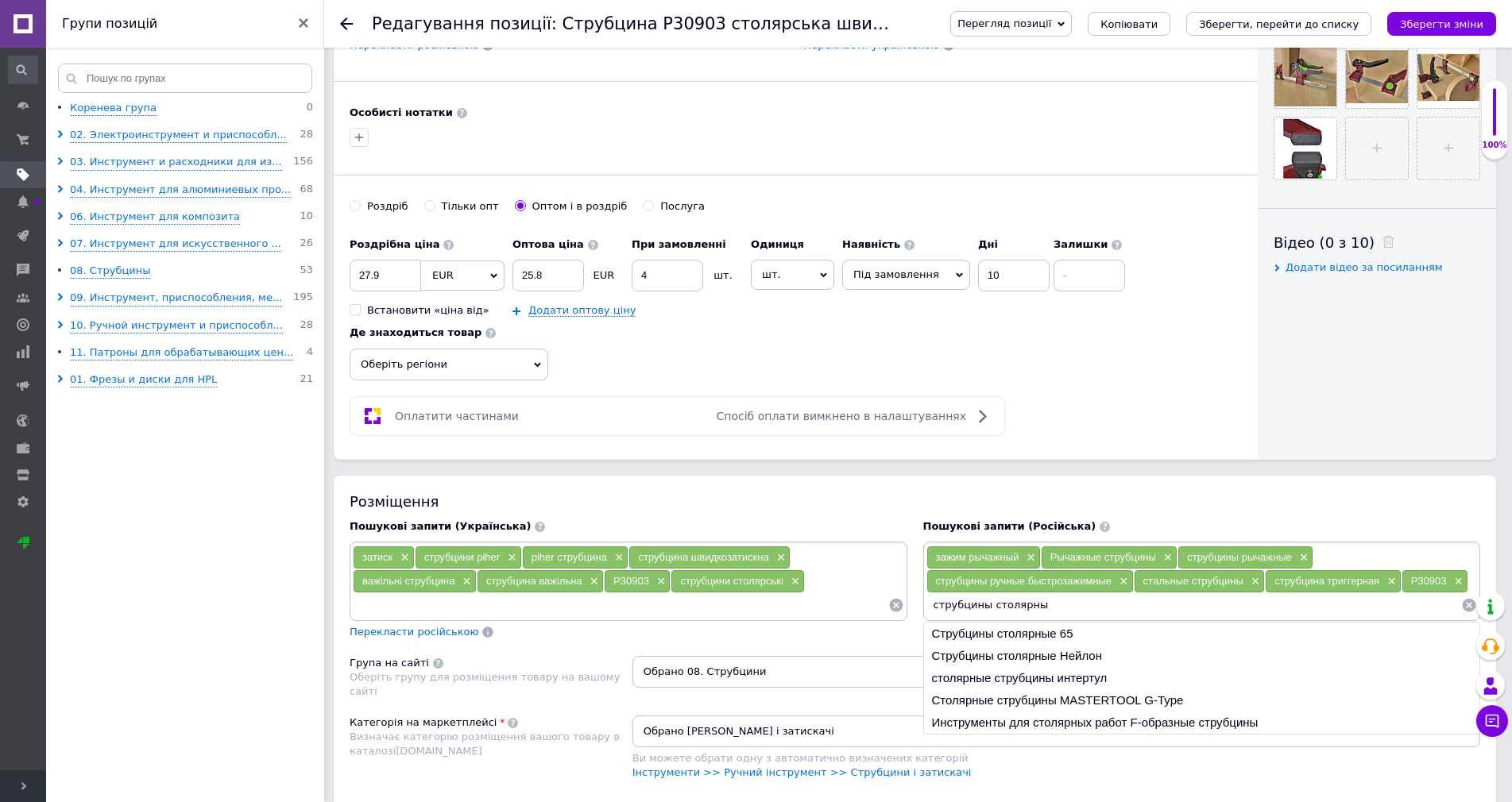
type input "струбцины столярные"
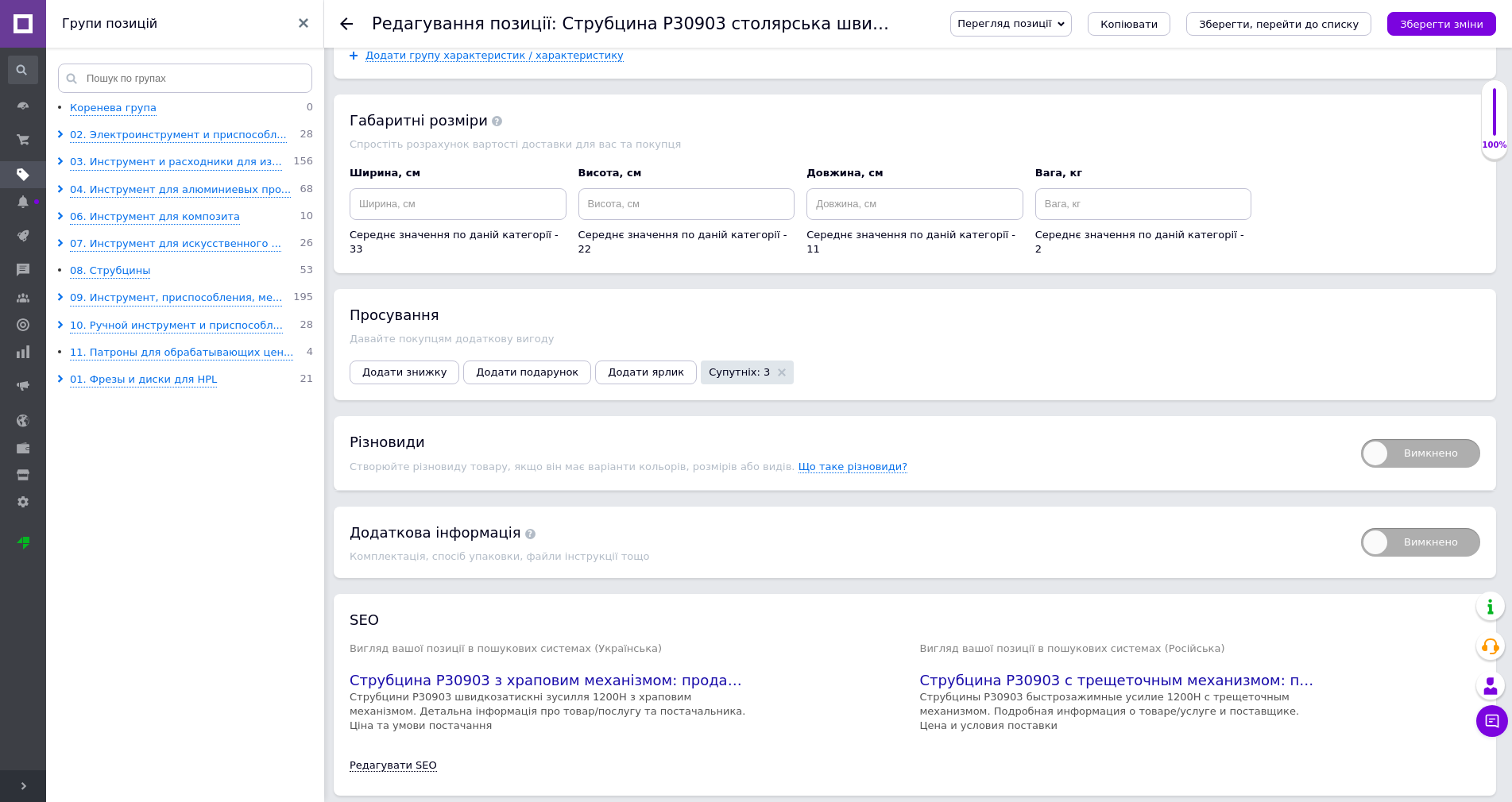
scroll to position [1693, 0]
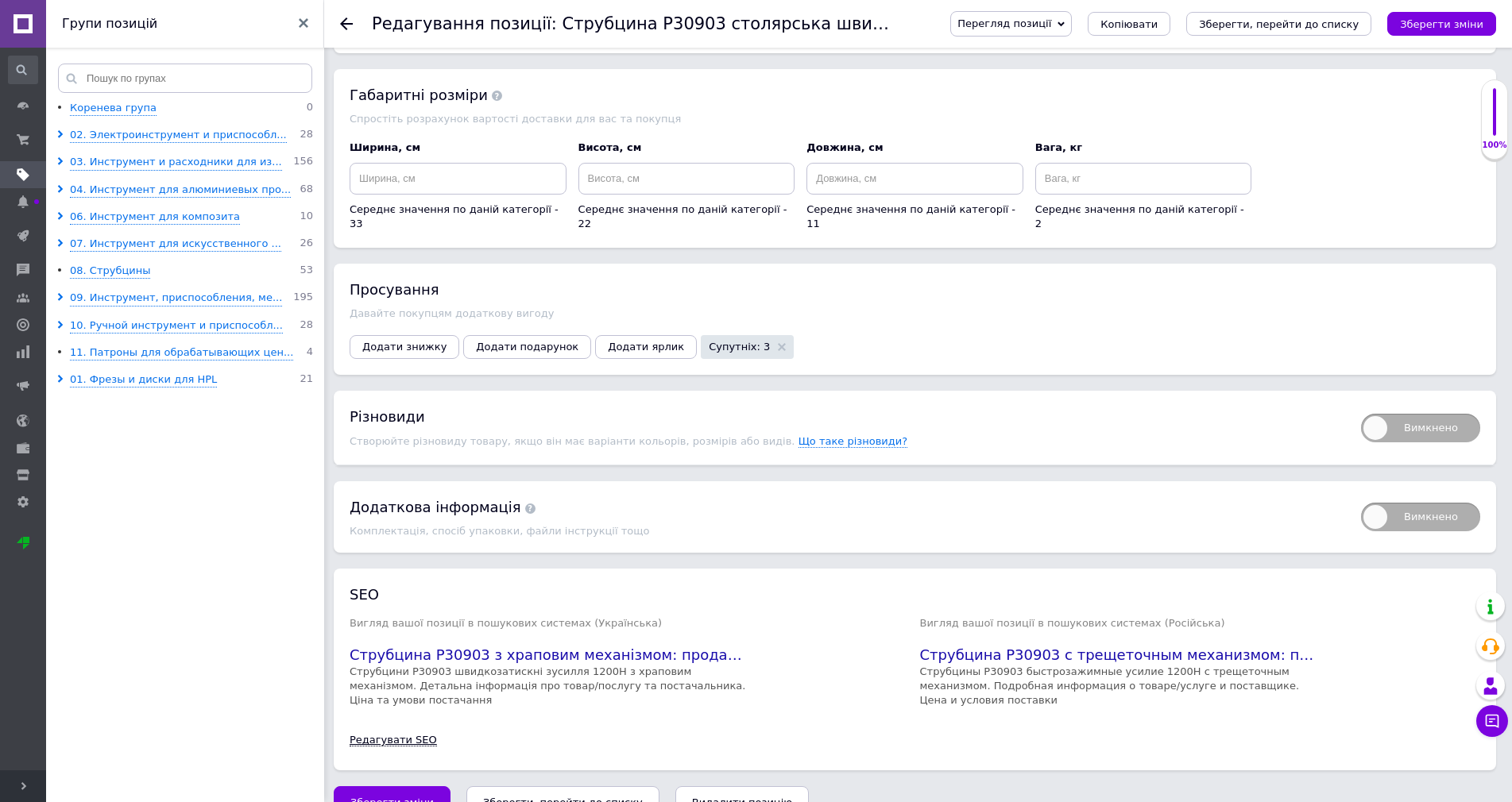
click at [404, 734] on link "Редагувати SEO" at bounding box center [392, 739] width 87 height 13
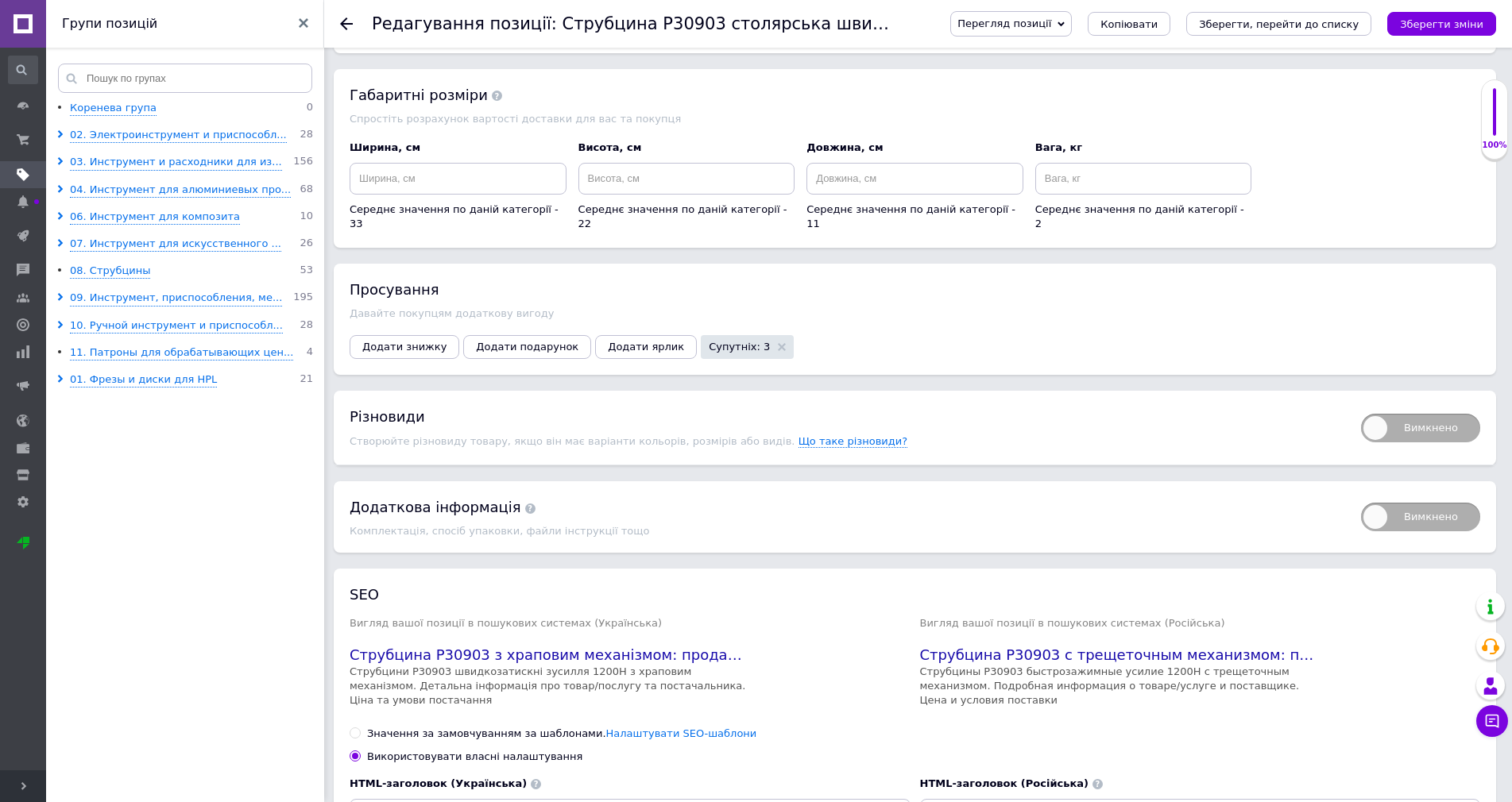
scroll to position [2011, 0]
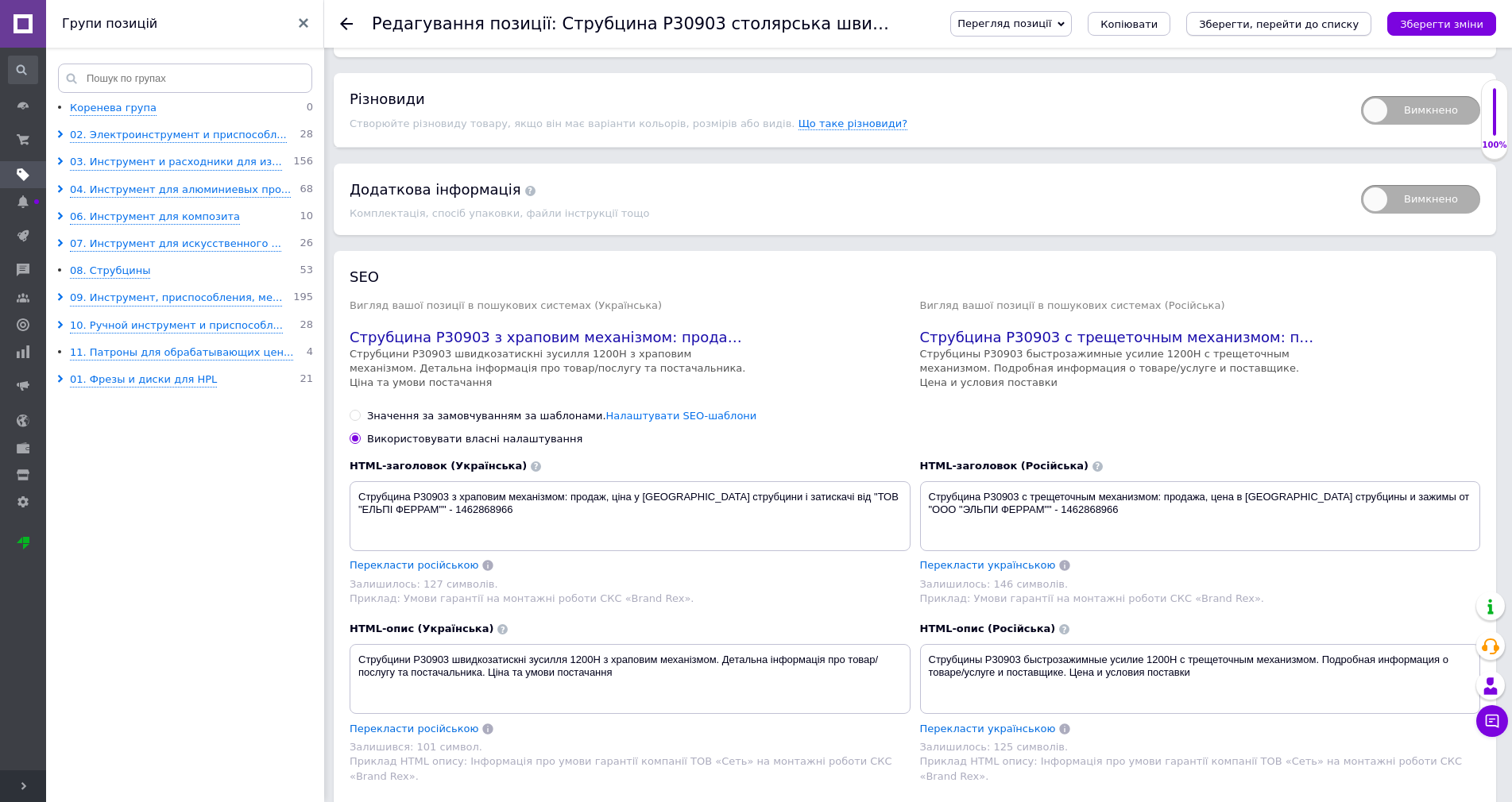
click at [1262, 27] on icon "Зберегти, перейти до списку" at bounding box center [1278, 24] width 160 height 12
